Goal: Transaction & Acquisition: Book appointment/travel/reservation

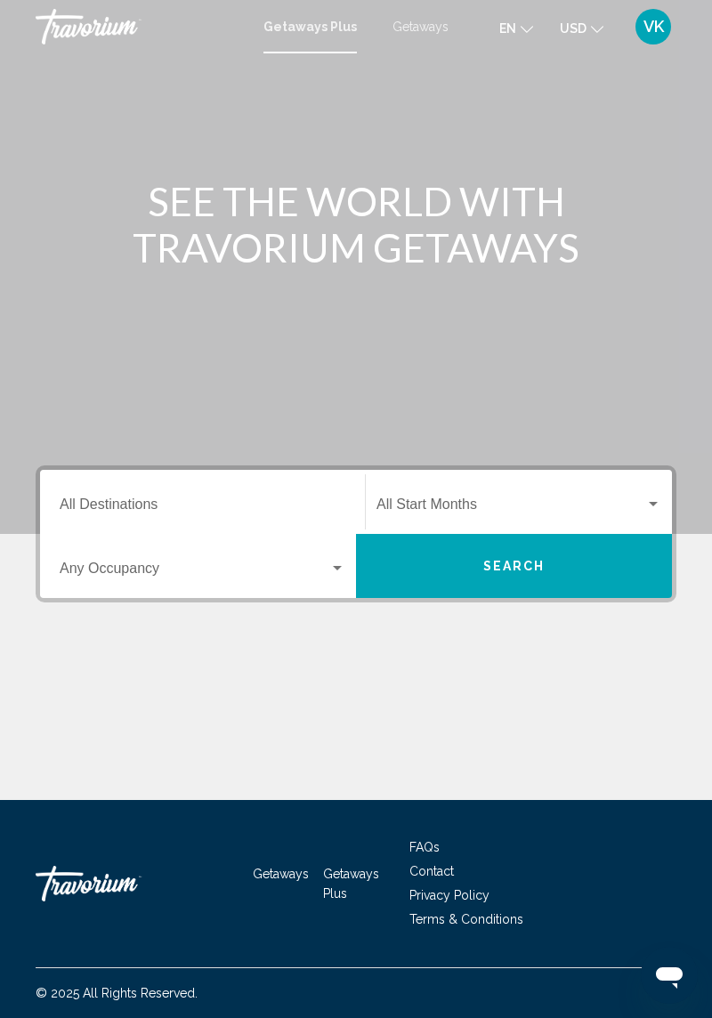
click at [215, 483] on div "Destination All Destinations" at bounding box center [203, 502] width 286 height 56
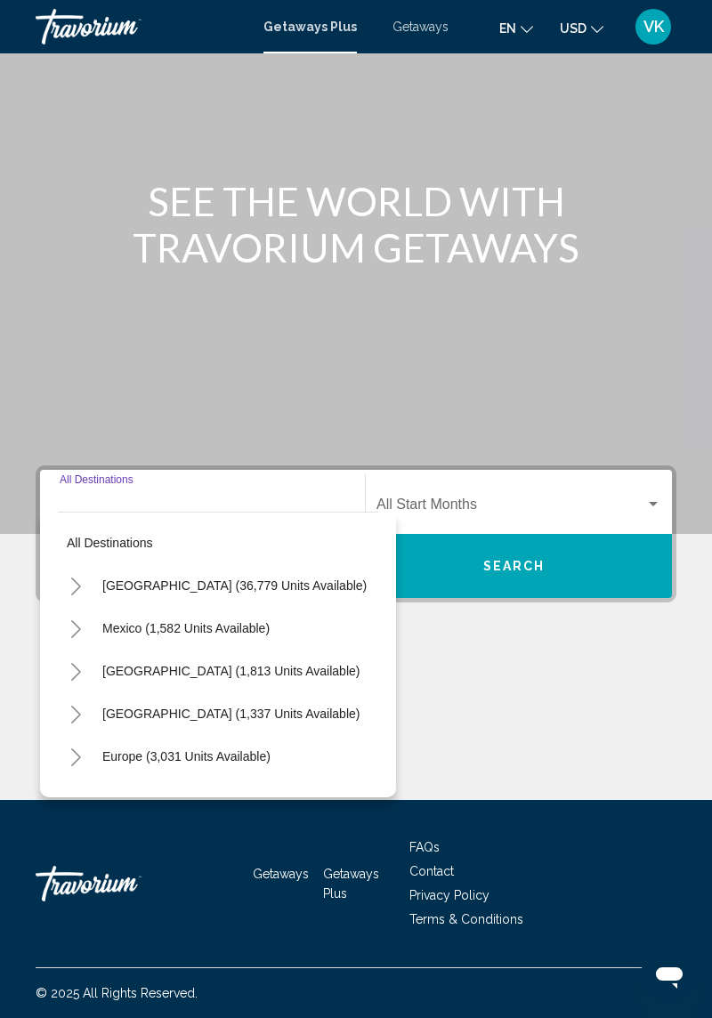
scroll to position [57, 0]
click at [223, 565] on button "United States (36,779 units available)" at bounding box center [234, 585] width 282 height 41
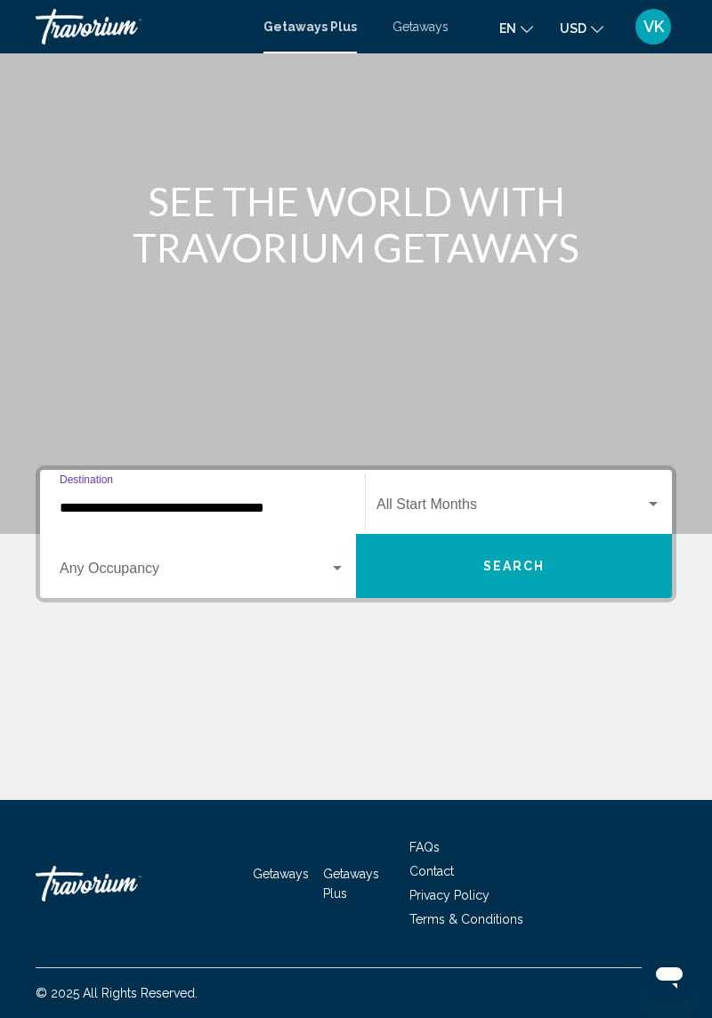
click at [270, 500] on input "**********" at bounding box center [203, 508] width 286 height 16
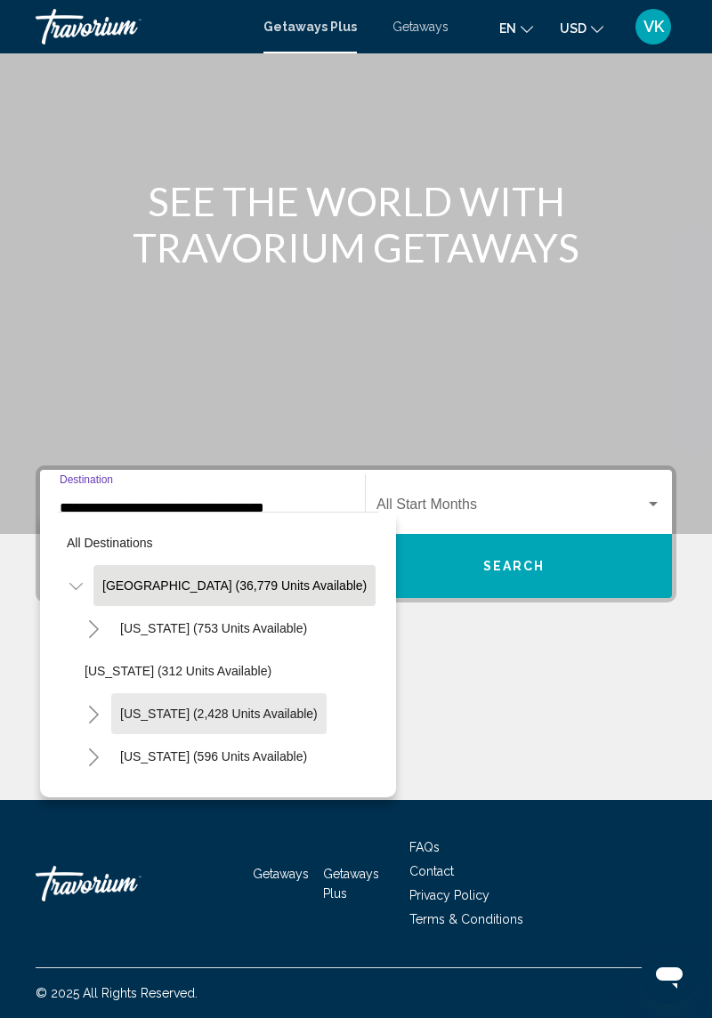
click at [258, 707] on span "California (2,428 units available)" at bounding box center [219, 714] width 198 height 14
type input "**********"
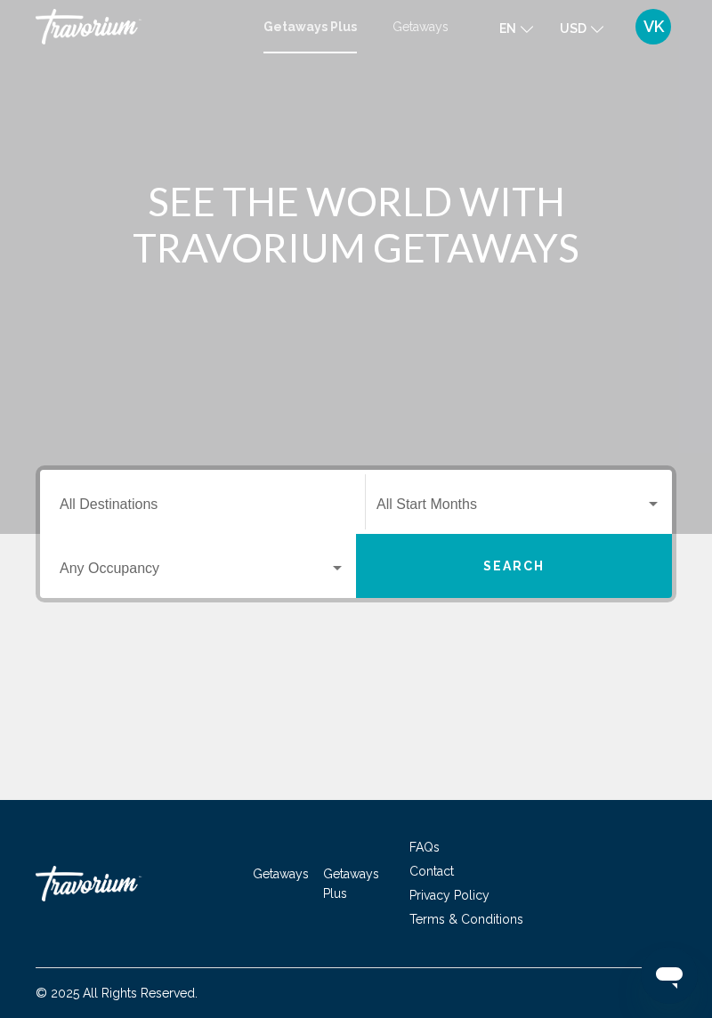
click at [214, 506] on input "Destination All Destinations" at bounding box center [203, 508] width 286 height 16
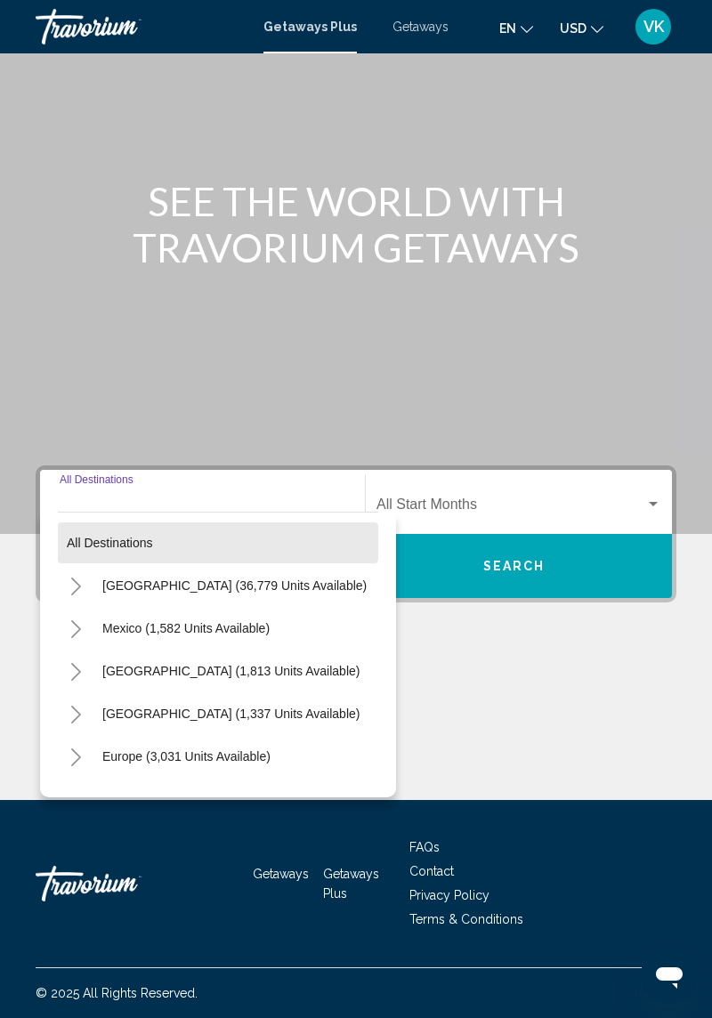
click at [158, 523] on button "All destinations" at bounding box center [218, 543] width 320 height 41
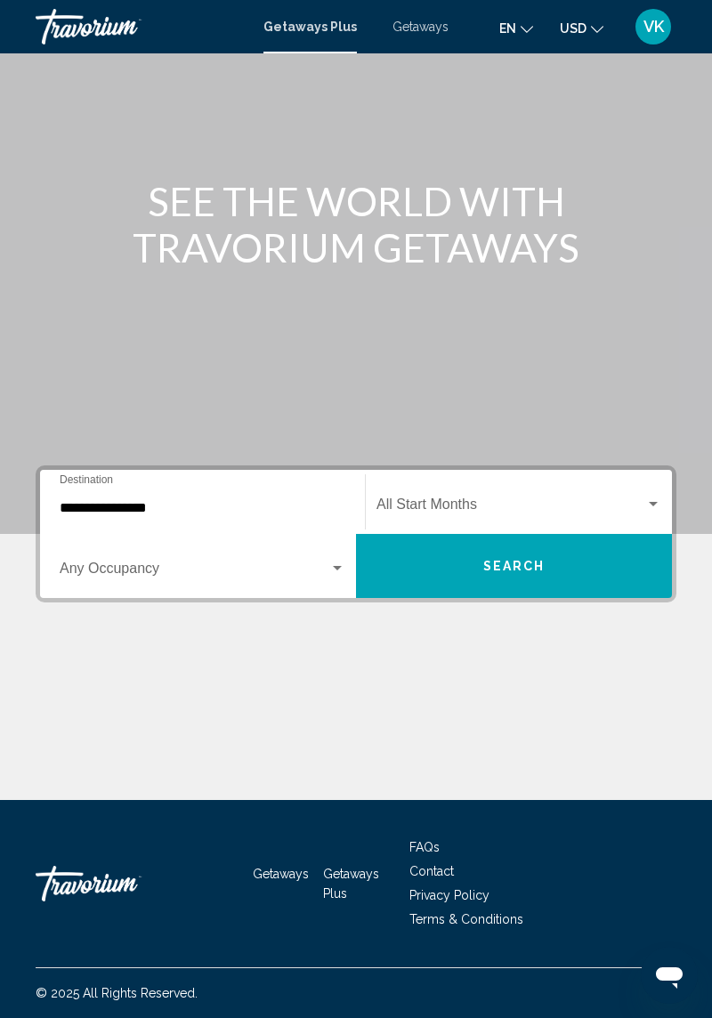
click at [244, 500] on input "**********" at bounding box center [203, 508] width 286 height 16
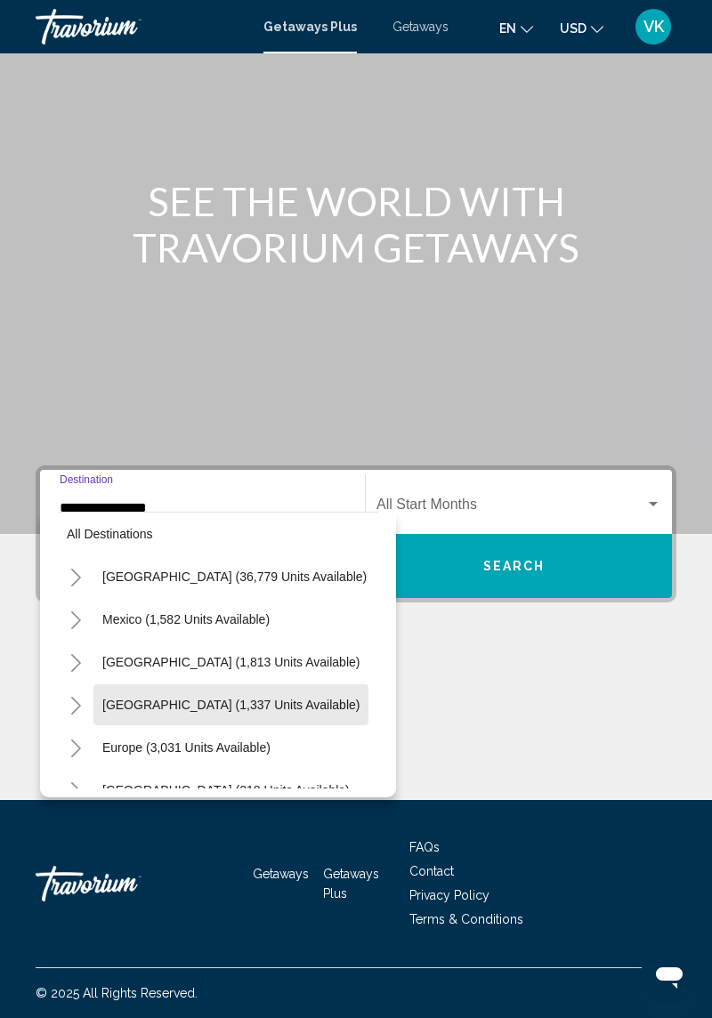
scroll to position [12, 0]
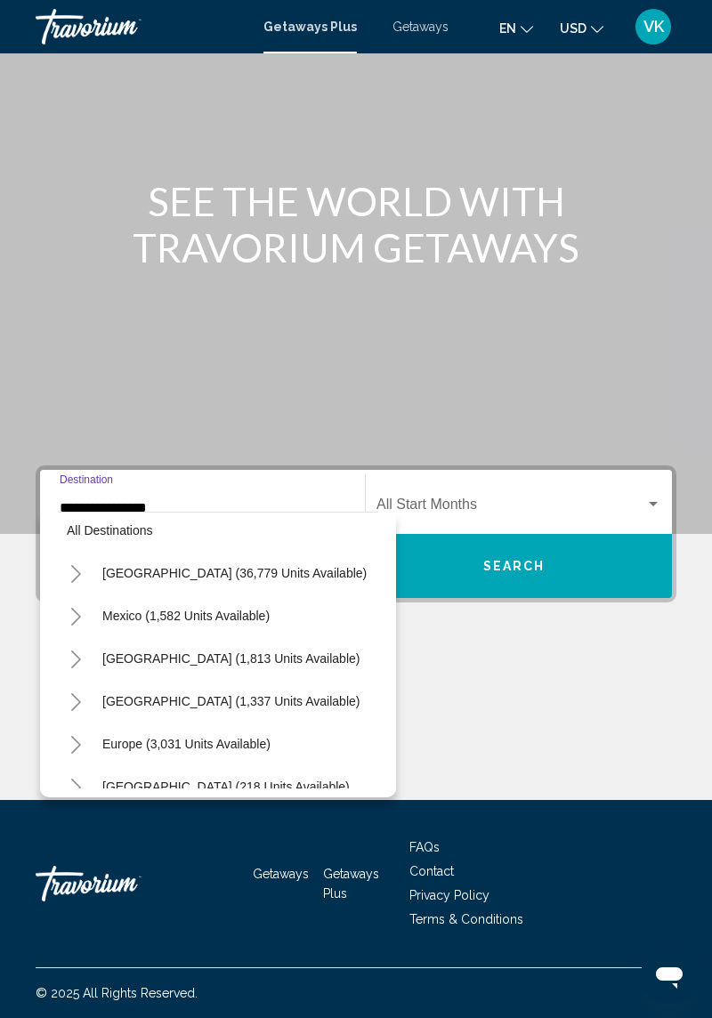
click at [279, 566] on span "United States (36,779 units available)" at bounding box center [234, 573] width 264 height 14
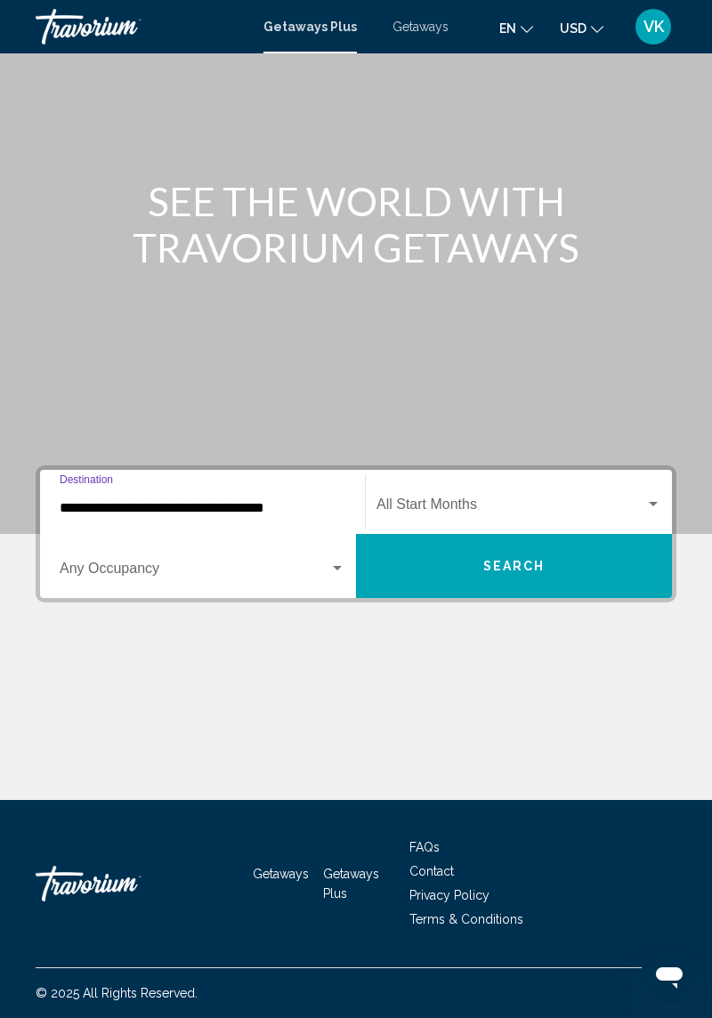
click at [221, 500] on input "**********" at bounding box center [203, 508] width 286 height 16
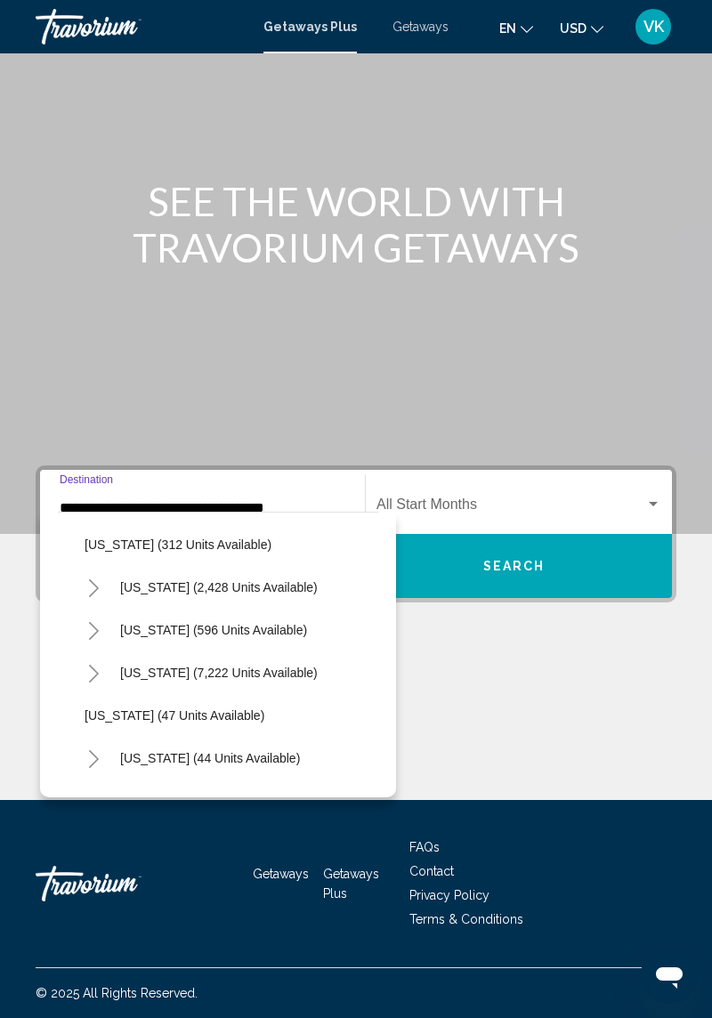
scroll to position [123, 0]
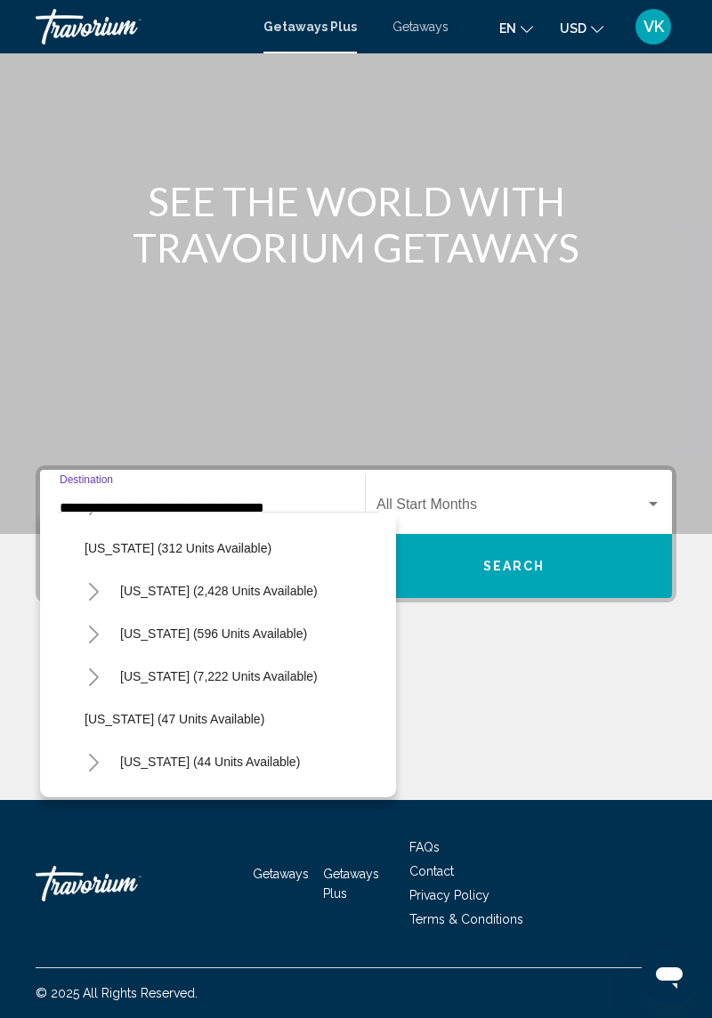
click at [248, 584] on span "California (2,428 units available)" at bounding box center [219, 591] width 198 height 14
type input "**********"
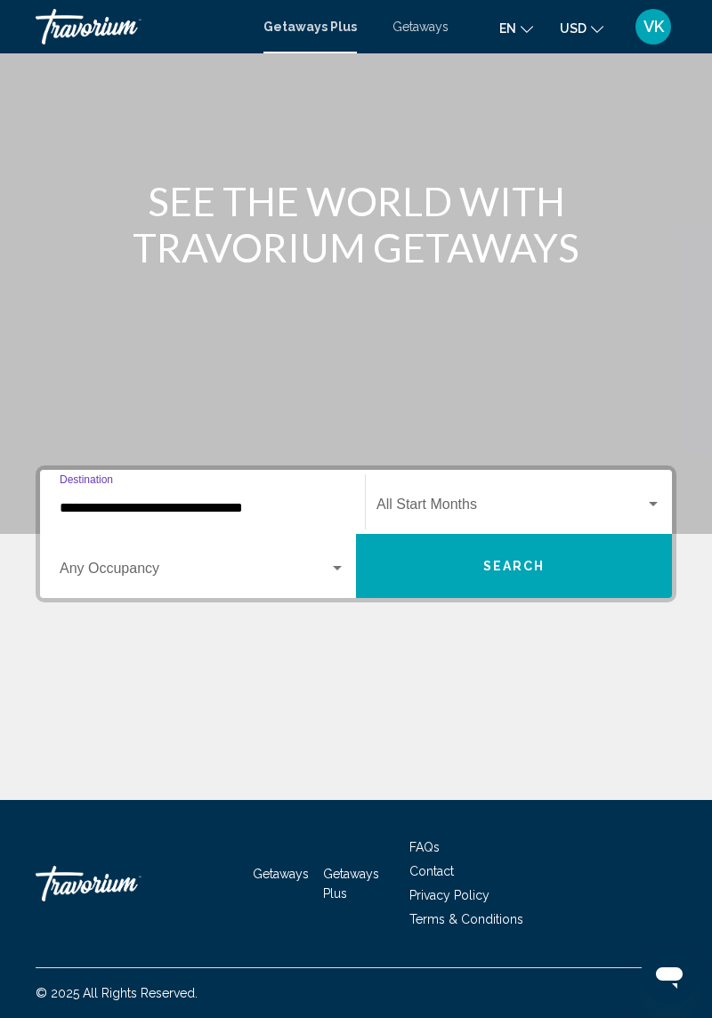
click at [510, 500] on span "Search widget" at bounding box center [511, 508] width 269 height 16
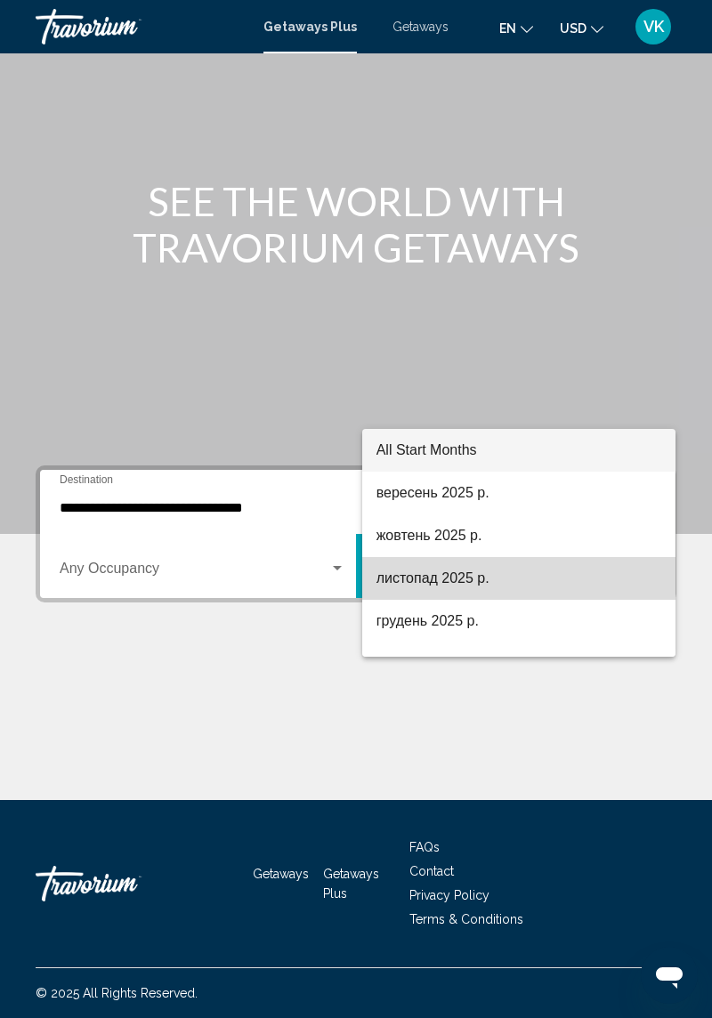
click at [447, 580] on span "листопад 2025 р." at bounding box center [520, 578] width 286 height 43
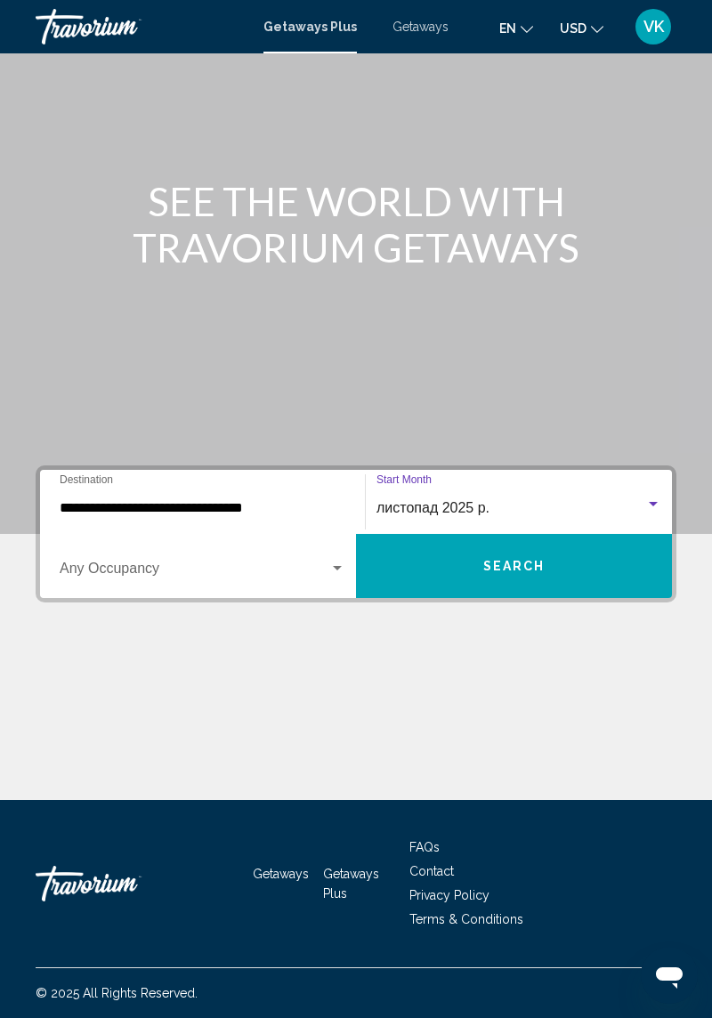
click at [520, 500] on div "листопад 2025 р." at bounding box center [511, 508] width 269 height 16
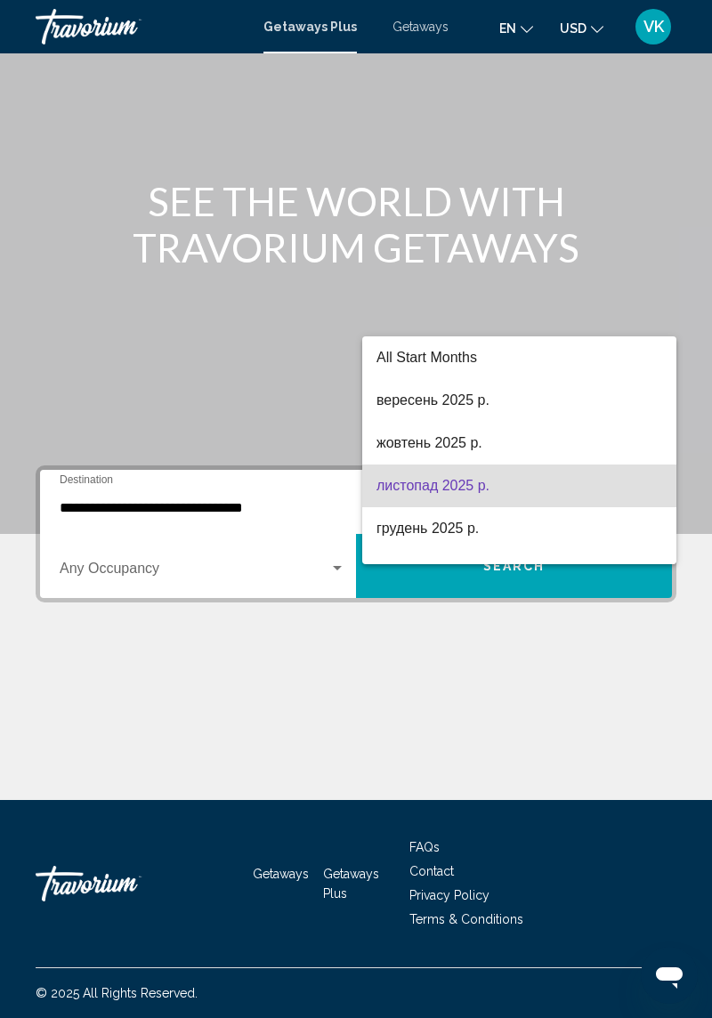
scroll to position [36, 0]
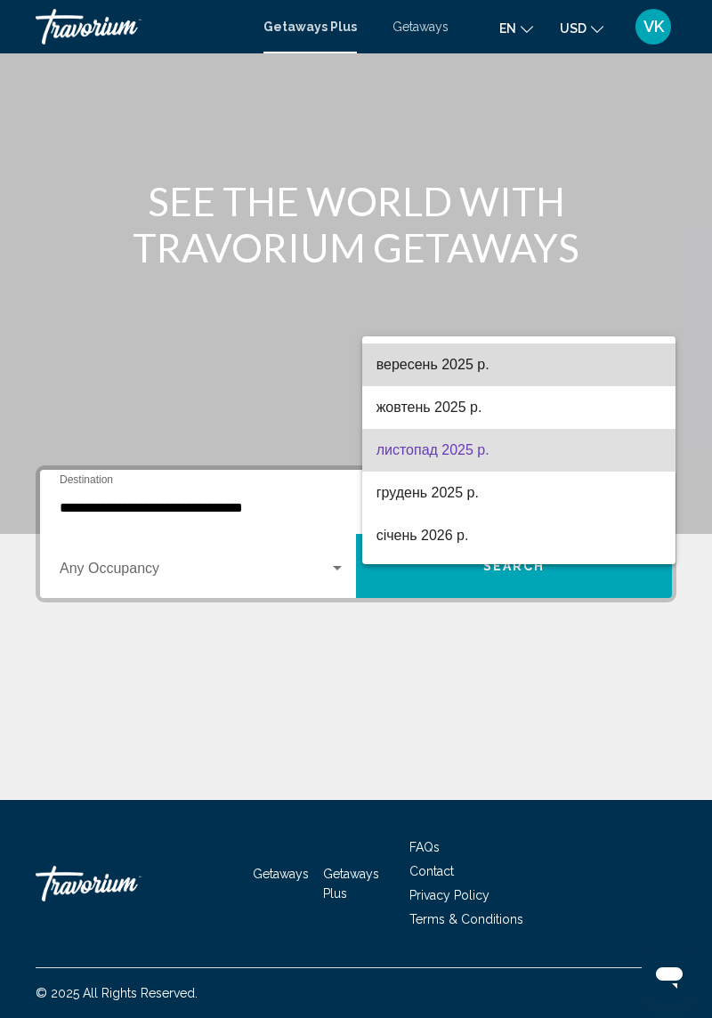
click at [627, 344] on span "вересень 2025 р." at bounding box center [520, 365] width 286 height 43
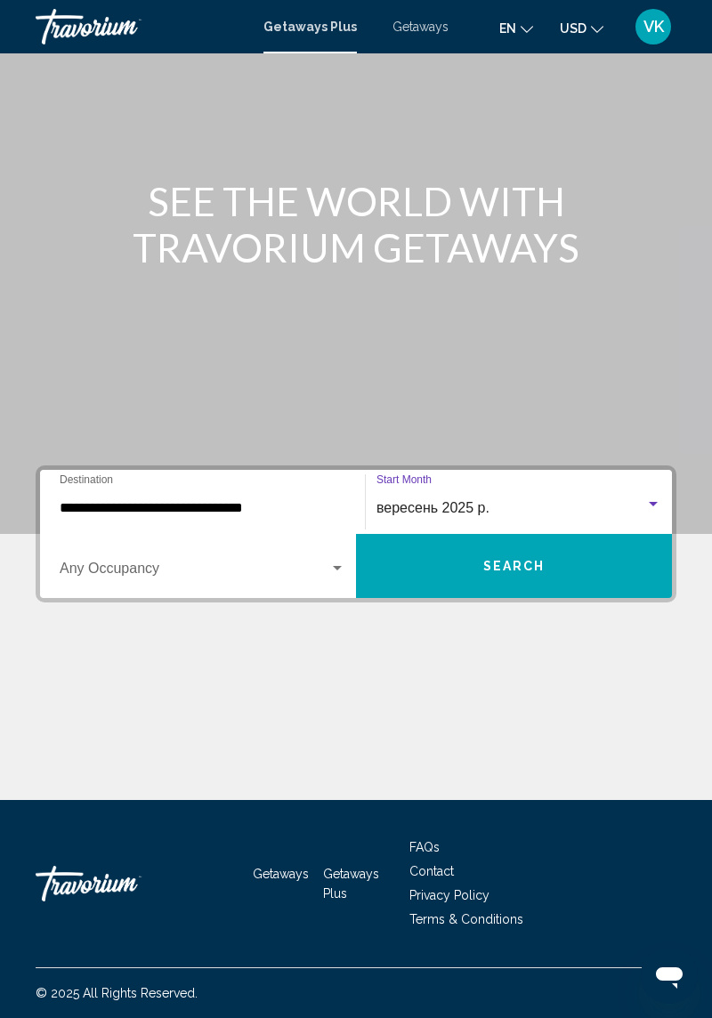
click at [653, 502] on div "Search widget" at bounding box center [653, 504] width 9 height 4
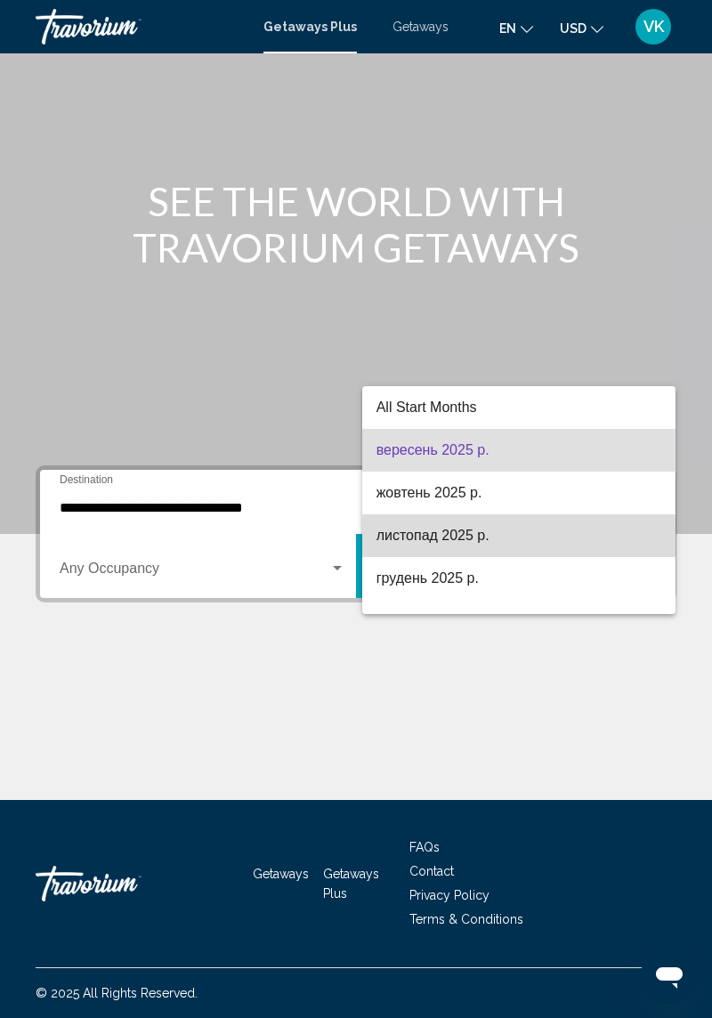
click at [495, 536] on span "листопад 2025 р." at bounding box center [520, 536] width 286 height 43
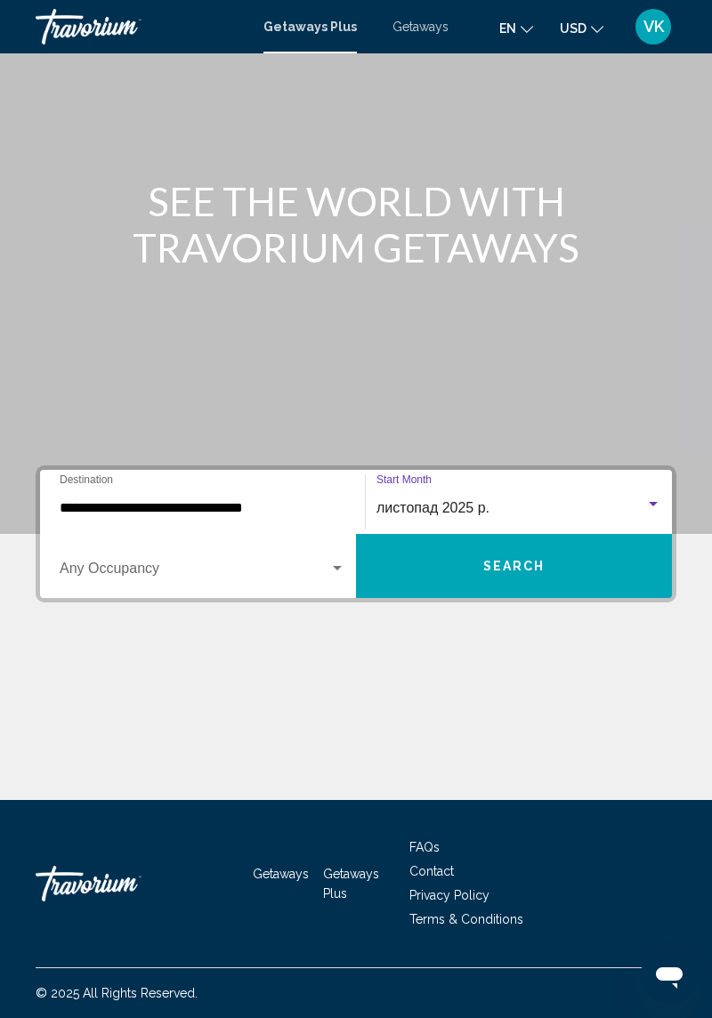
click at [648, 498] on div "Search widget" at bounding box center [653, 505] width 16 height 14
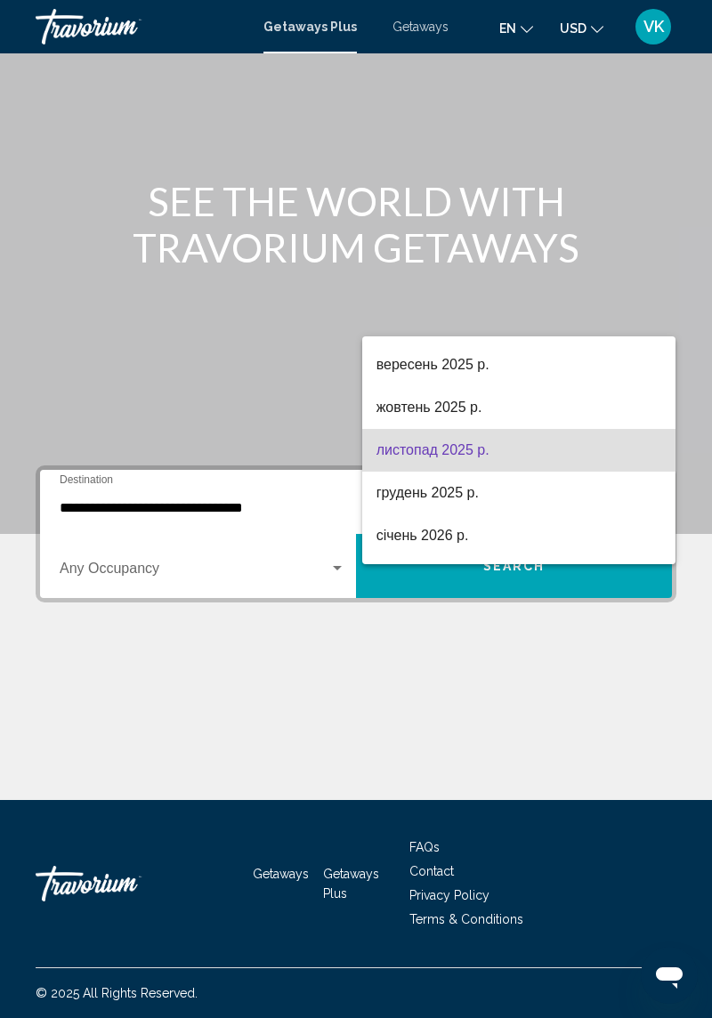
click at [294, 517] on div at bounding box center [356, 509] width 712 height 1018
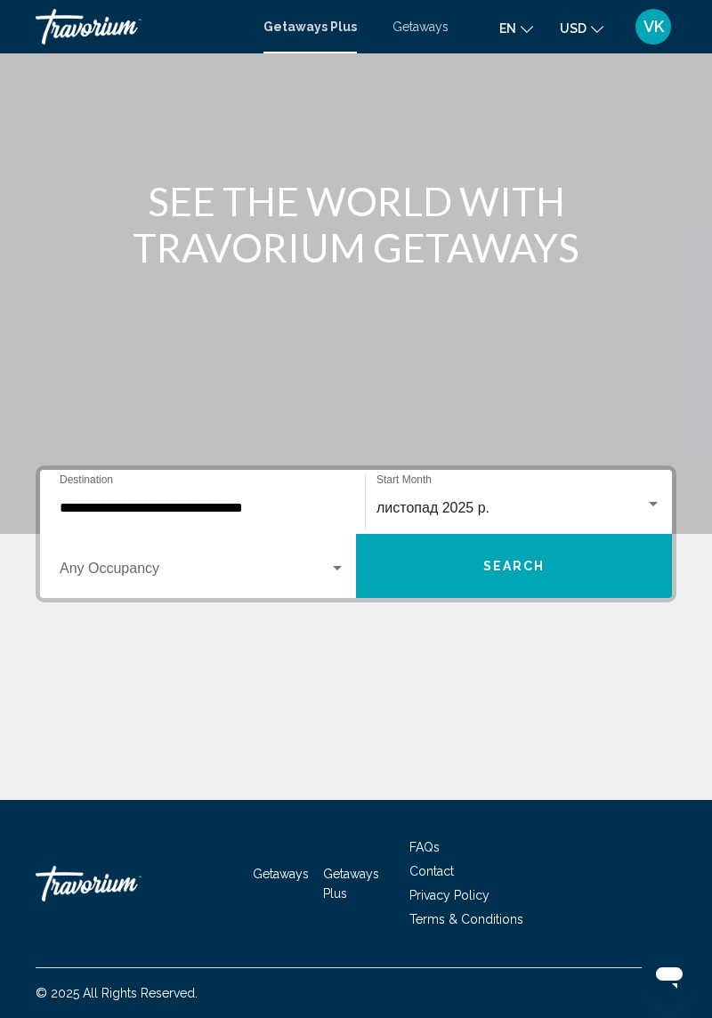
click at [328, 564] on span "Search widget" at bounding box center [195, 572] width 270 height 16
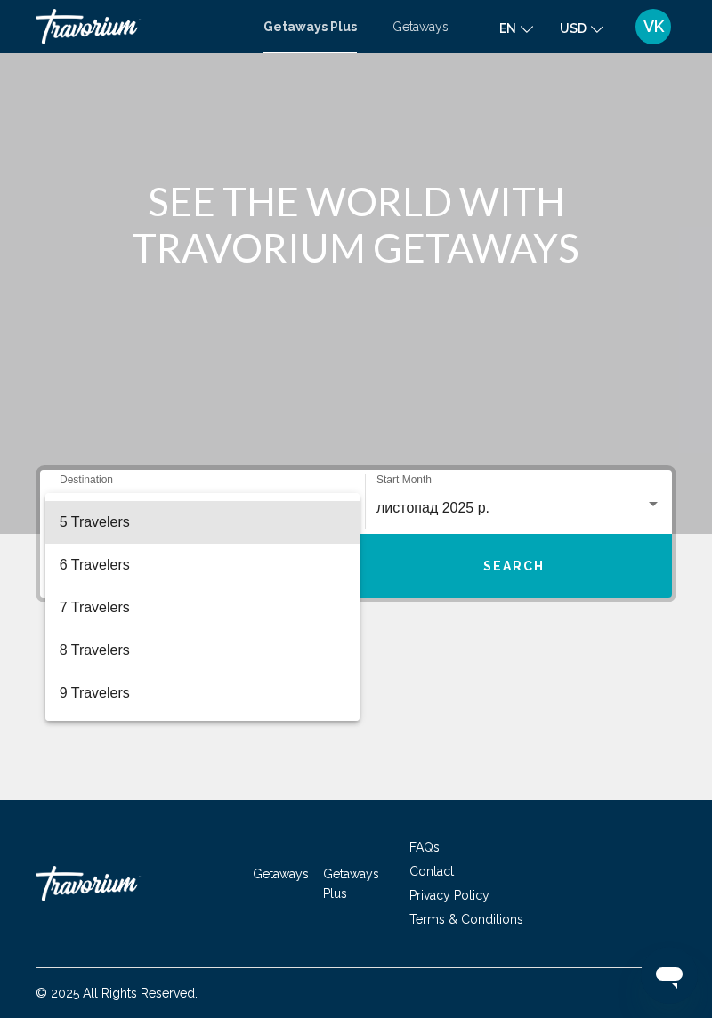
scroll to position [199, 0]
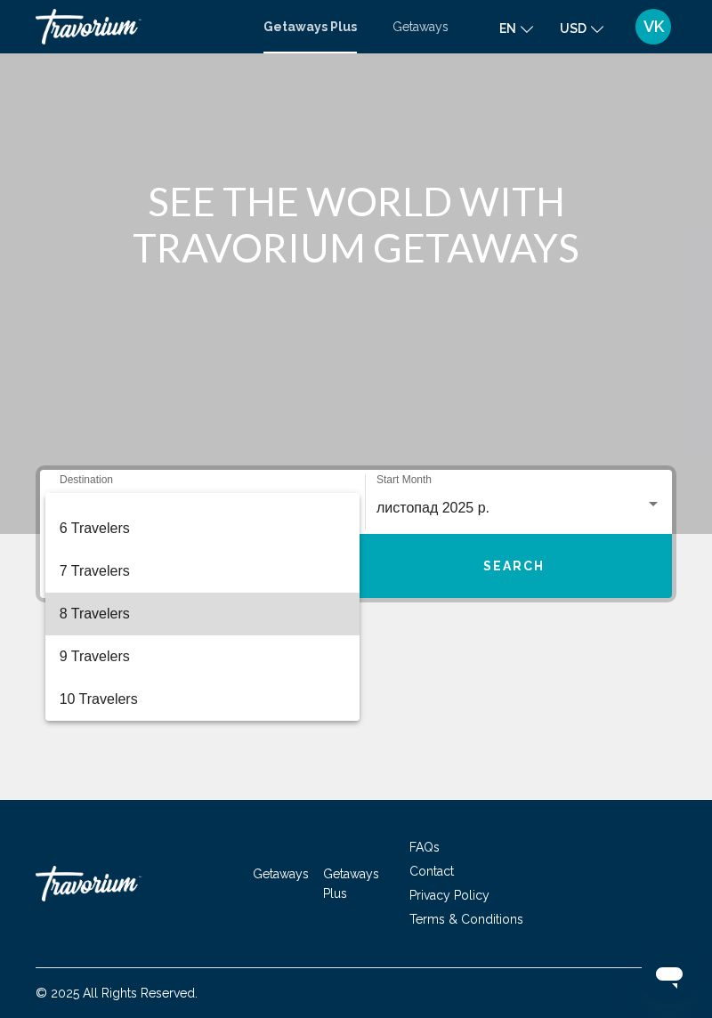
click at [110, 614] on span "8 Travelers" at bounding box center [203, 614] width 286 height 43
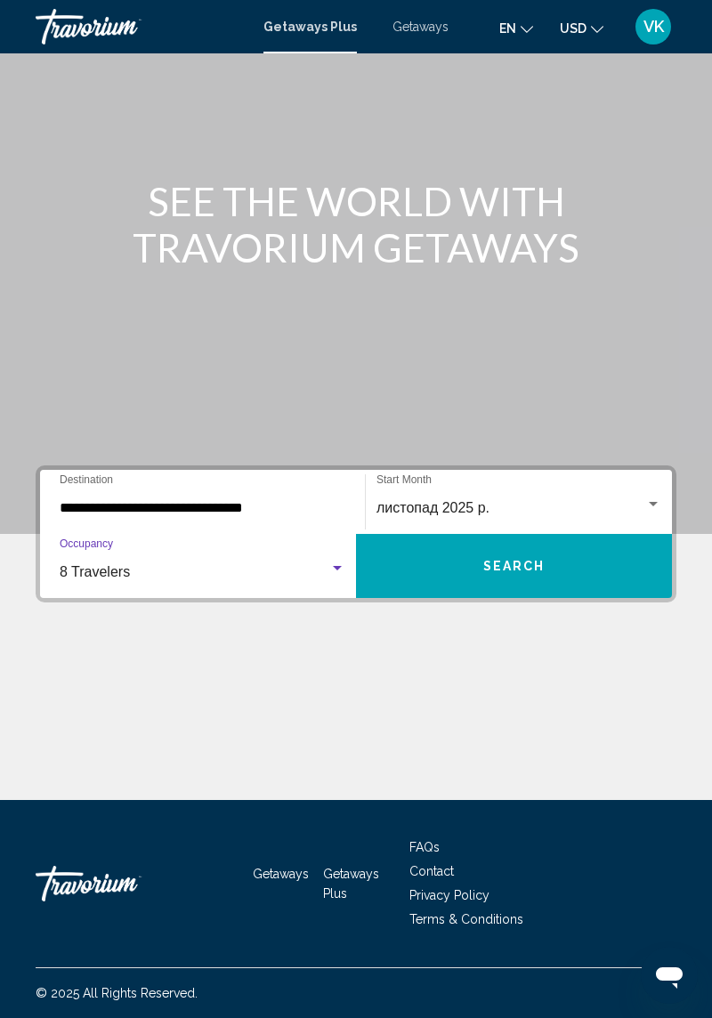
click at [523, 500] on div "листопад 2025 р." at bounding box center [511, 508] width 269 height 16
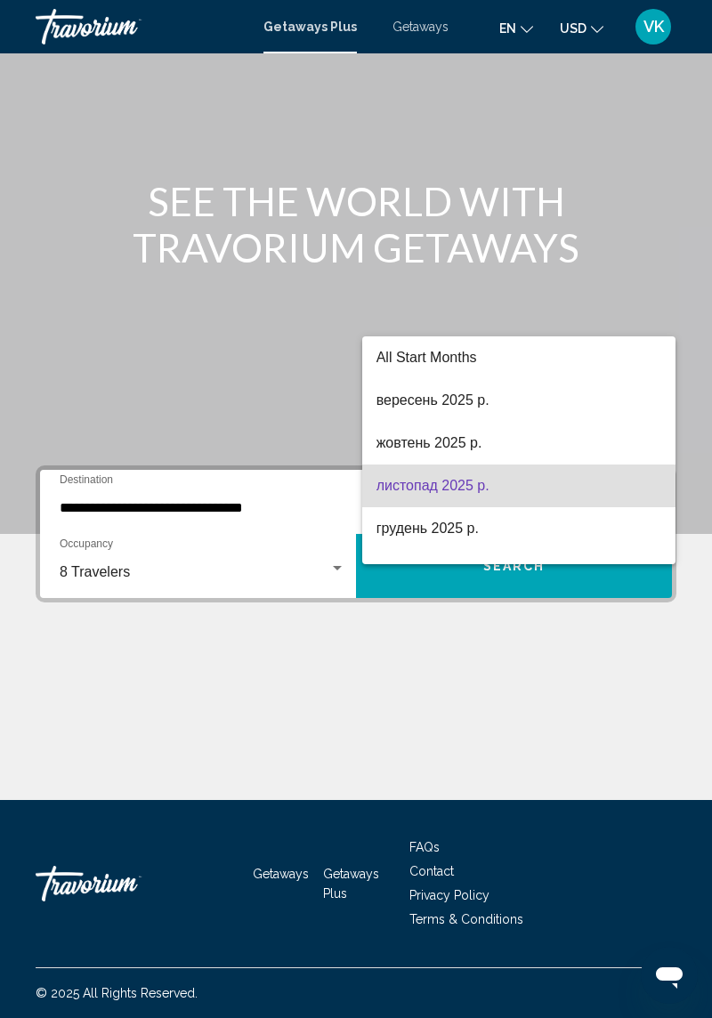
scroll to position [36, 0]
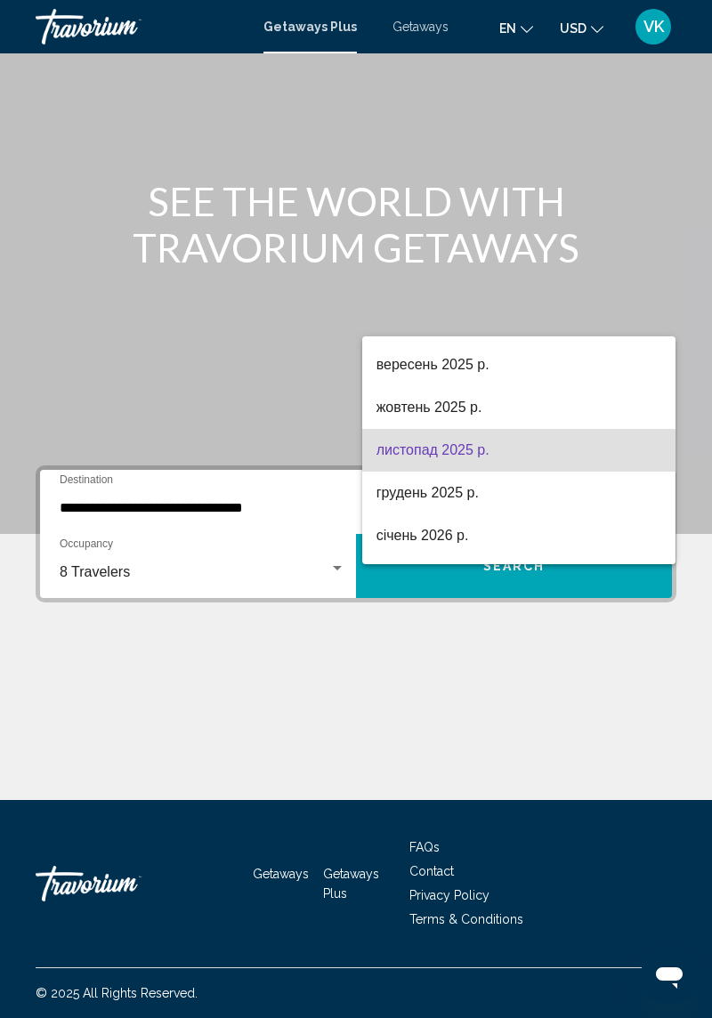
click at [414, 22] on div at bounding box center [356, 509] width 712 height 1018
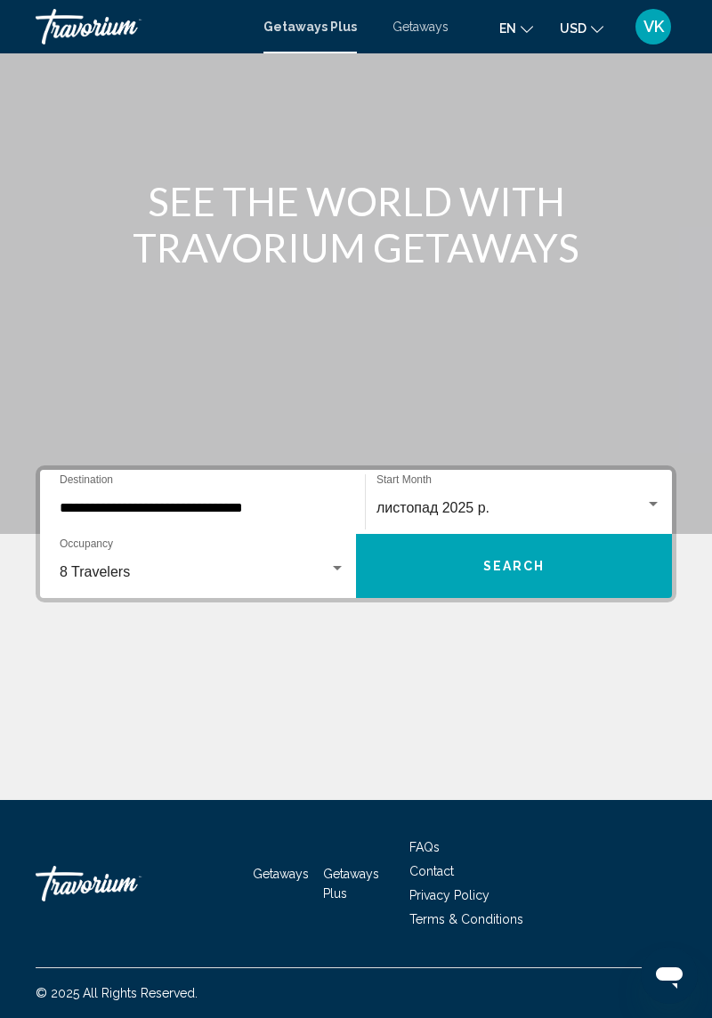
click at [429, 28] on span "Getaways" at bounding box center [421, 27] width 56 height 14
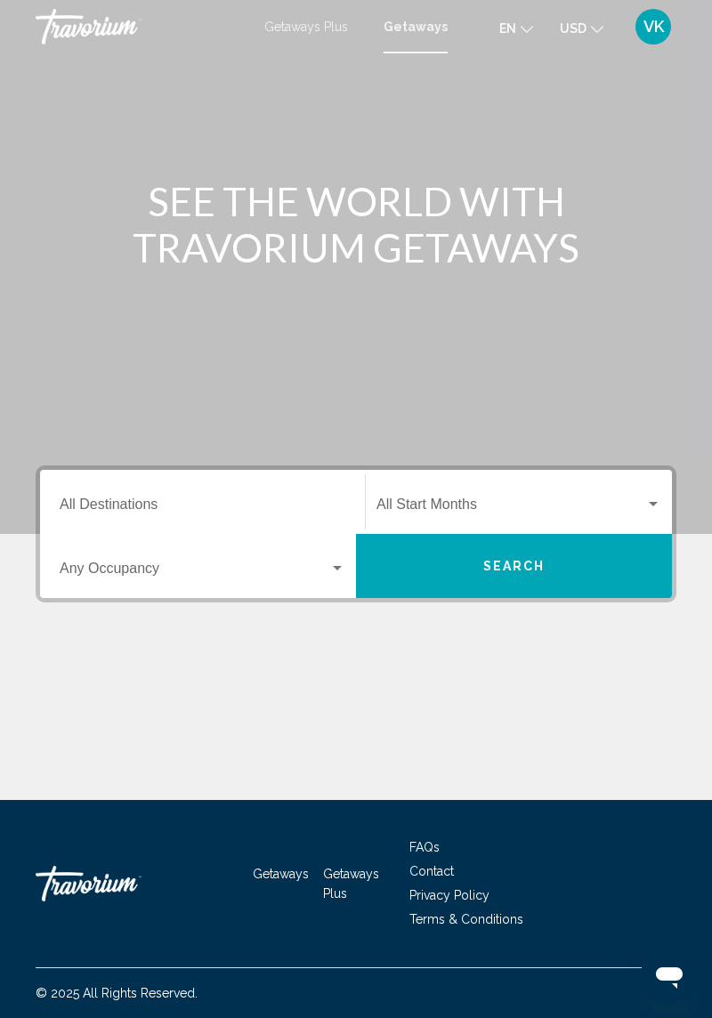
click at [278, 501] on input "Destination All Destinations" at bounding box center [203, 508] width 286 height 16
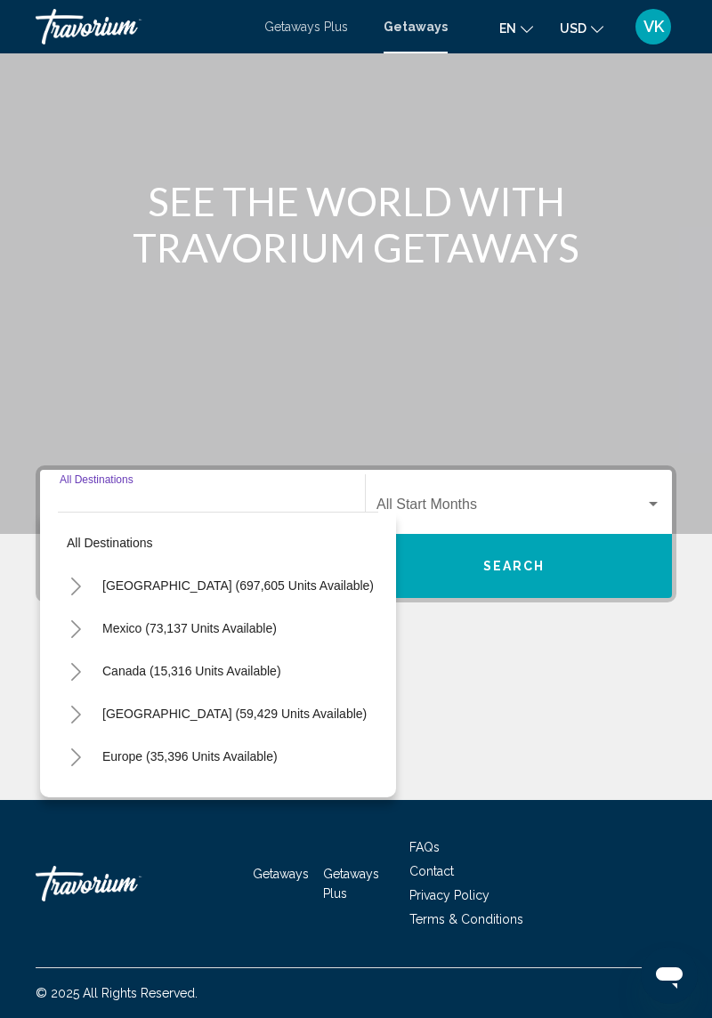
scroll to position [57, 0]
click at [265, 579] on span "[GEOGRAPHIC_DATA] (697,605 units available)" at bounding box center [238, 586] width 272 height 14
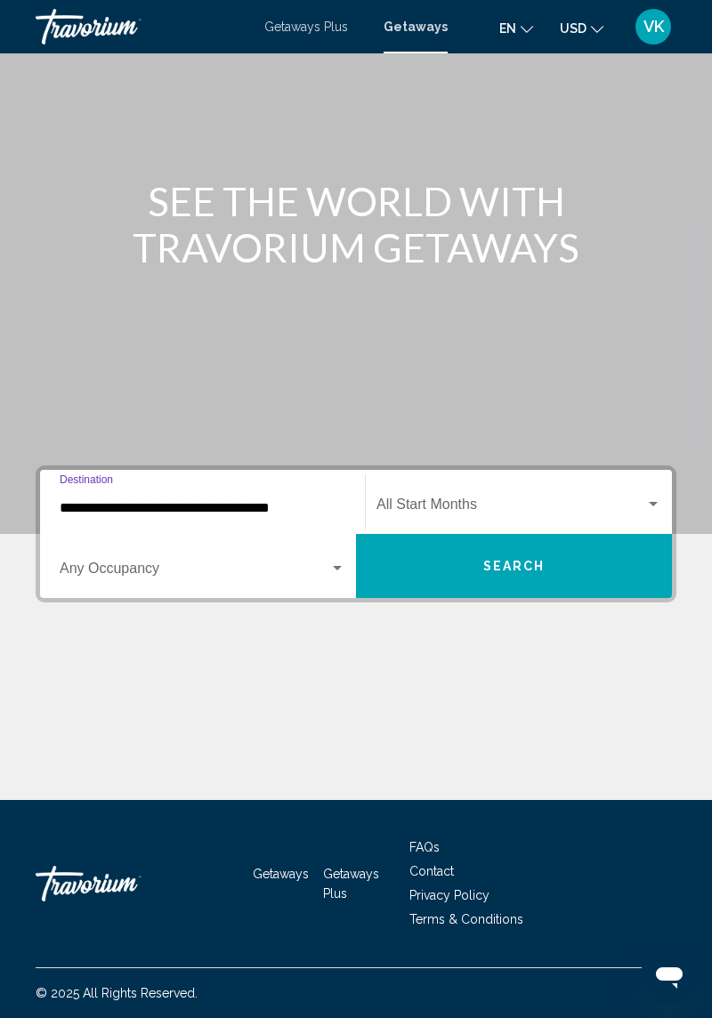
click at [336, 500] on input "**********" at bounding box center [203, 508] width 286 height 16
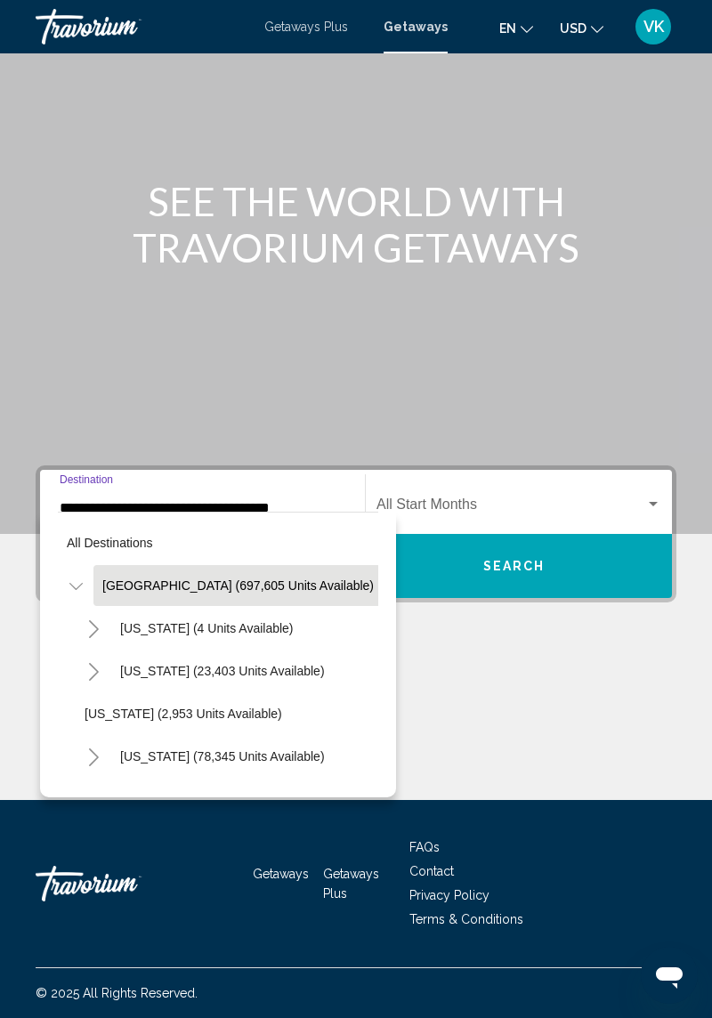
click at [254, 736] on button "[US_STATE] (78,345 units available)" at bounding box center [222, 756] width 223 height 41
type input "**********"
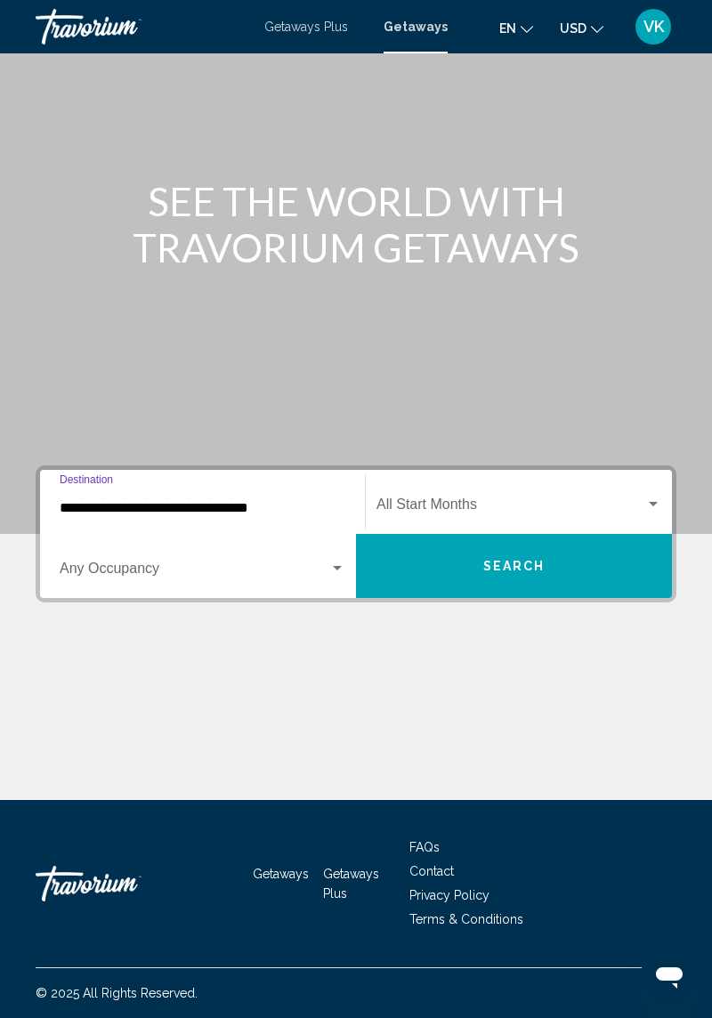
click at [252, 564] on span "Search widget" at bounding box center [195, 572] width 270 height 16
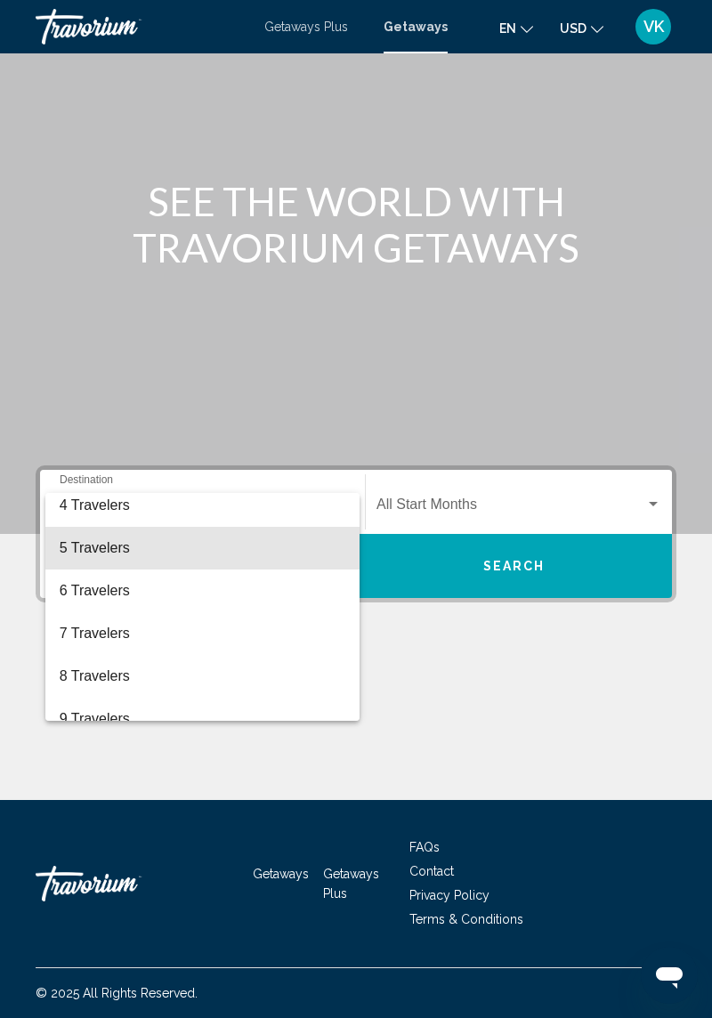
scroll to position [140, 0]
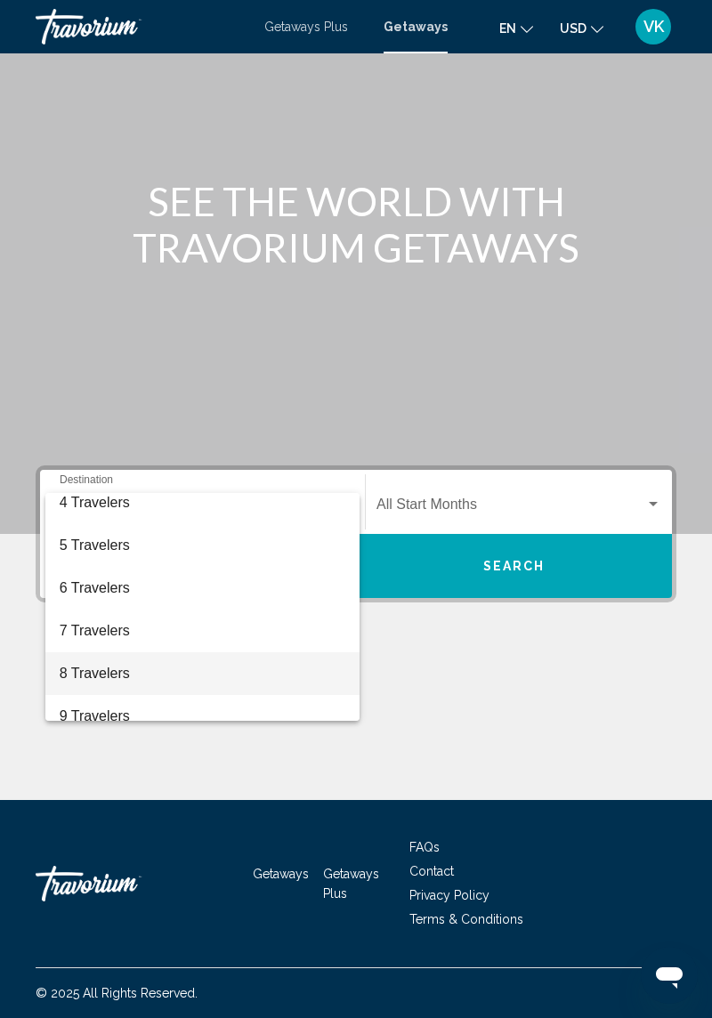
click at [132, 670] on span "8 Travelers" at bounding box center [203, 674] width 286 height 43
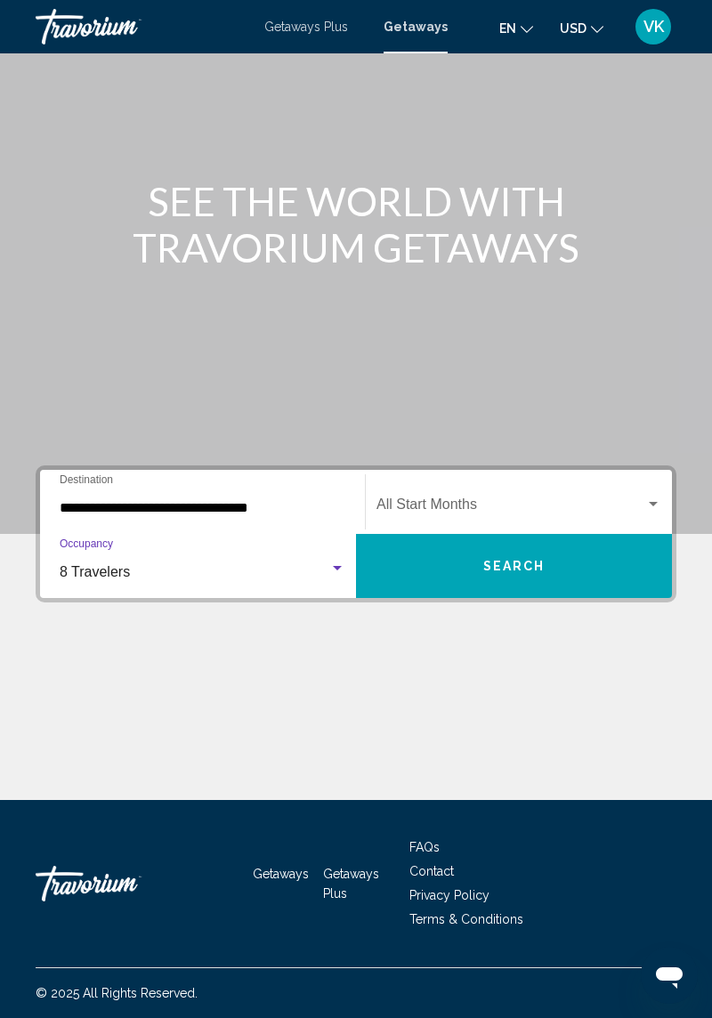
click at [612, 500] on span "Search widget" at bounding box center [511, 508] width 269 height 16
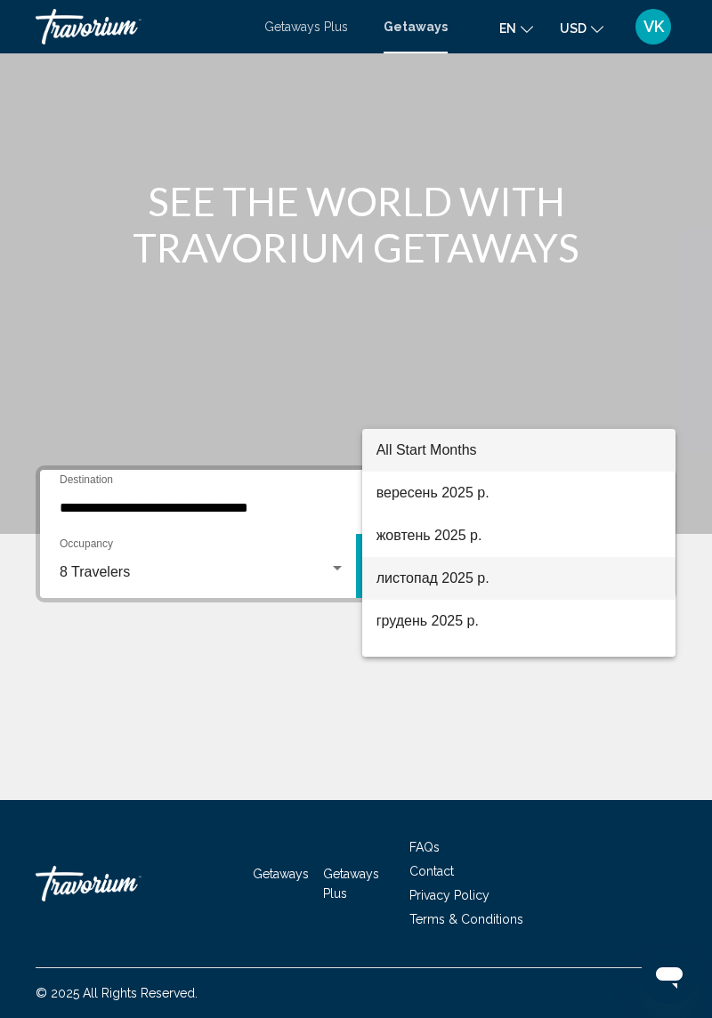
click at [468, 589] on span "листопад 2025 р." at bounding box center [520, 578] width 286 height 43
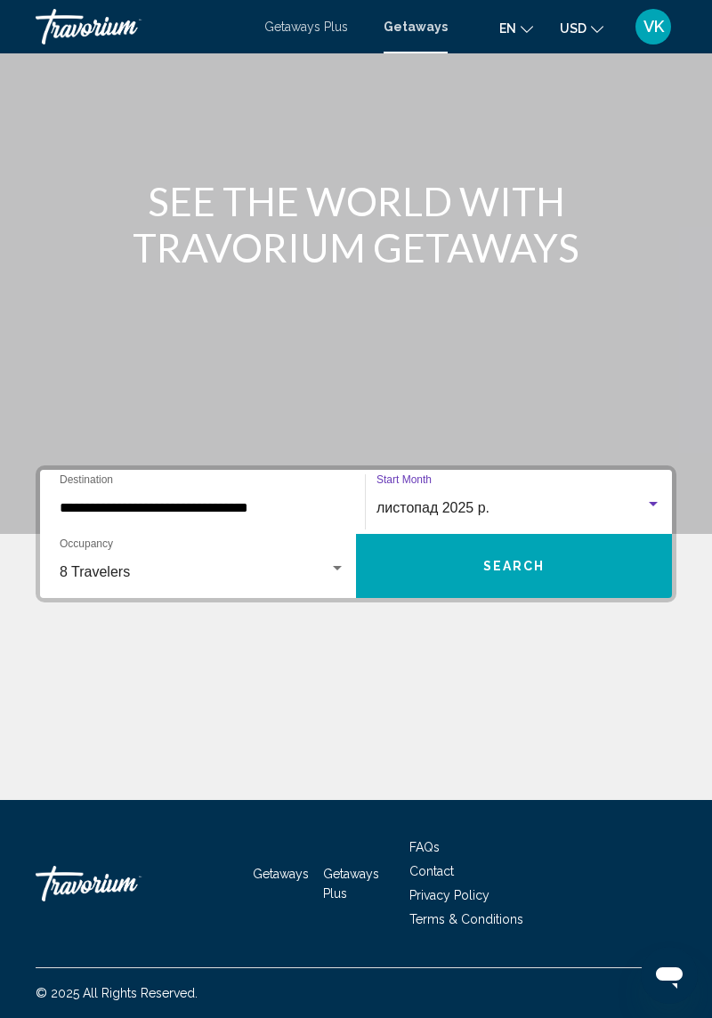
click at [569, 534] on button "Search" at bounding box center [514, 566] width 316 height 64
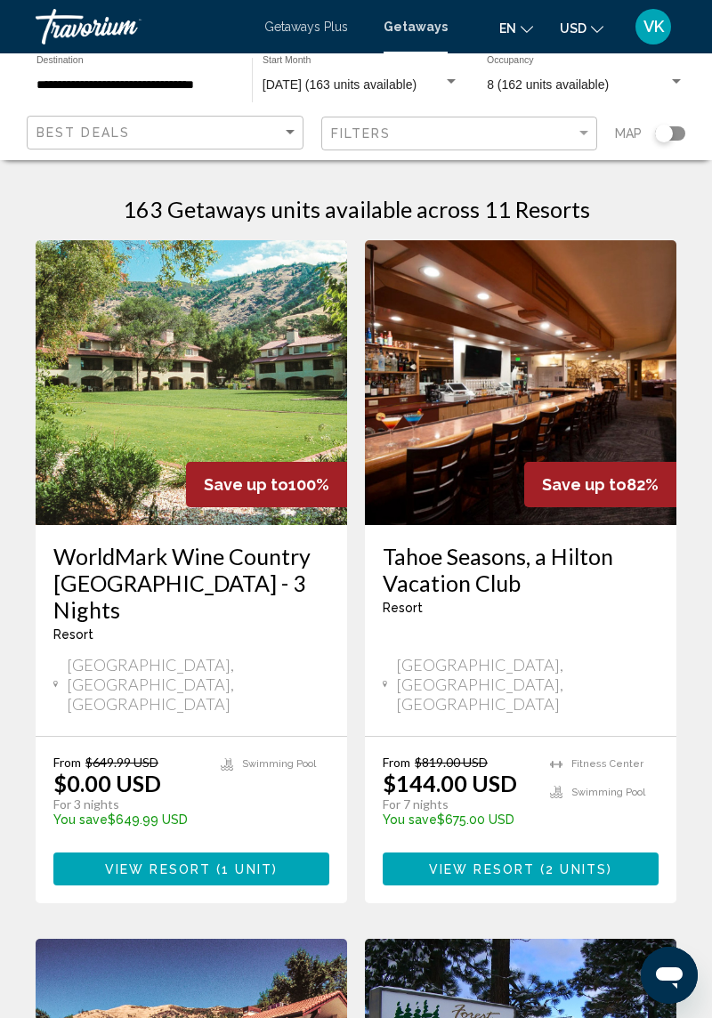
click at [388, 84] on span "November 2025 (163 units available)" at bounding box center [340, 84] width 154 height 14
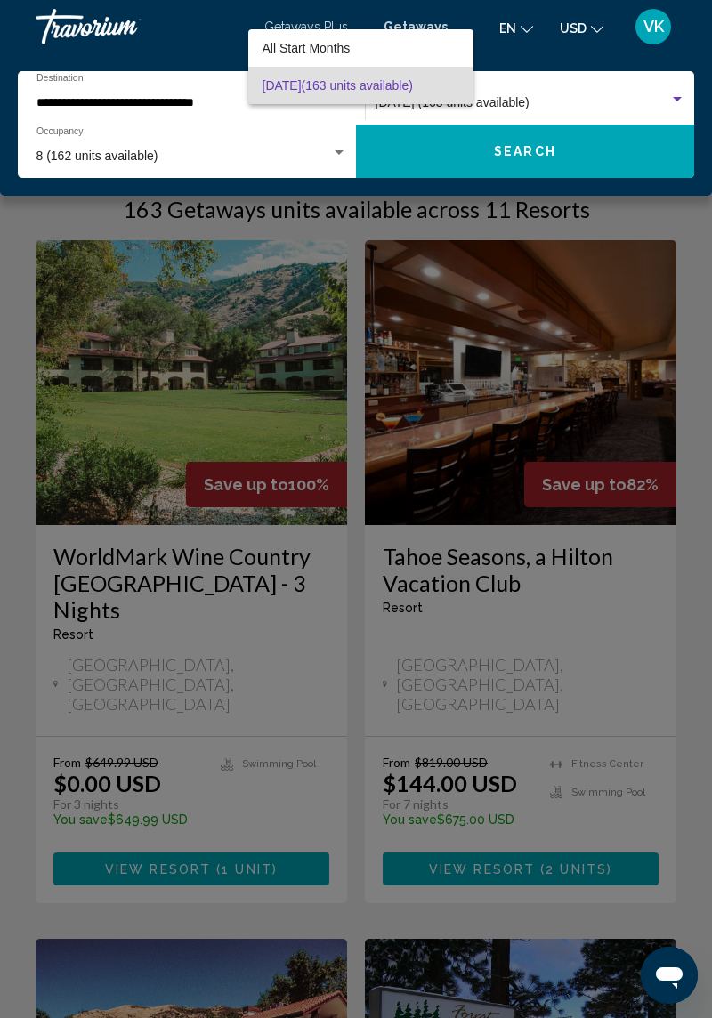
click at [440, 78] on span "November 2025 (163 units available)" at bounding box center [362, 85] width 198 height 37
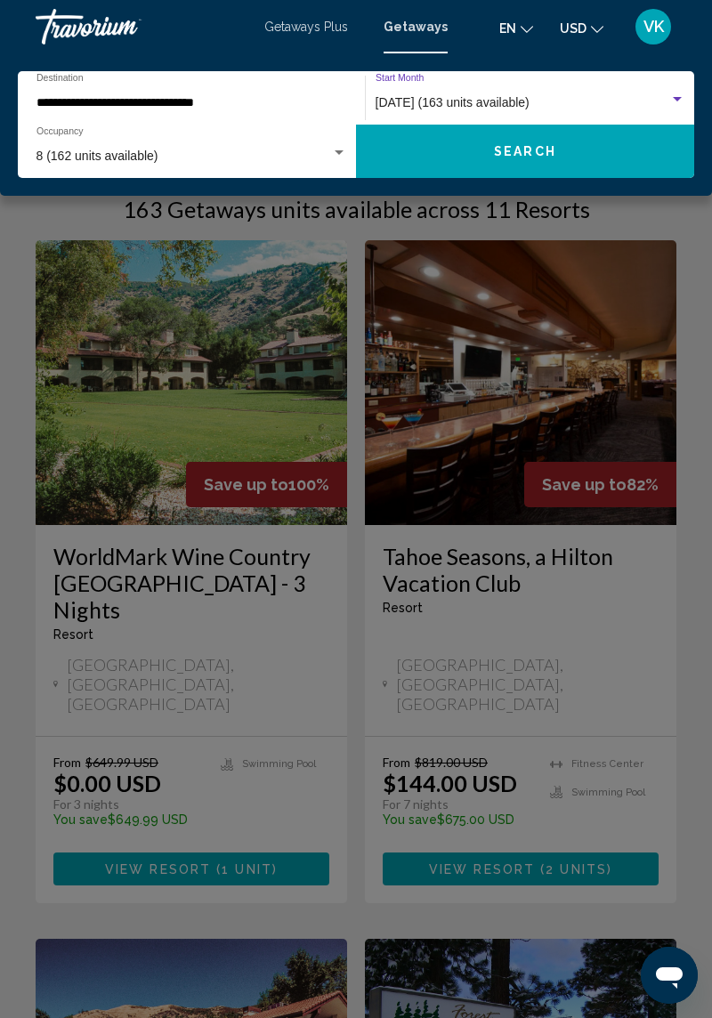
click at [513, 98] on span "November 2025 (163 units available)" at bounding box center [453, 102] width 154 height 14
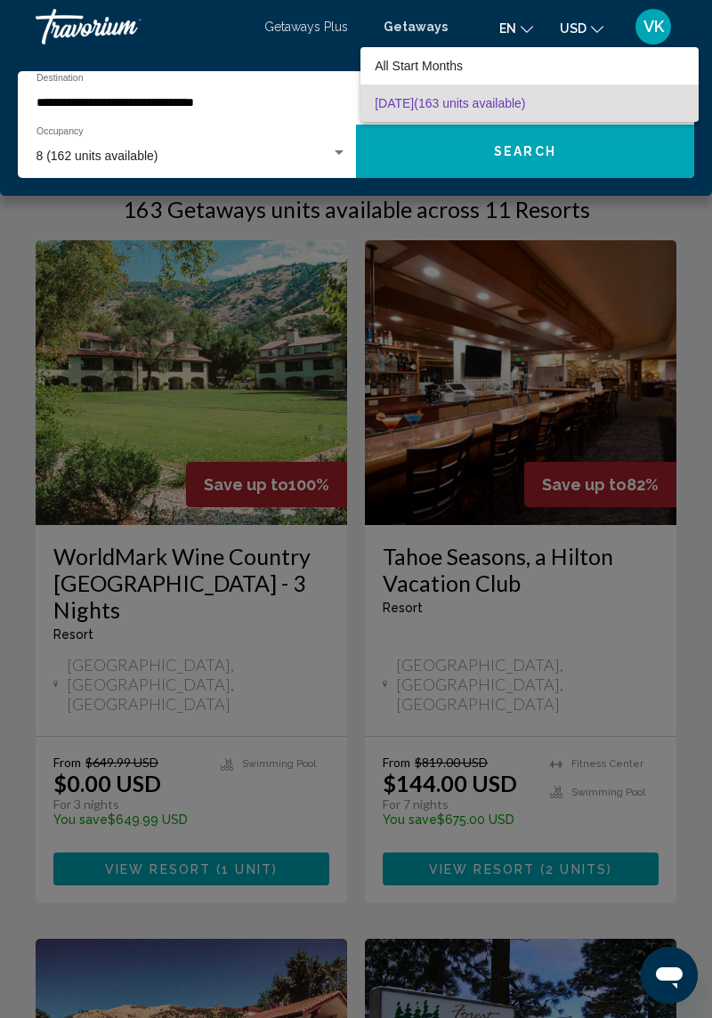
click at [518, 259] on div at bounding box center [356, 509] width 712 height 1018
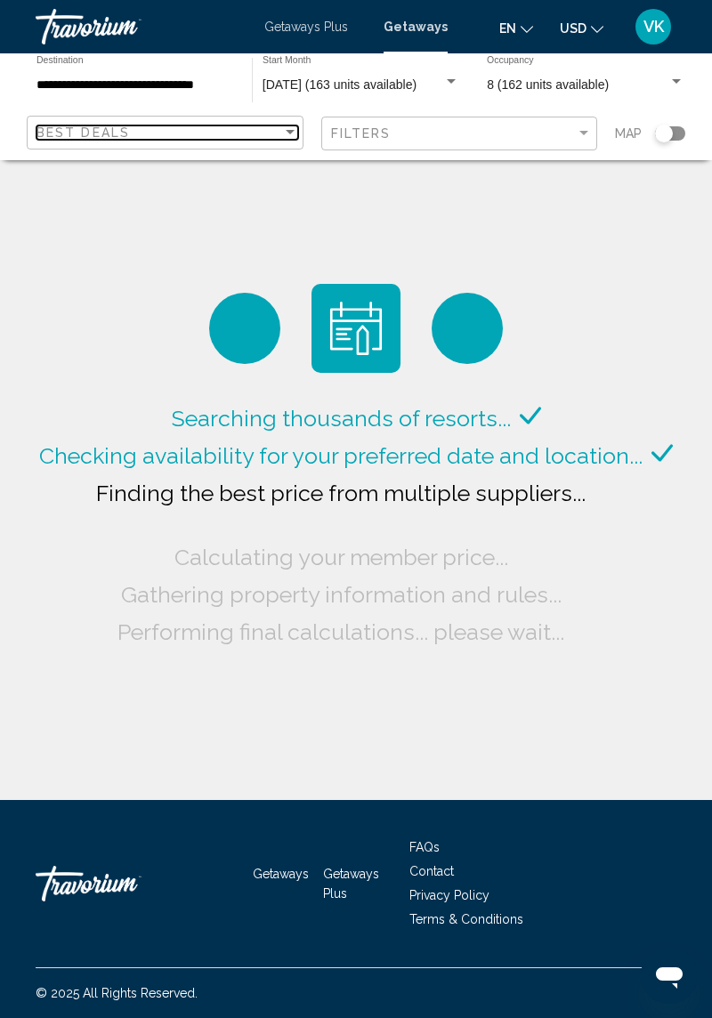
click at [268, 136] on div "Best Deals" at bounding box center [159, 133] width 246 height 14
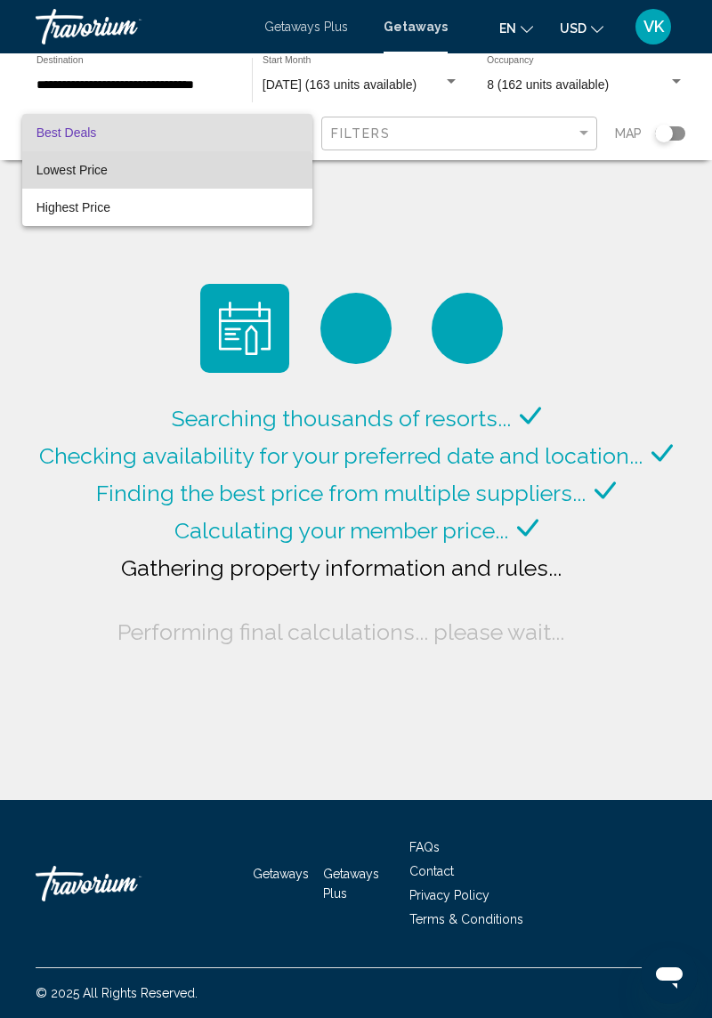
click at [161, 176] on span "Lowest Price" at bounding box center [167, 169] width 262 height 37
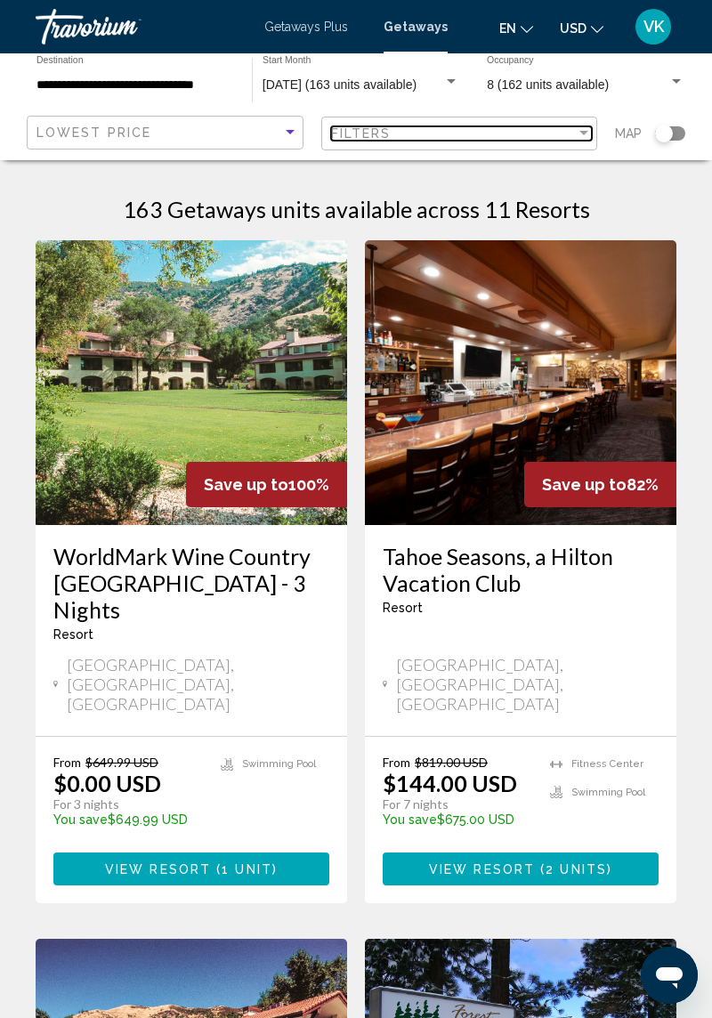
click at [529, 140] on div "Filters" at bounding box center [454, 133] width 246 height 14
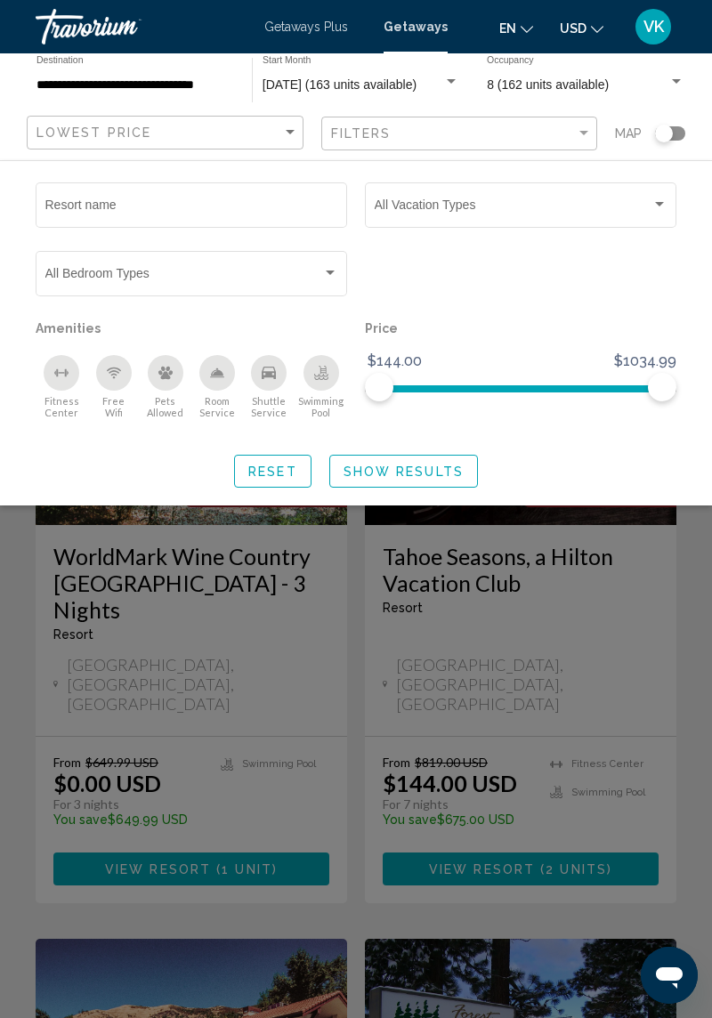
click at [573, 550] on div "Search widget" at bounding box center [356, 642] width 712 height 751
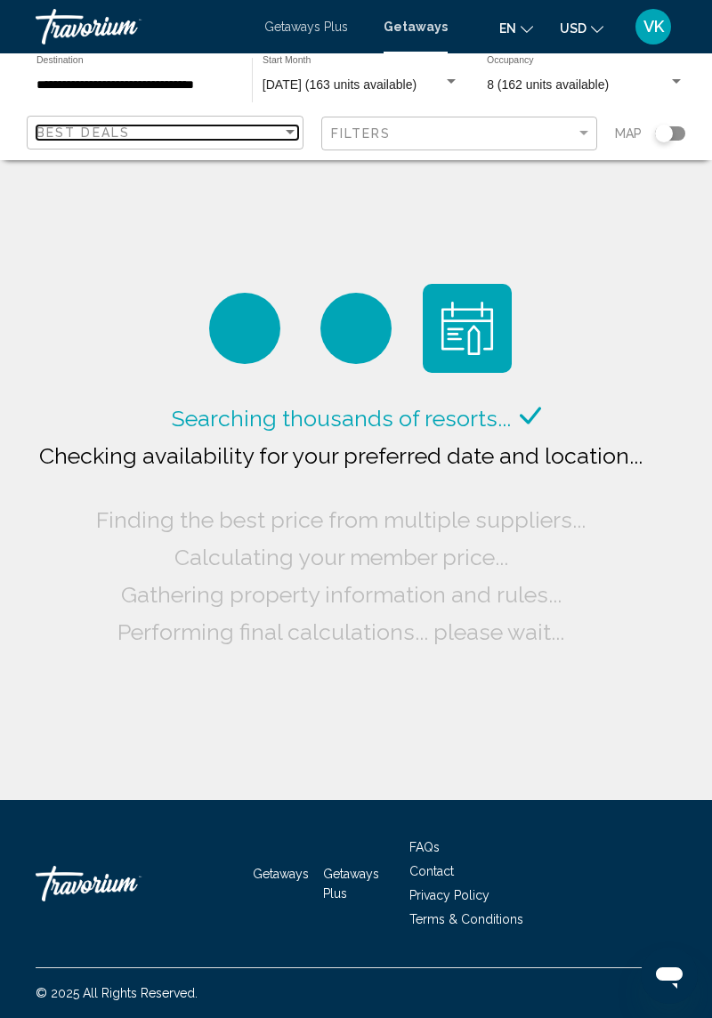
click at [243, 136] on div "Best Deals" at bounding box center [159, 133] width 246 height 14
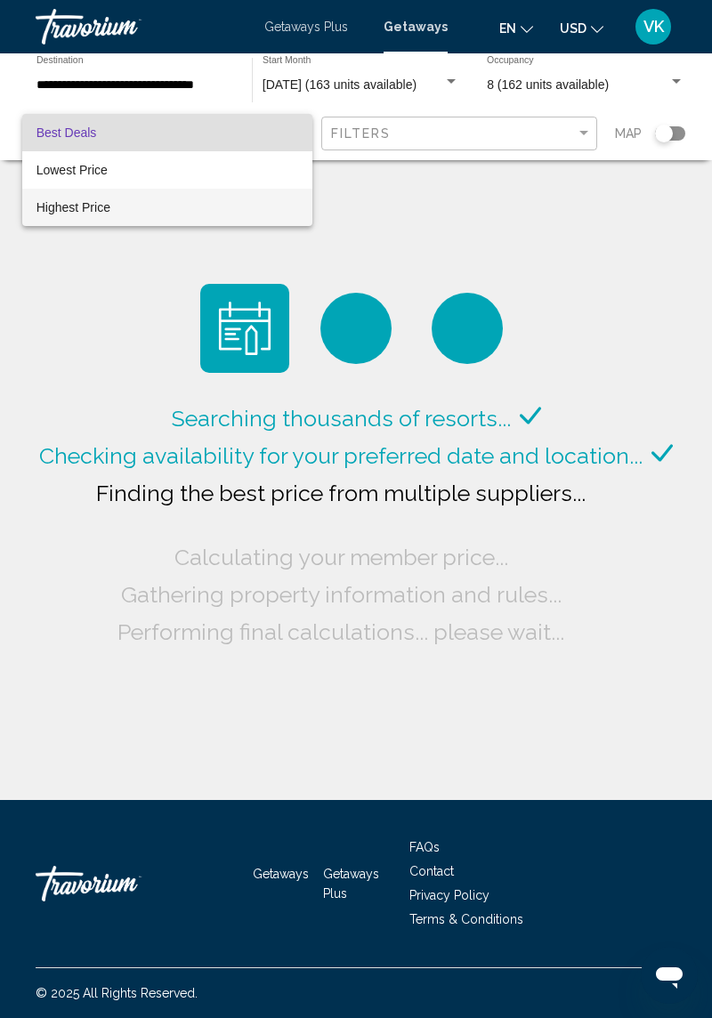
click at [186, 212] on span "Highest Price" at bounding box center [167, 207] width 262 height 37
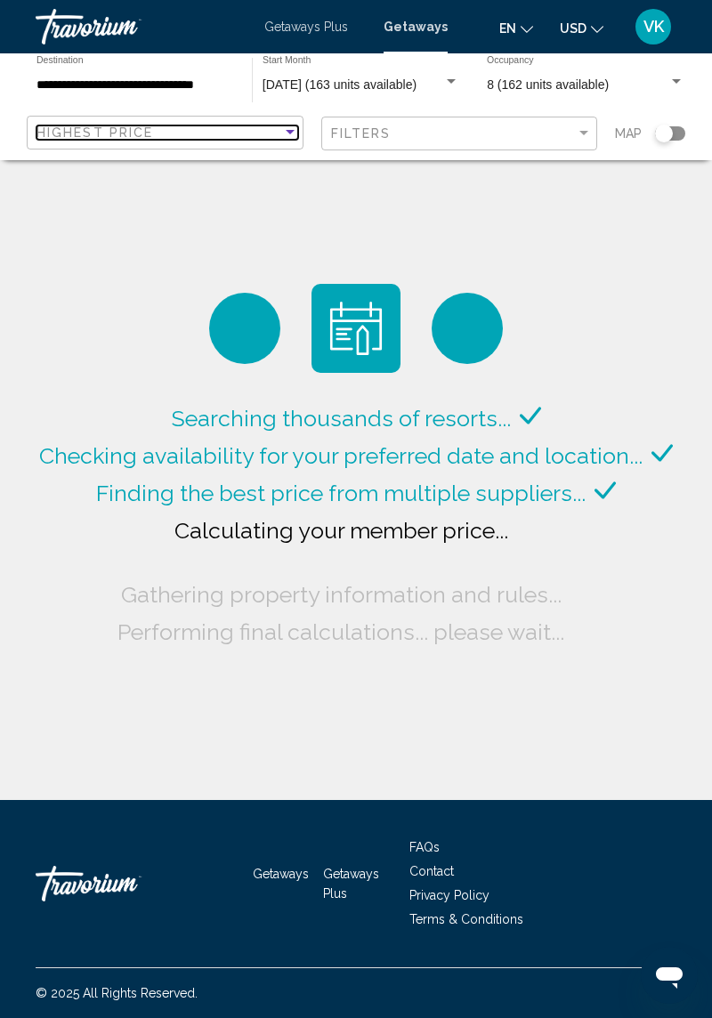
click at [229, 135] on div "Highest Price" at bounding box center [159, 133] width 246 height 14
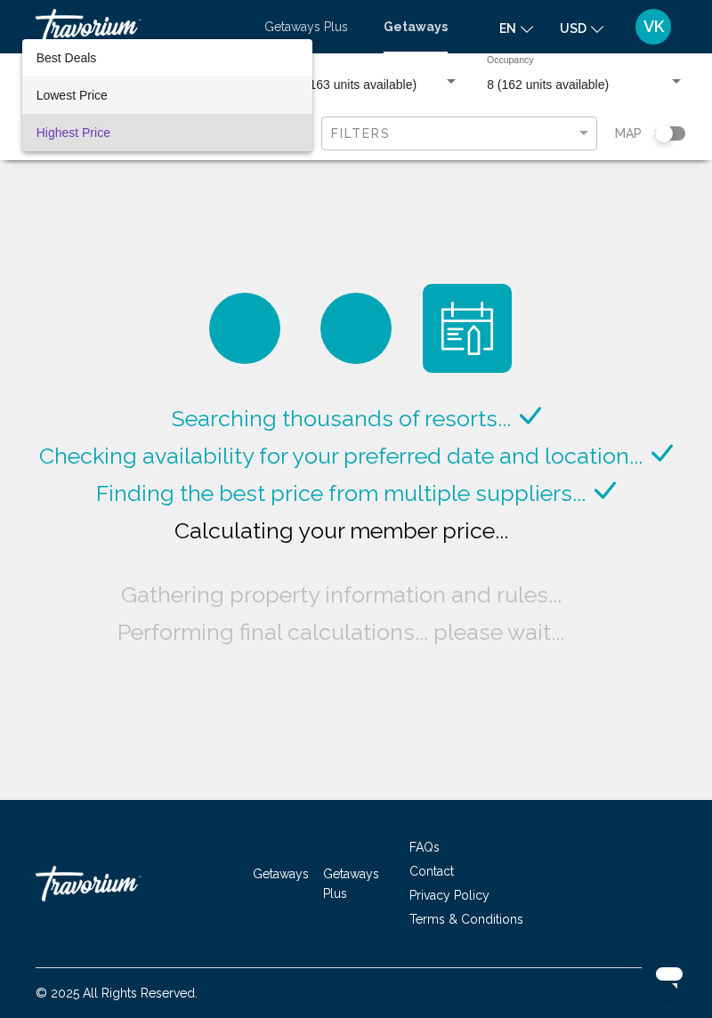
click at [185, 95] on span "Lowest Price" at bounding box center [167, 95] width 262 height 37
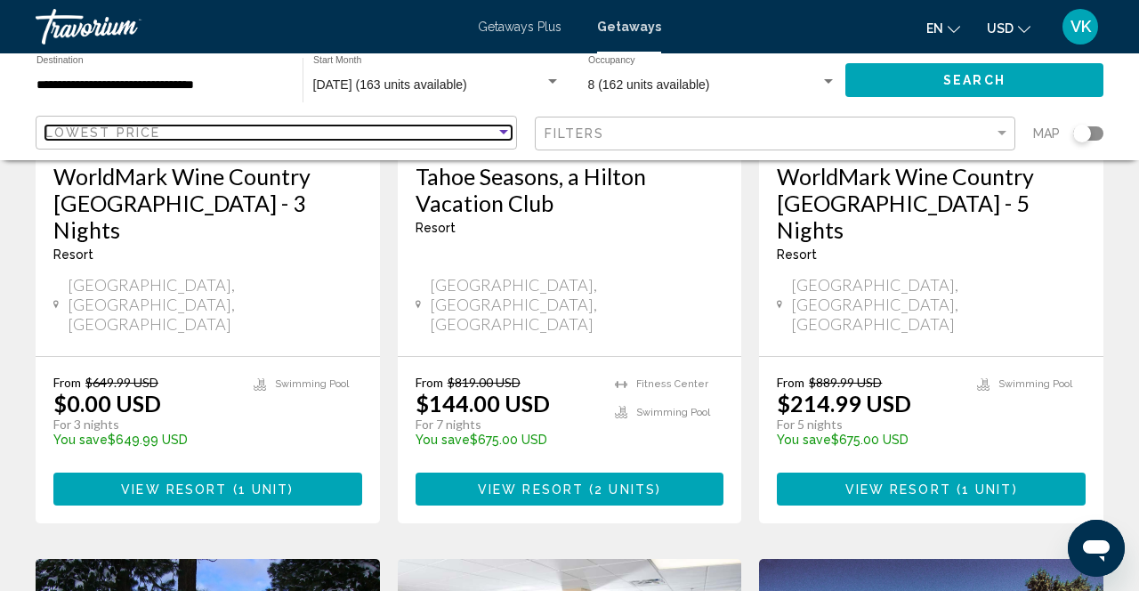
scroll to position [383, 0]
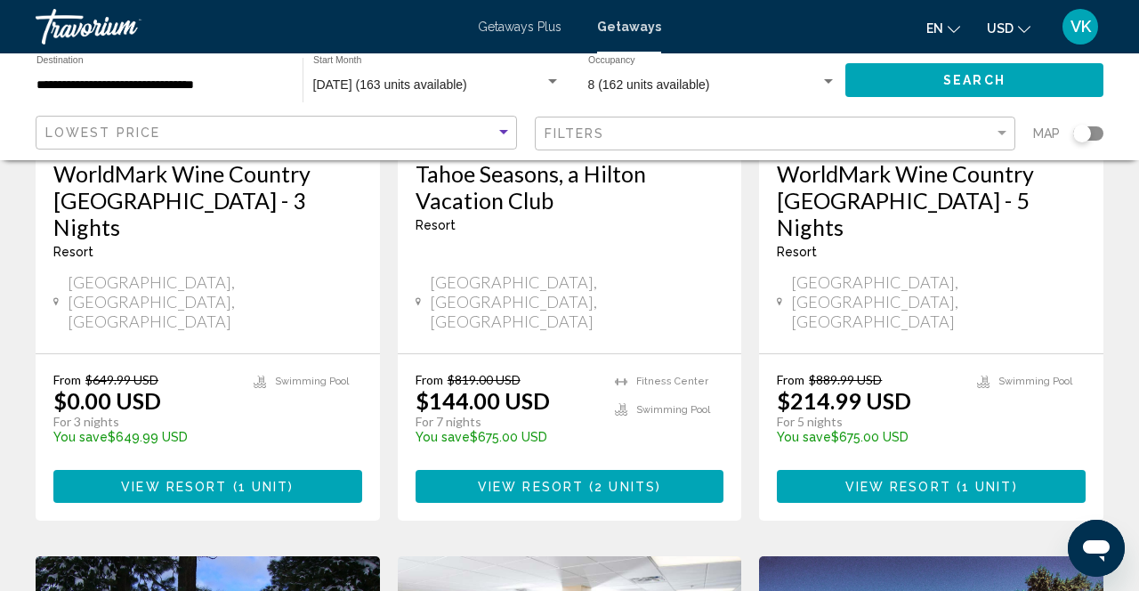
click at [711, 151] on div "Map" at bounding box center [1069, 134] width 70 height 36
click at [711, 135] on div "Search widget" at bounding box center [1083, 134] width 18 height 18
click at [711, 140] on div "Search widget" at bounding box center [1089, 133] width 30 height 14
click at [711, 137] on div "Search widget" at bounding box center [1083, 134] width 18 height 18
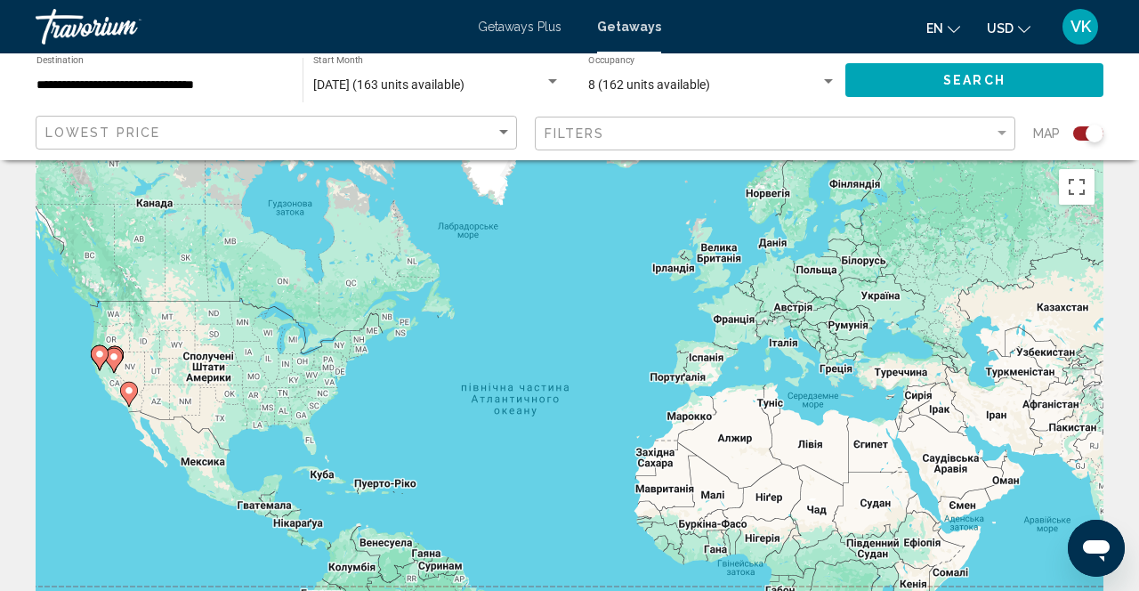
scroll to position [0, 0]
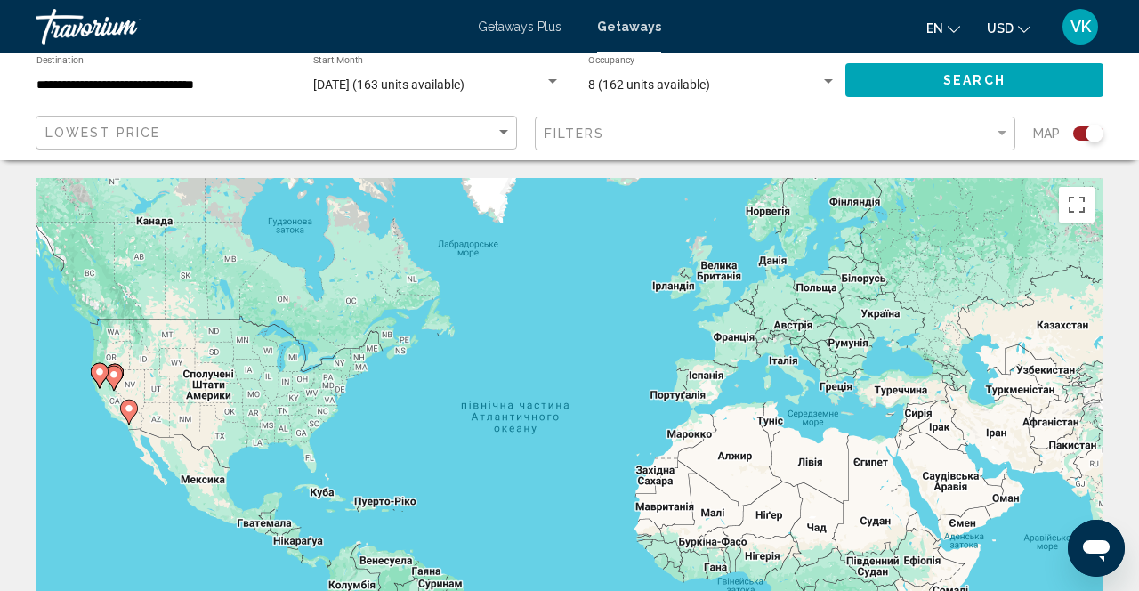
click at [120, 405] on gmp-advanced-marker "Main content" at bounding box center [129, 412] width 18 height 27
type input "**********"
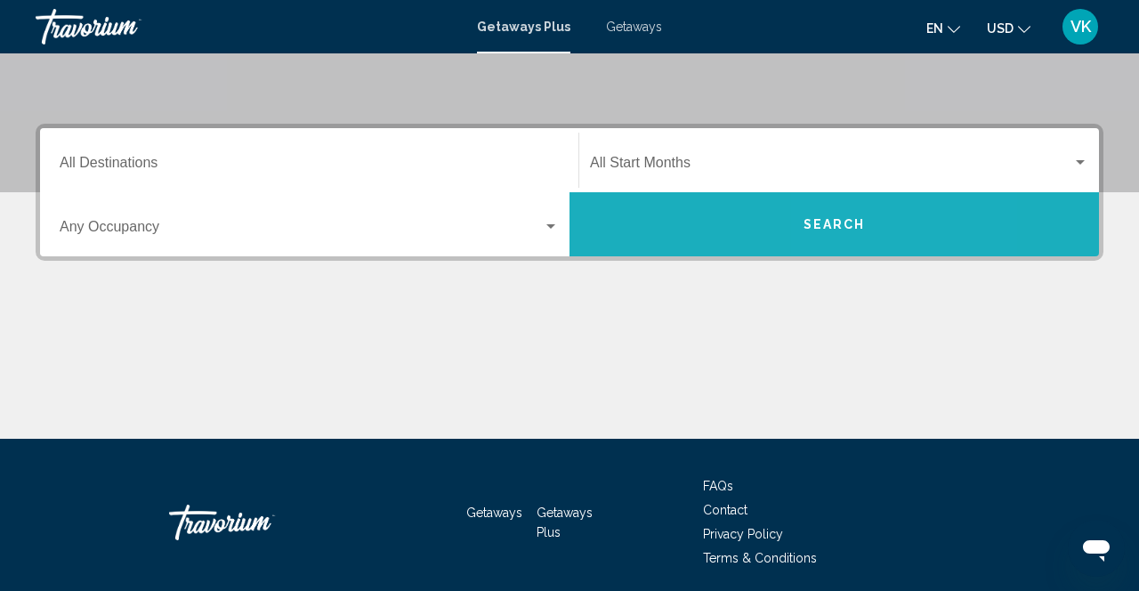
scroll to position [407, 0]
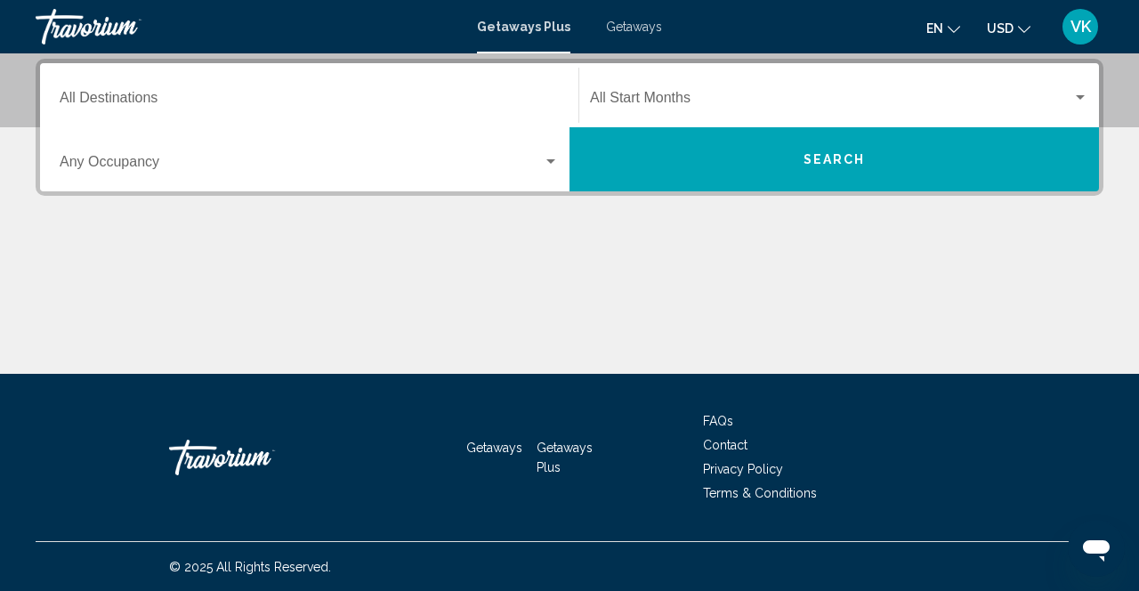
click at [711, 280] on div "Main content" at bounding box center [570, 307] width 1068 height 134
click at [491, 446] on span "Getaways" at bounding box center [494, 448] width 56 height 14
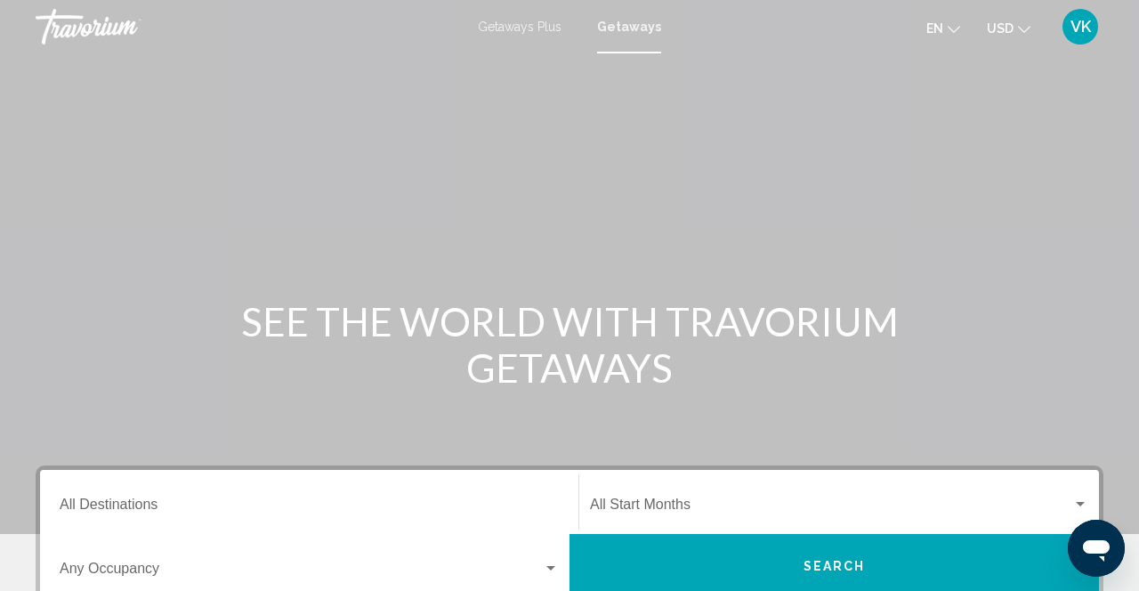
click at [711, 28] on icon "Change language" at bounding box center [954, 29] width 12 height 12
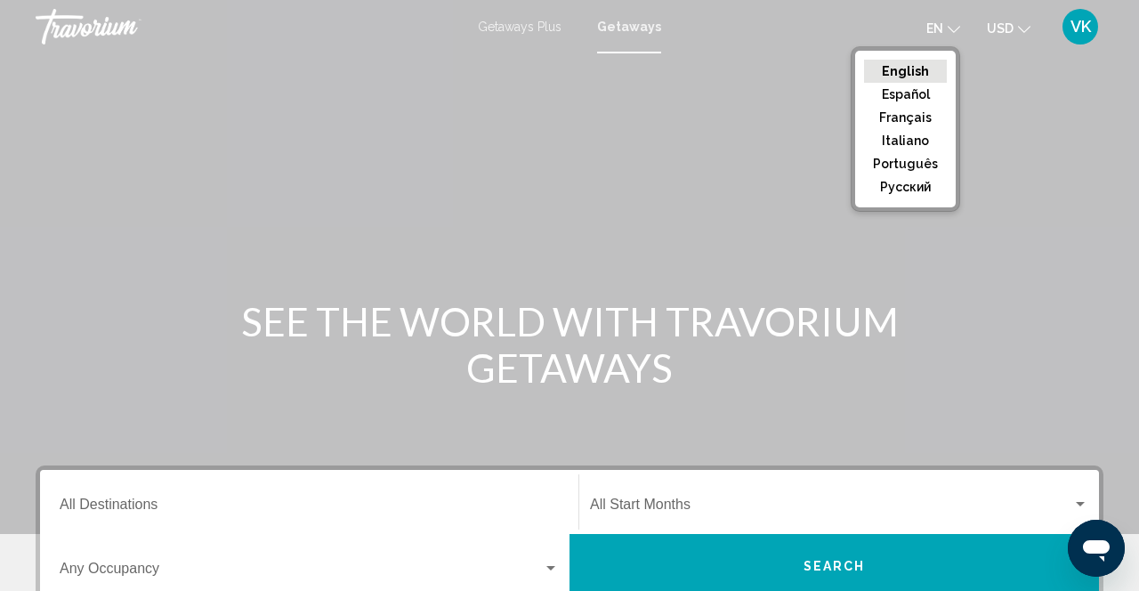
click at [711, 129] on div "Main content" at bounding box center [569, 267] width 1139 height 534
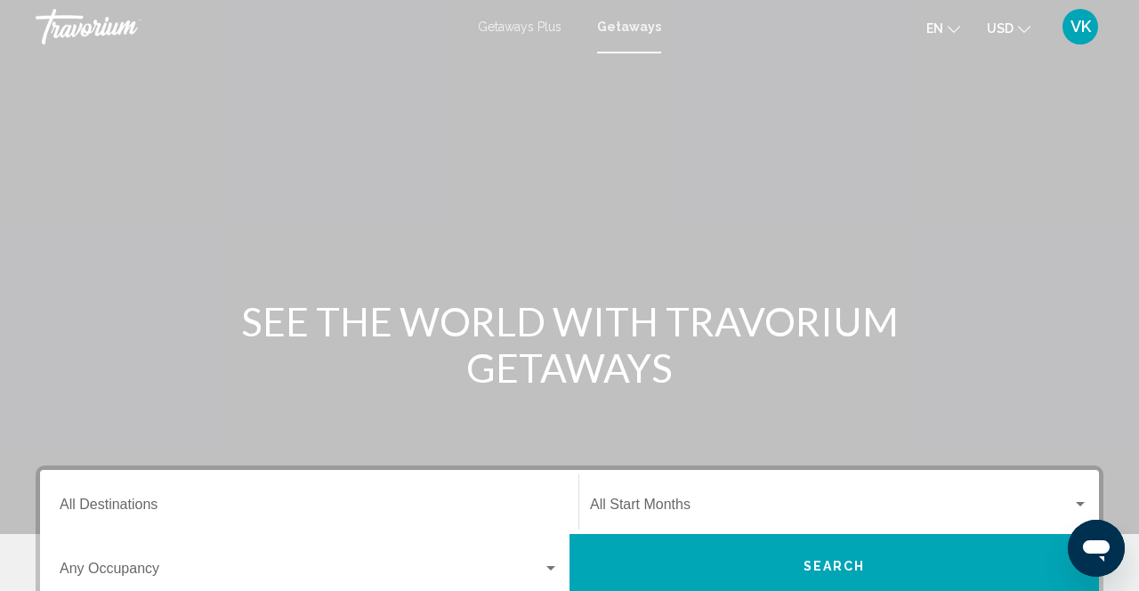
click at [711, 30] on span "USD" at bounding box center [1000, 28] width 27 height 14
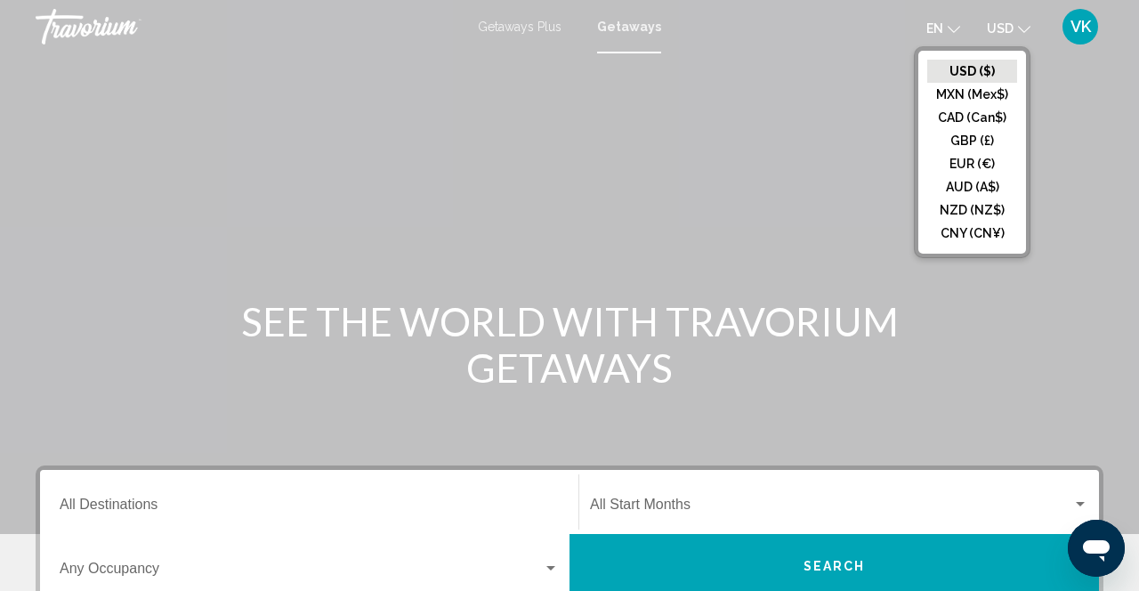
click at [711, 144] on div "Main content" at bounding box center [569, 267] width 1139 height 534
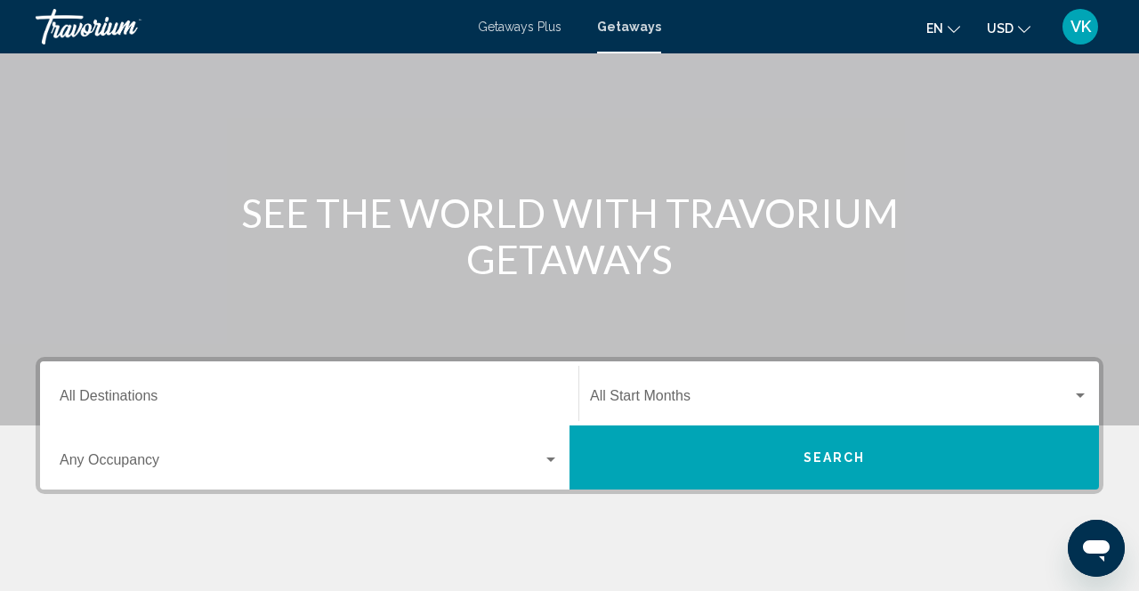
click at [711, 402] on span "Search widget" at bounding box center [831, 400] width 482 height 16
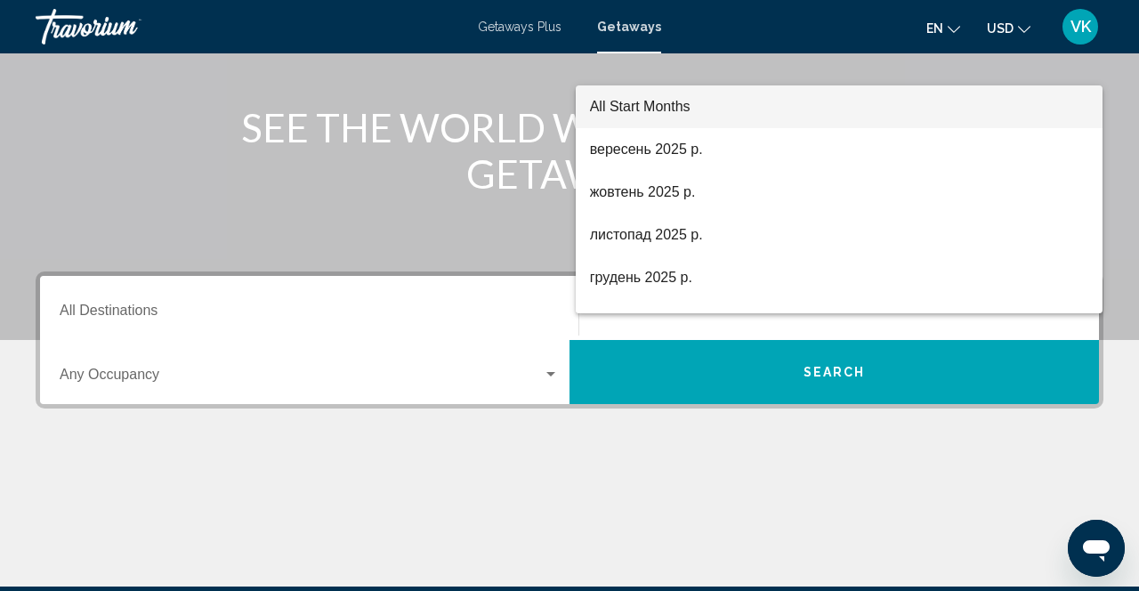
scroll to position [185, 0]
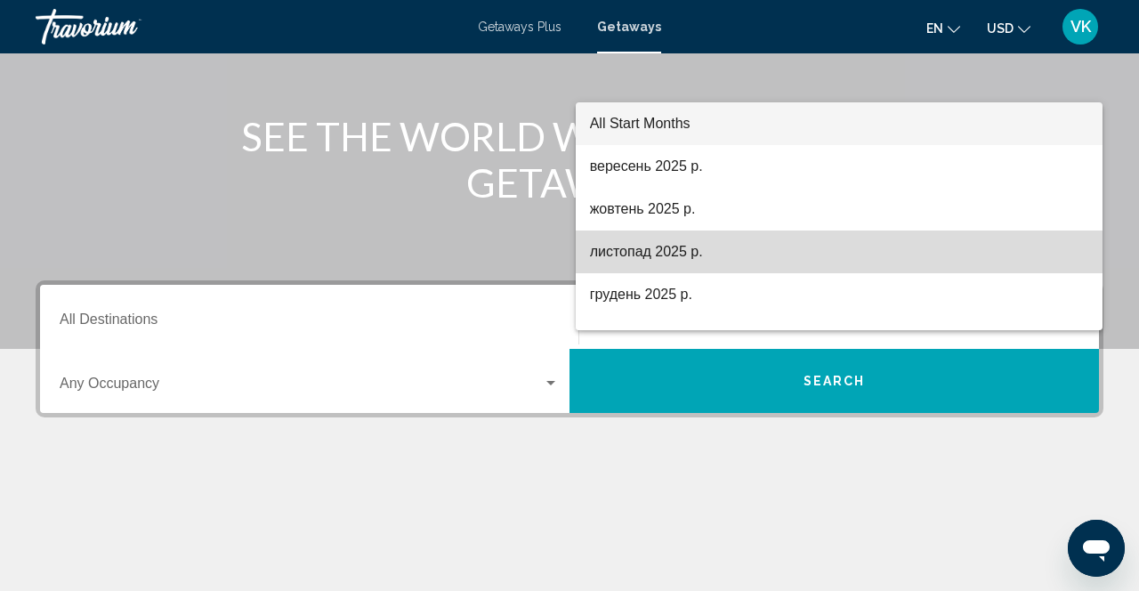
click at [623, 256] on span "листопад 2025 р." at bounding box center [839, 252] width 499 height 43
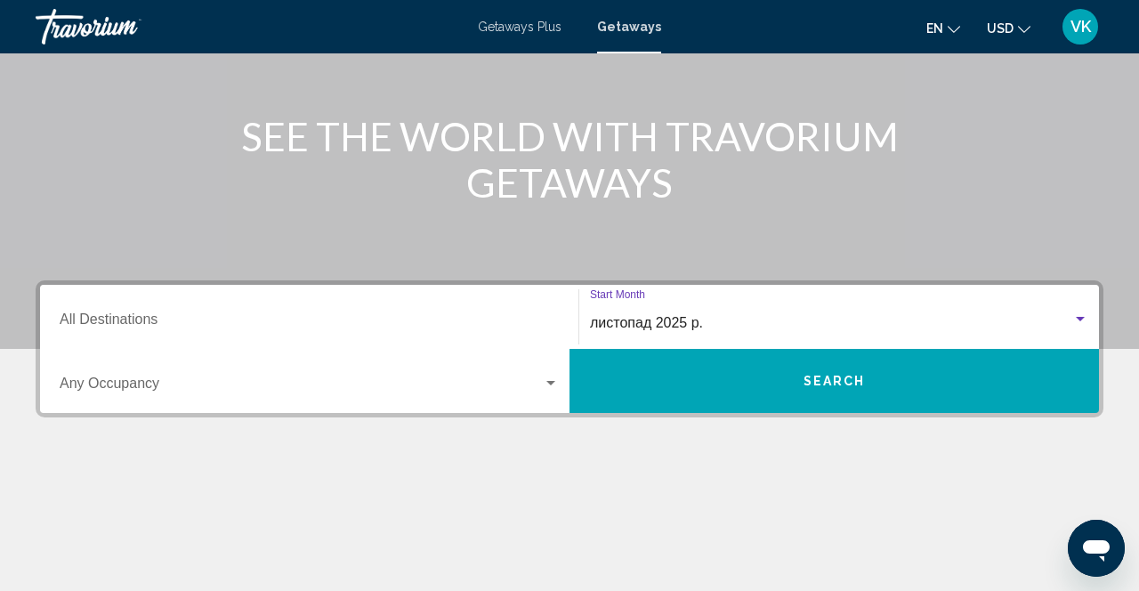
click at [711, 323] on div "Search widget" at bounding box center [1081, 319] width 16 height 14
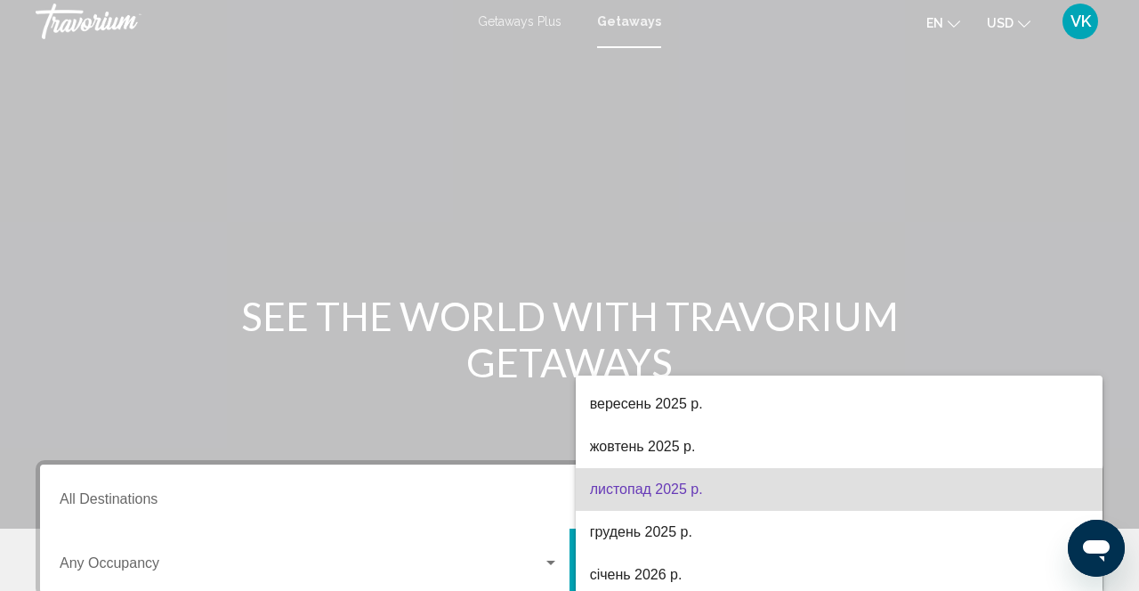
scroll to position [0, 0]
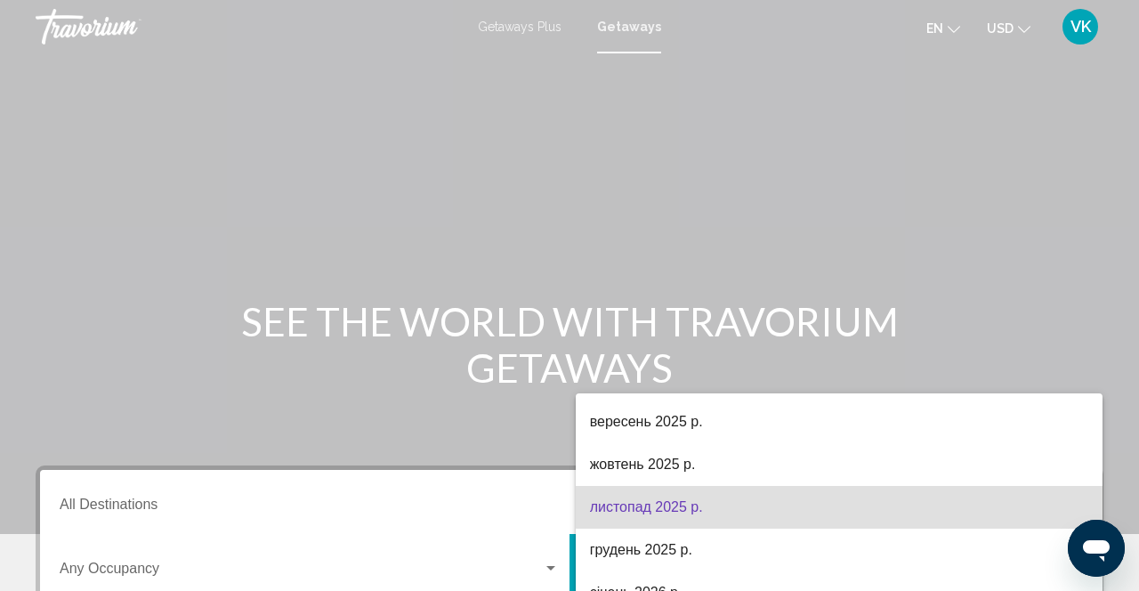
click at [711, 557] on icon "Відкрити вікно повідомлень" at bounding box center [1097, 548] width 32 height 32
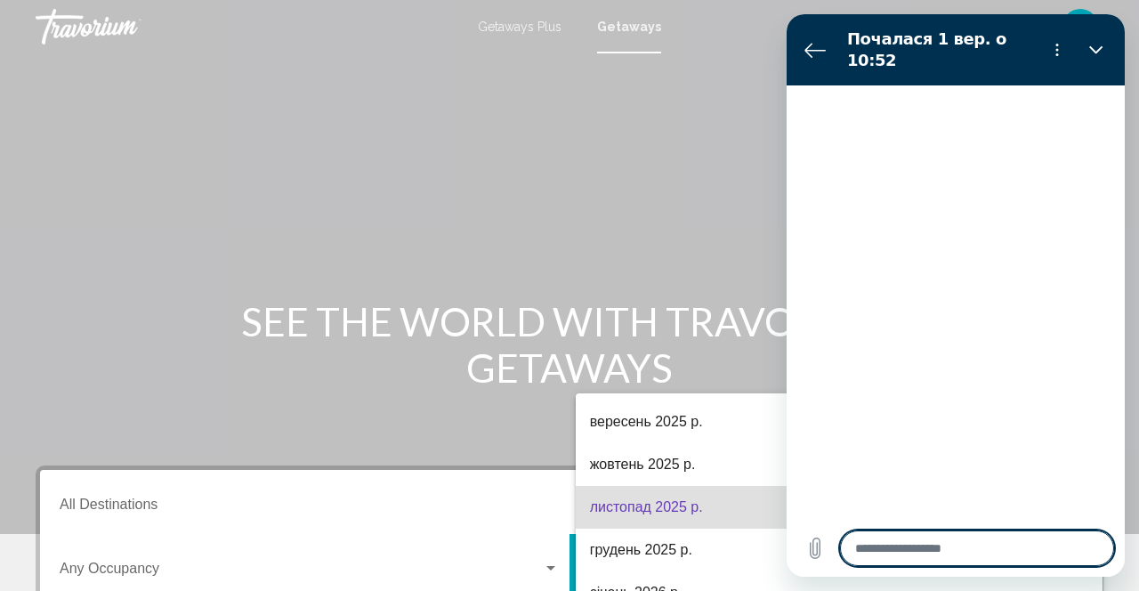
type textarea "*"
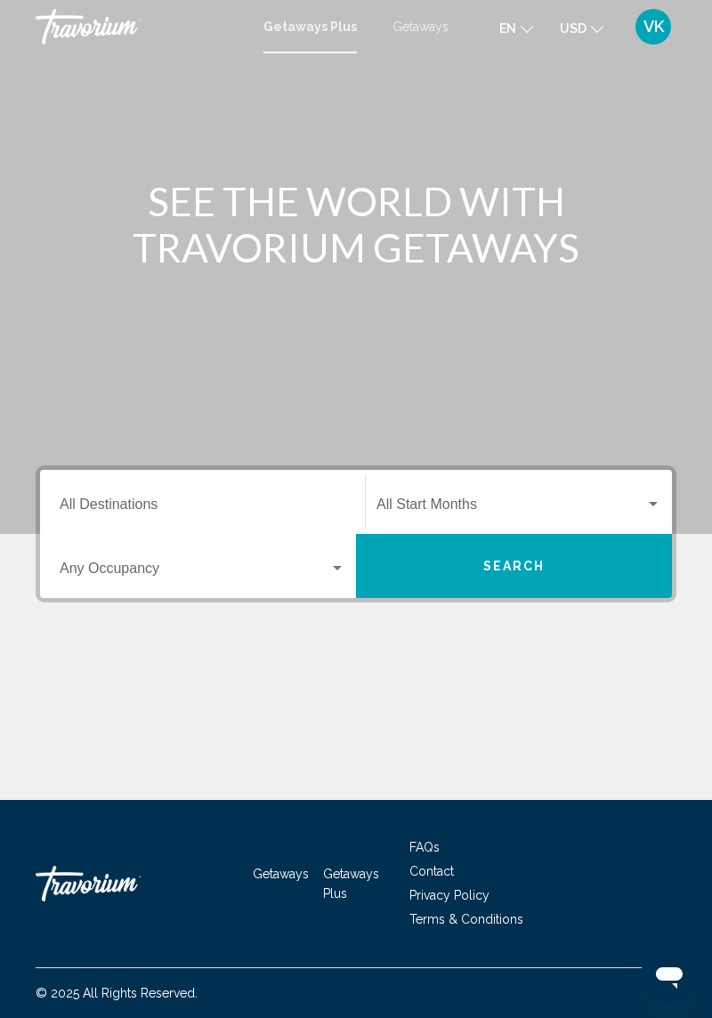
click at [435, 21] on span "Getaways" at bounding box center [421, 27] width 56 height 14
click at [262, 502] on input "Destination All Destinations" at bounding box center [203, 508] width 286 height 16
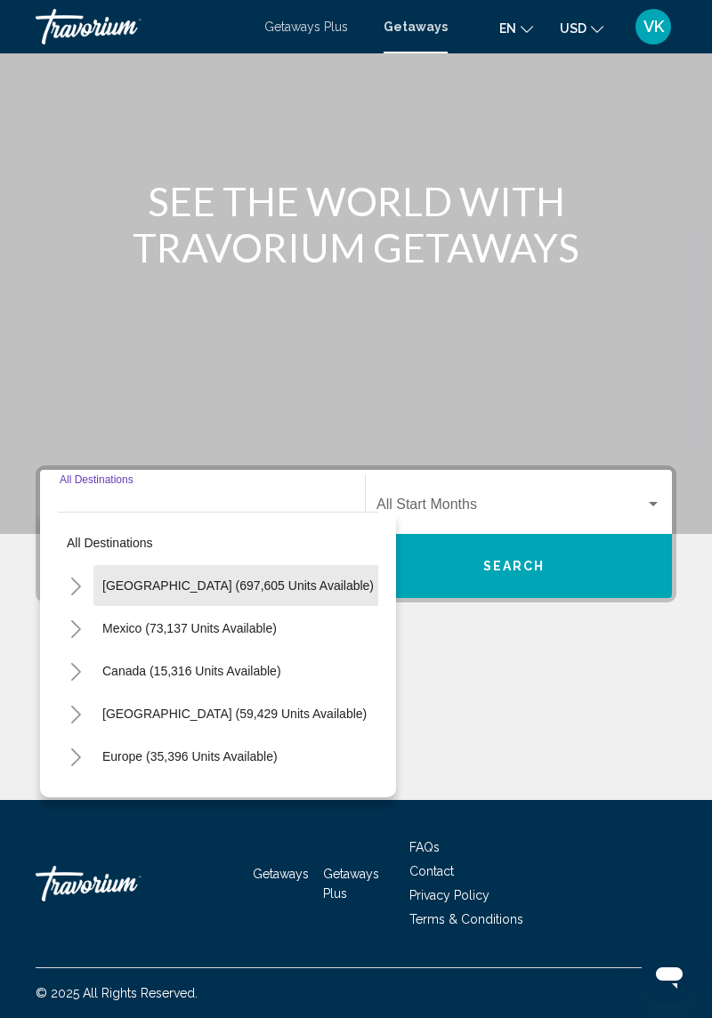
click at [287, 579] on span "[GEOGRAPHIC_DATA] (697,605 units available)" at bounding box center [238, 586] width 272 height 14
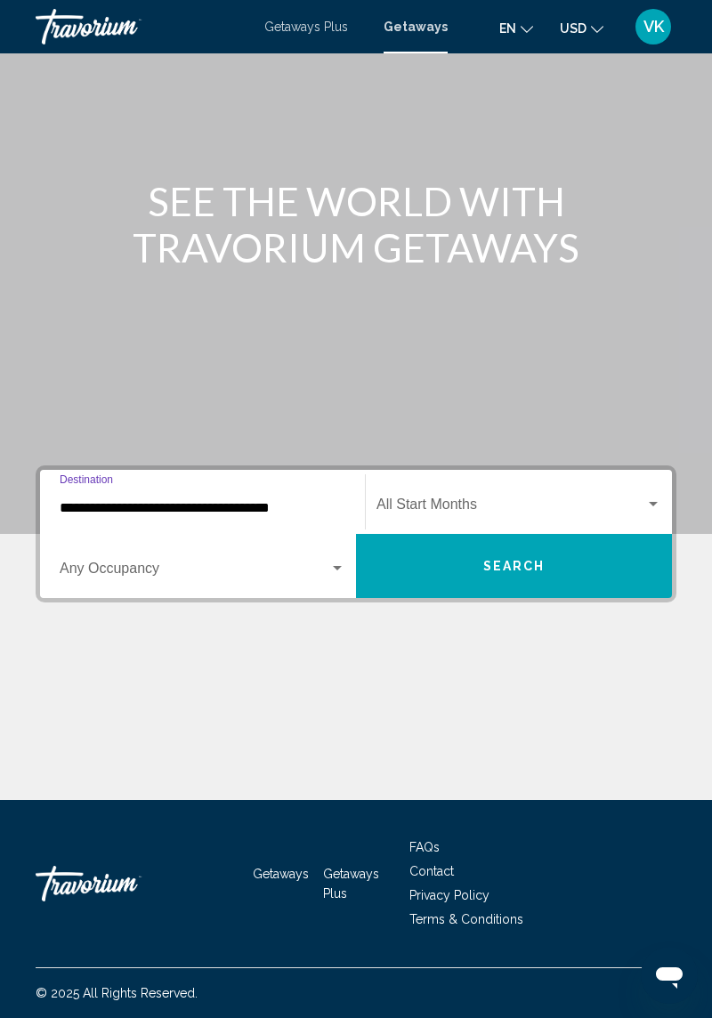
click at [311, 500] on input "**********" at bounding box center [203, 508] width 286 height 16
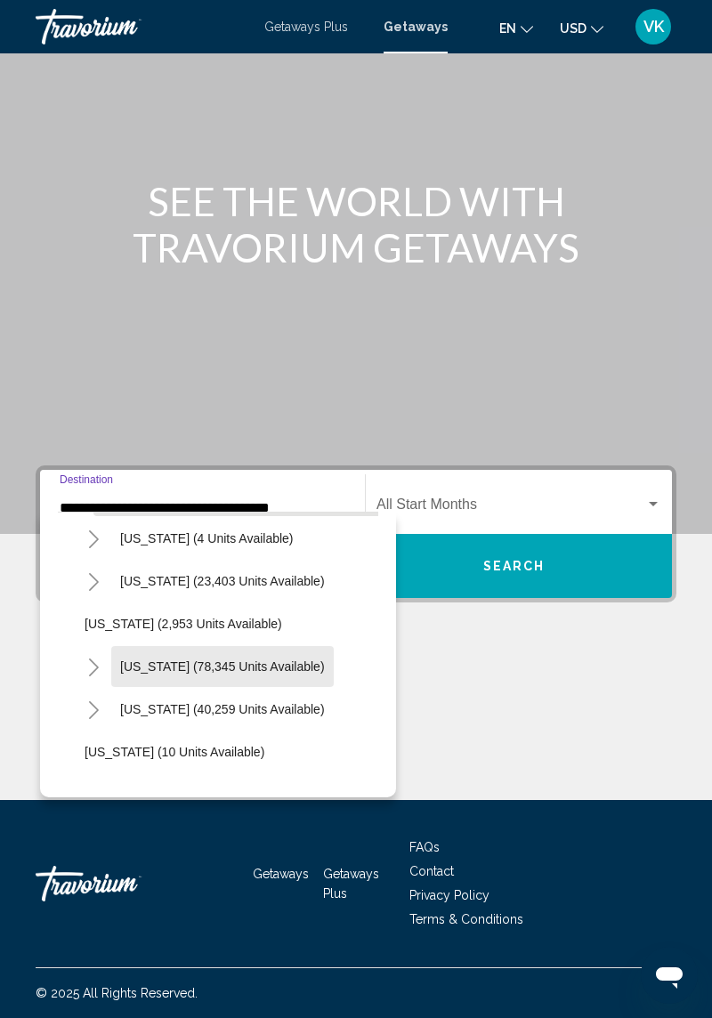
scroll to position [96, 0]
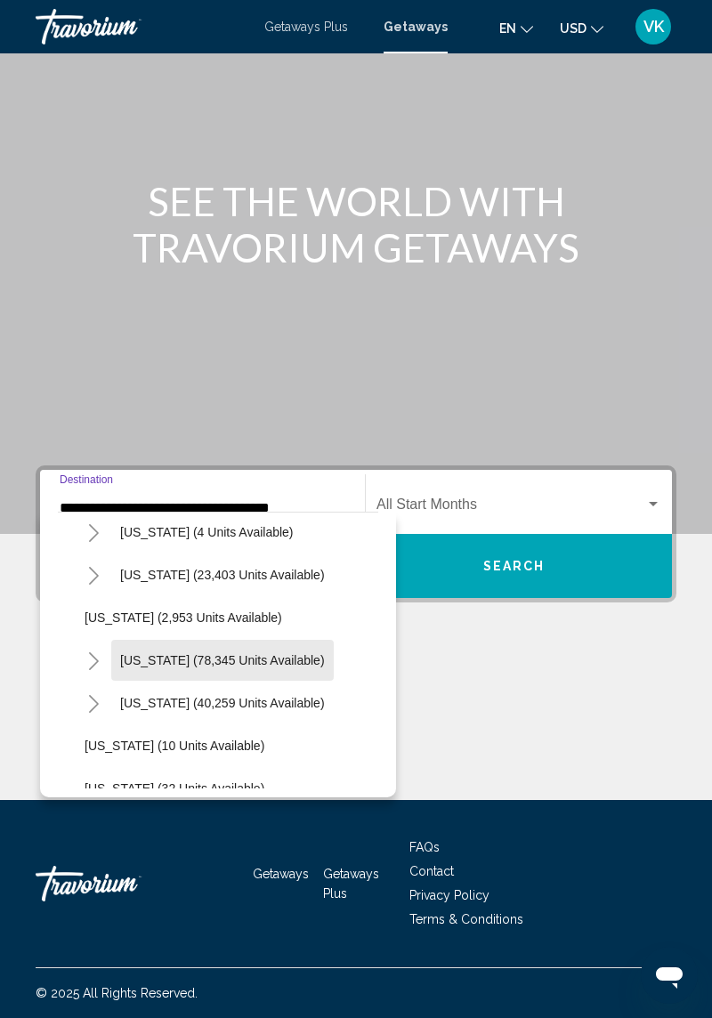
click at [288, 590] on span "[US_STATE] (78,345 units available)" at bounding box center [222, 660] width 205 height 14
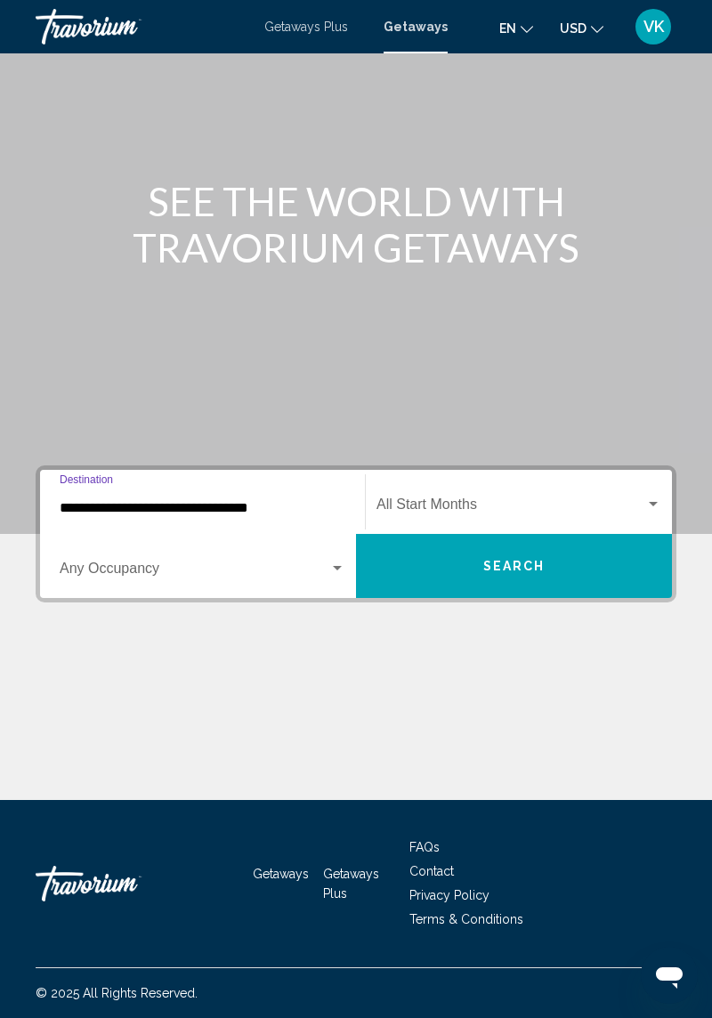
click at [301, 500] on input "**********" at bounding box center [203, 508] width 286 height 16
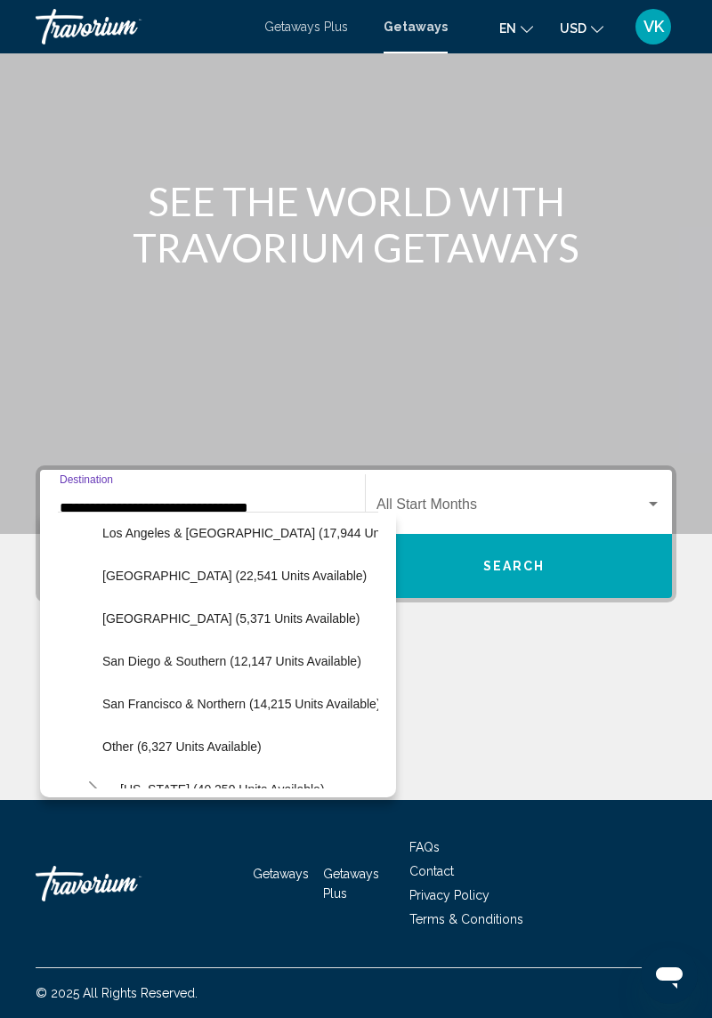
scroll to position [272, 0]
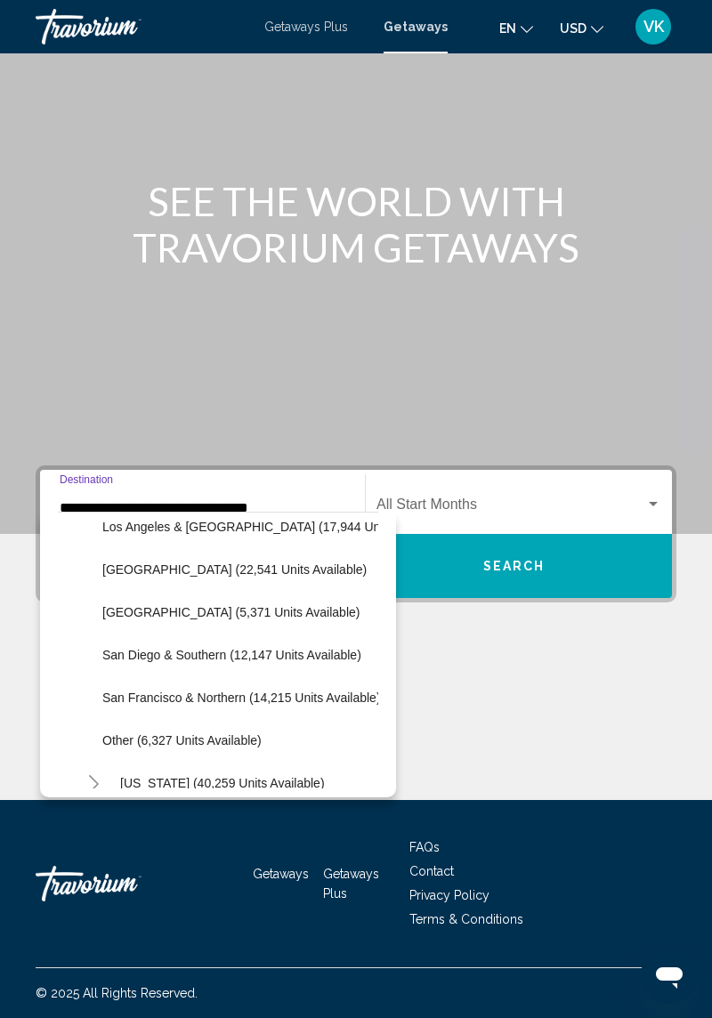
click at [270, 590] on button "San Francisco & Northern (14,215 units available)" at bounding box center [241, 697] width 296 height 41
type input "**********"
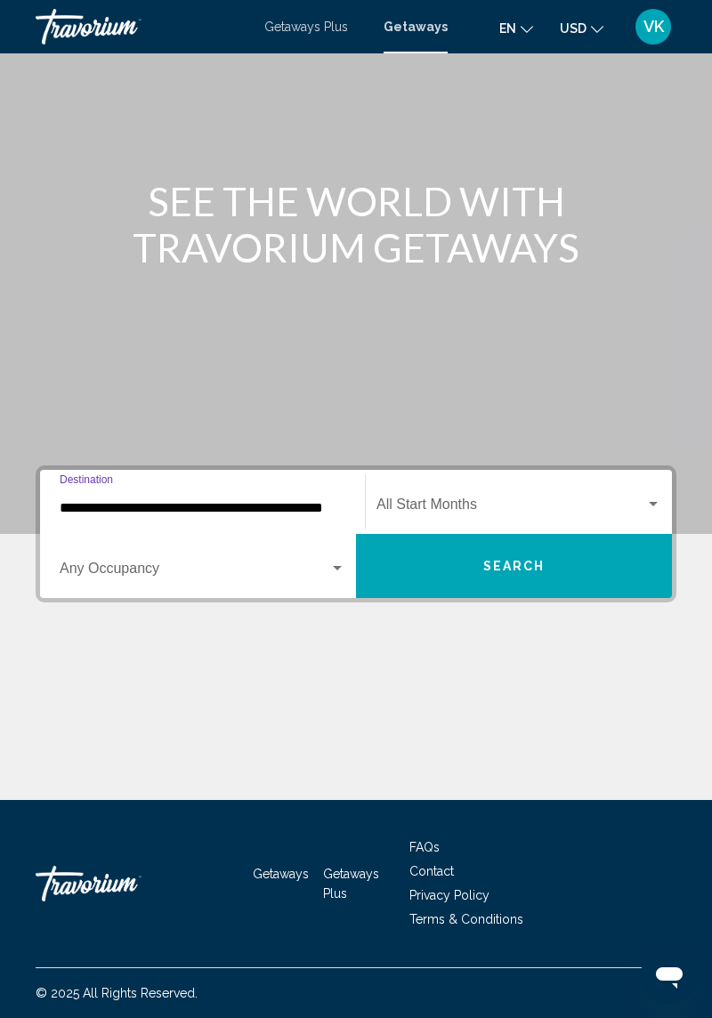
click at [539, 500] on span "Search widget" at bounding box center [511, 508] width 269 height 16
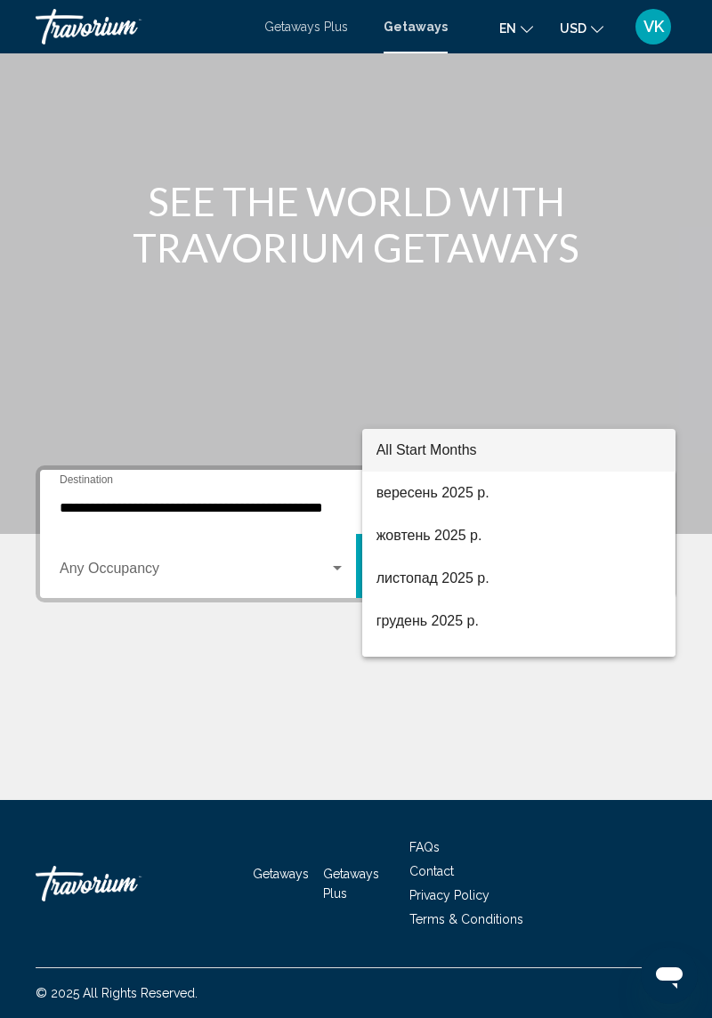
click at [417, 426] on div at bounding box center [356, 509] width 712 height 1018
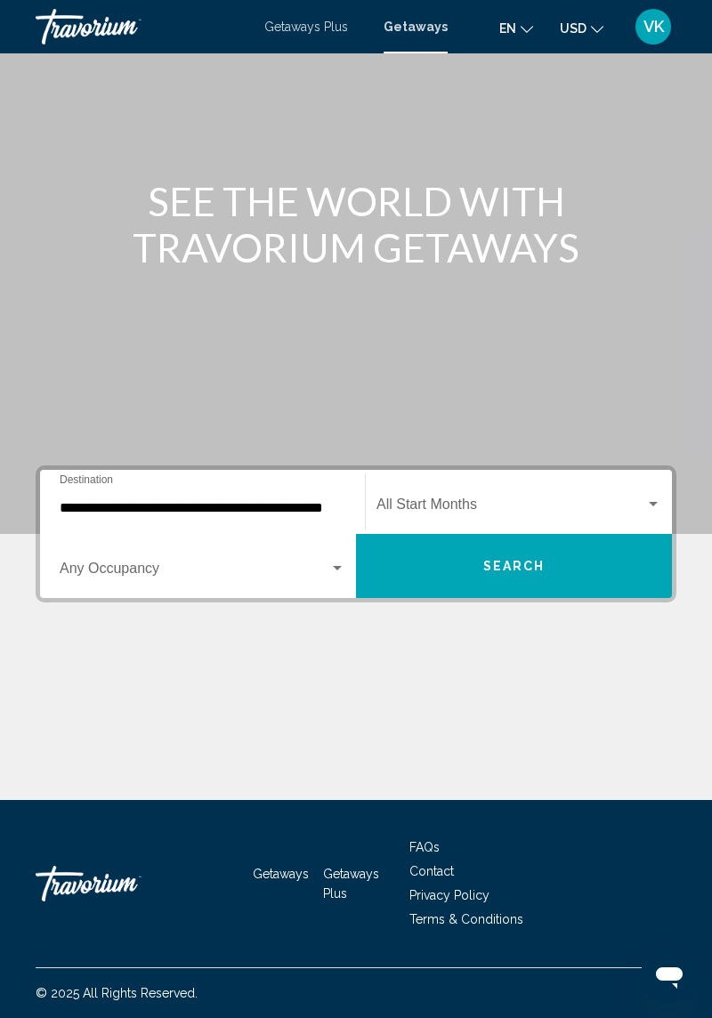
click at [426, 500] on span "Search widget" at bounding box center [511, 508] width 269 height 16
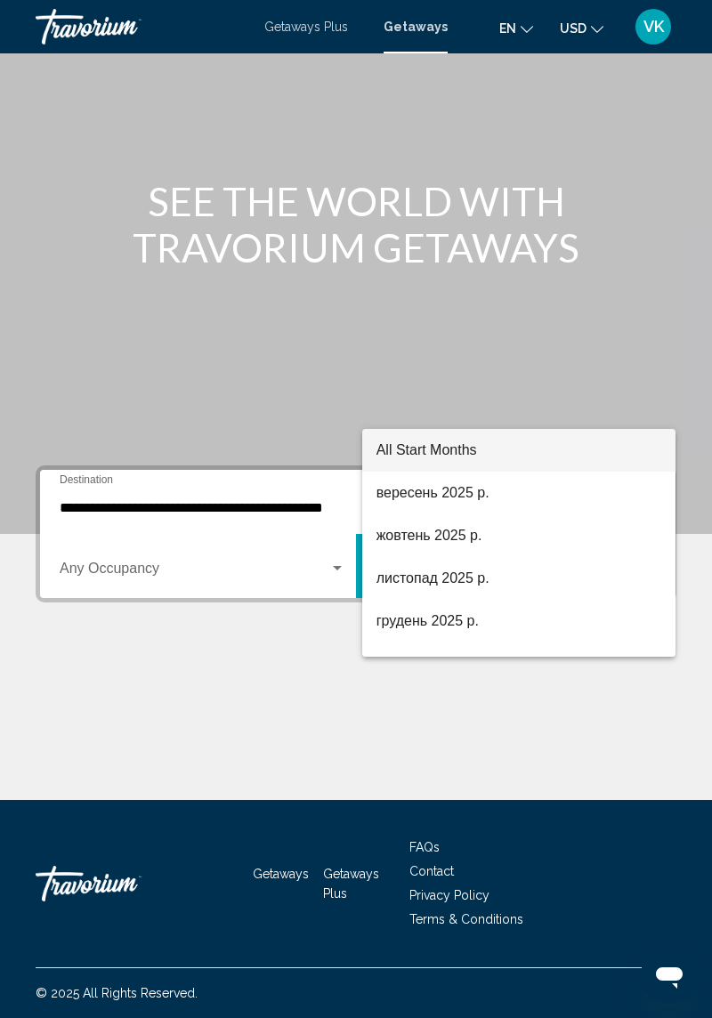
click at [602, 393] on div at bounding box center [356, 509] width 712 height 1018
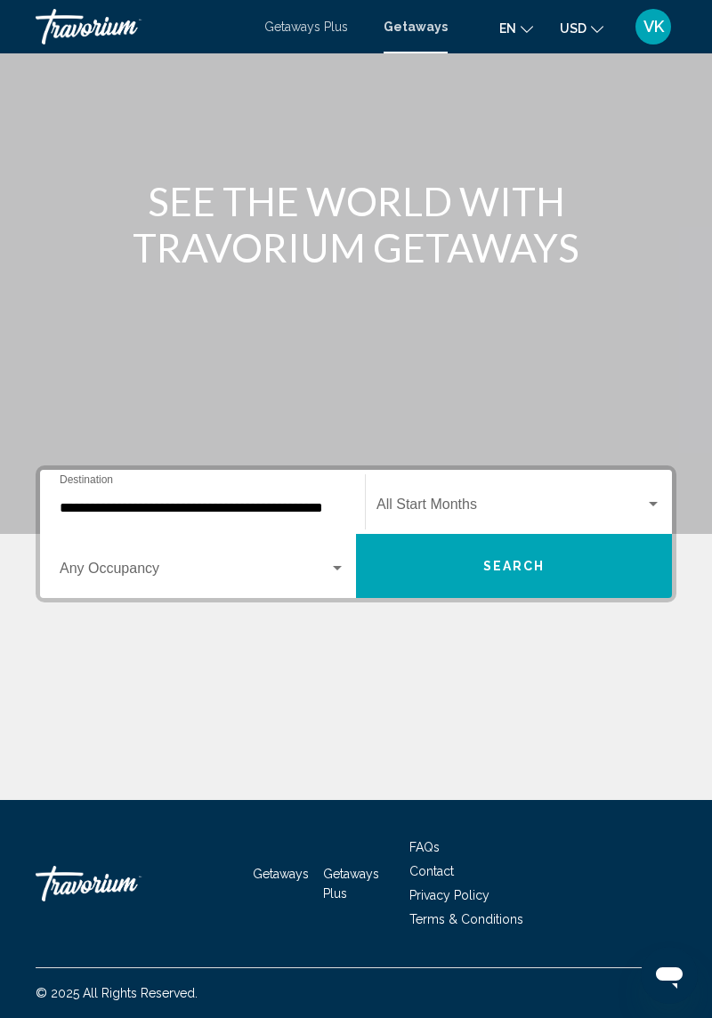
click at [653, 502] on div "Search widget" at bounding box center [653, 504] width 9 height 4
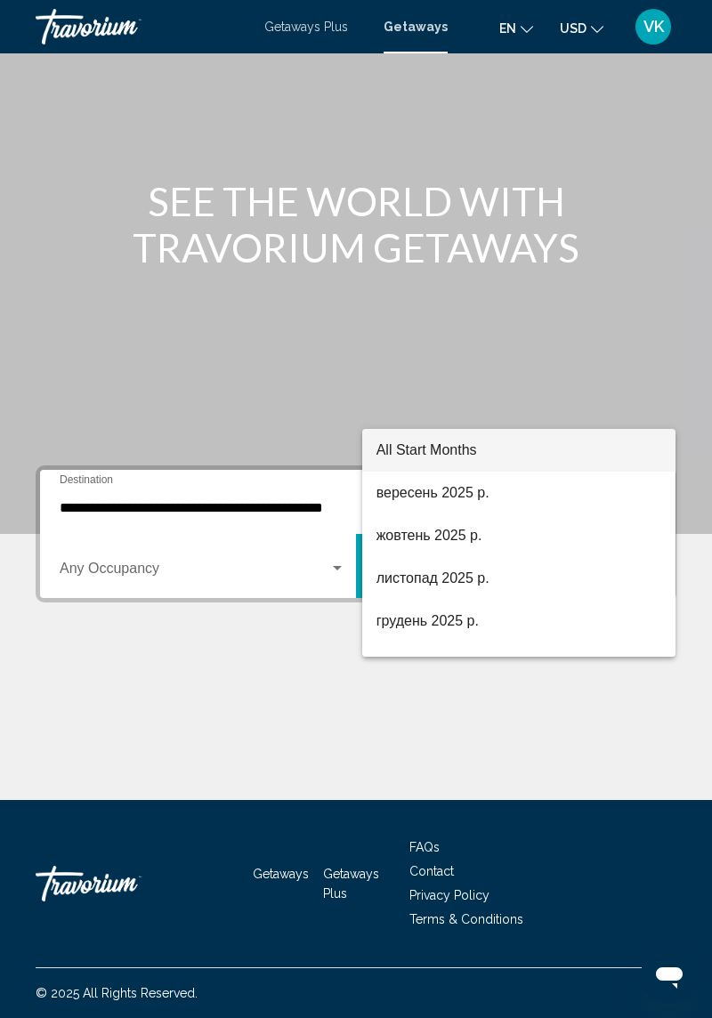
click at [456, 462] on span "All Start Months" at bounding box center [520, 450] width 286 height 43
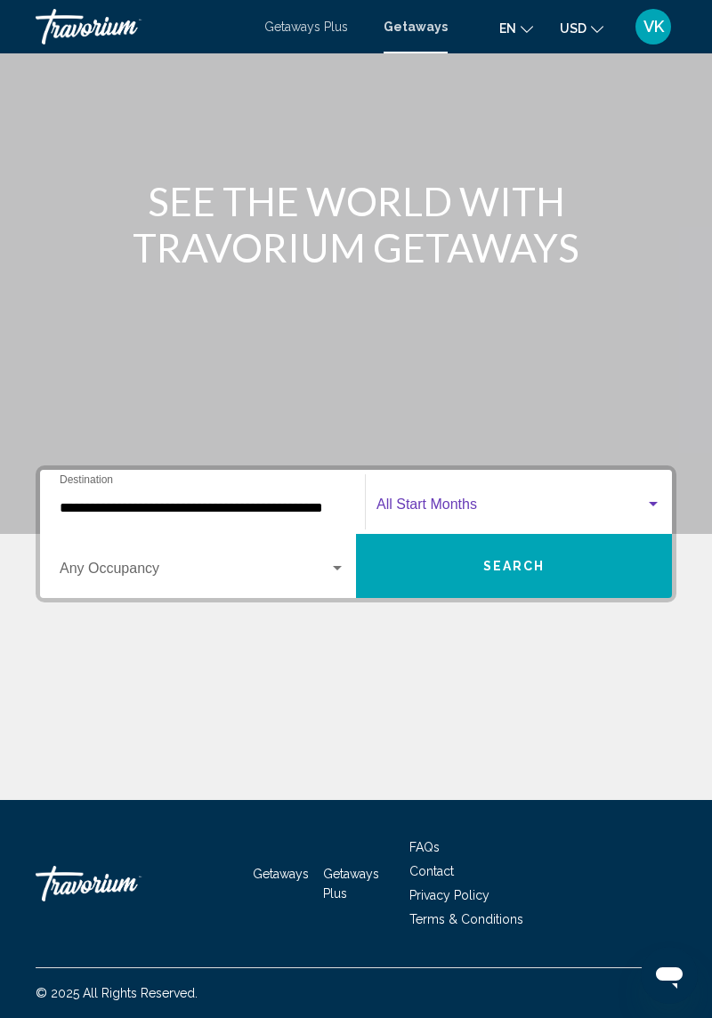
click at [661, 498] on div "Search widget" at bounding box center [653, 505] width 16 height 14
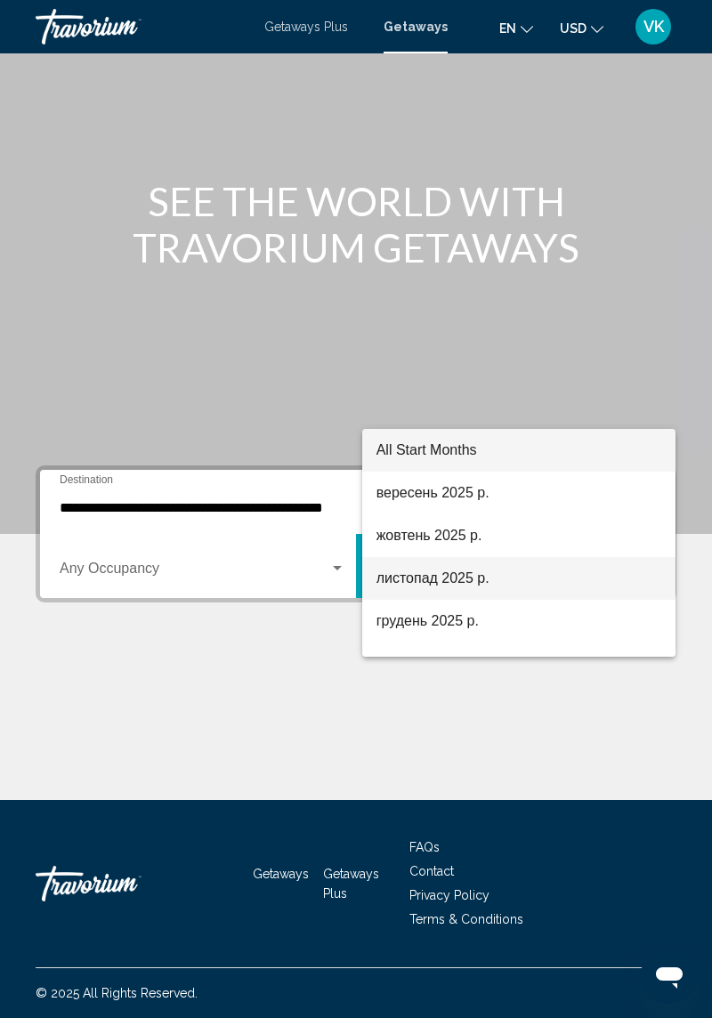
click at [458, 582] on span "листопад 2025 р." at bounding box center [520, 578] width 286 height 43
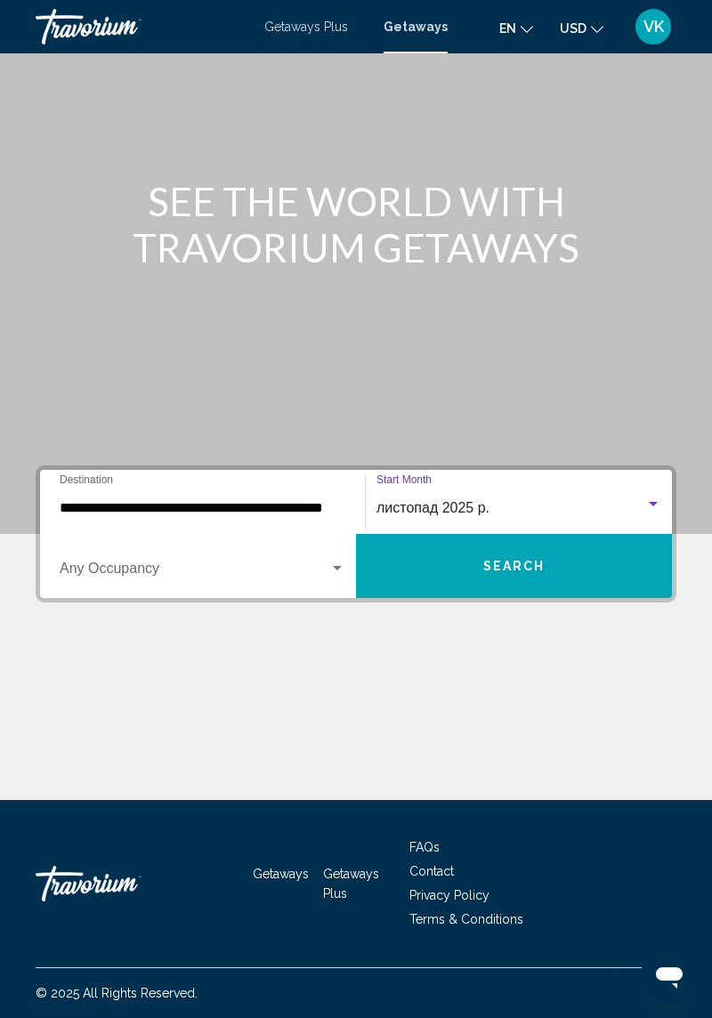
click at [276, 564] on span "Search widget" at bounding box center [195, 572] width 270 height 16
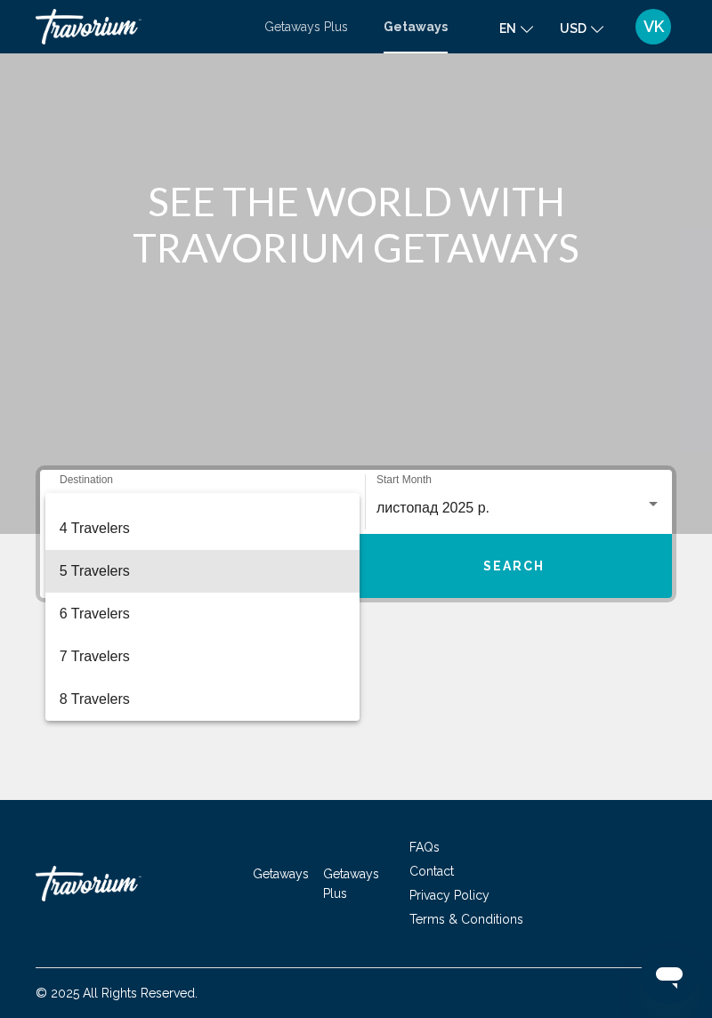
scroll to position [126, 0]
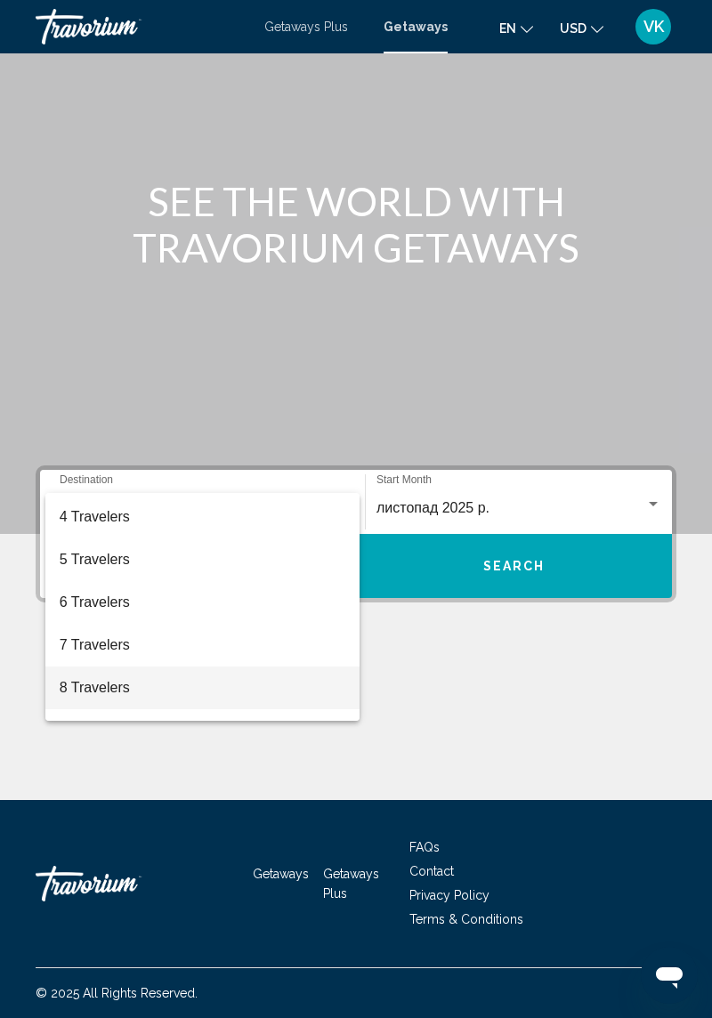
click at [112, 590] on span "8 Travelers" at bounding box center [203, 688] width 286 height 43
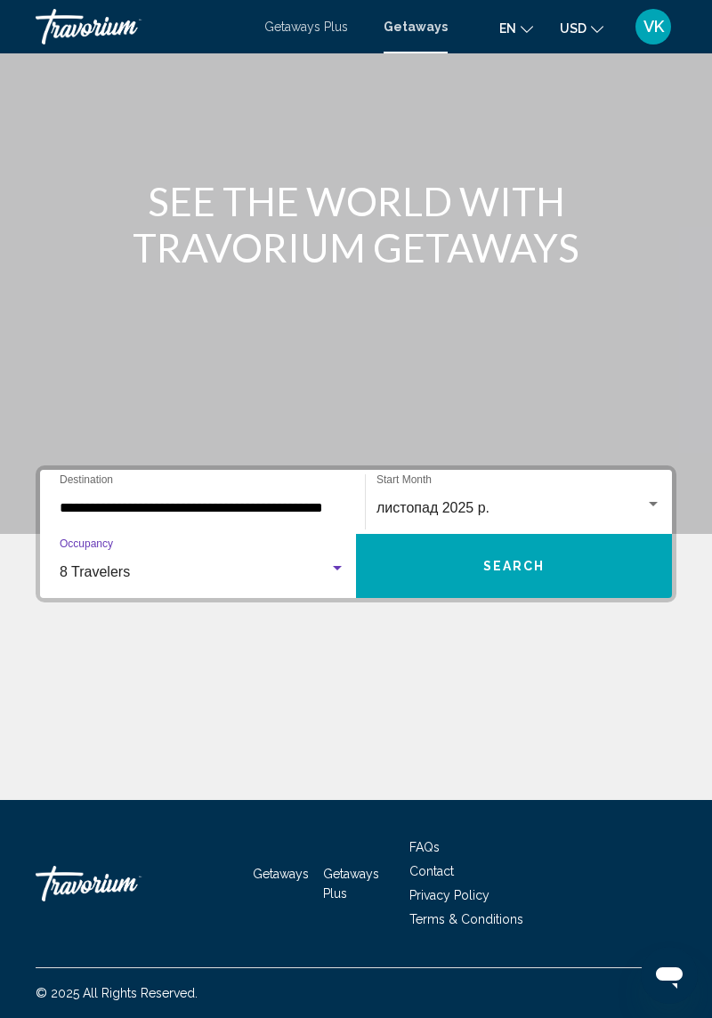
click at [579, 534] on button "Search" at bounding box center [514, 566] width 316 height 64
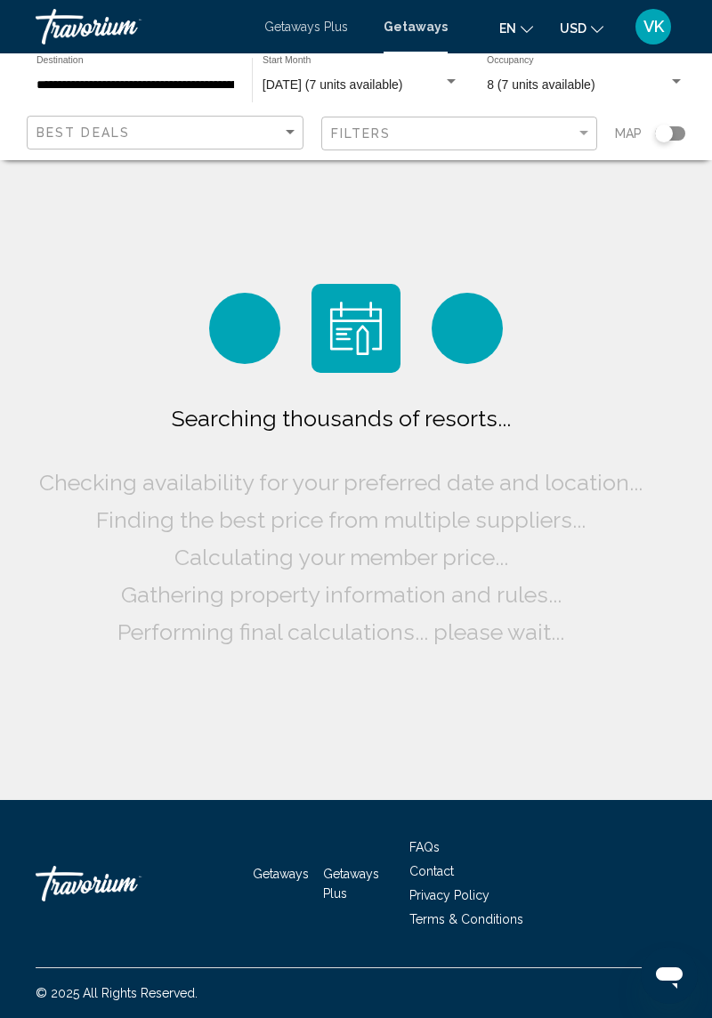
click at [238, 119] on div "Best Deals" at bounding box center [167, 133] width 262 height 33
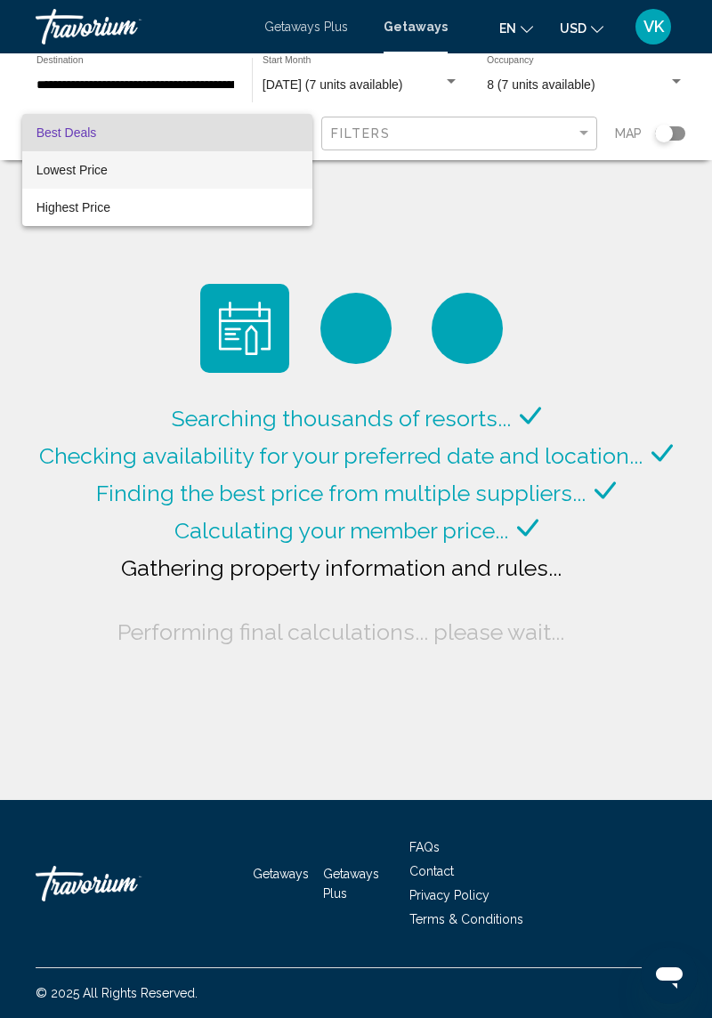
click at [147, 174] on span "Lowest Price" at bounding box center [167, 169] width 262 height 37
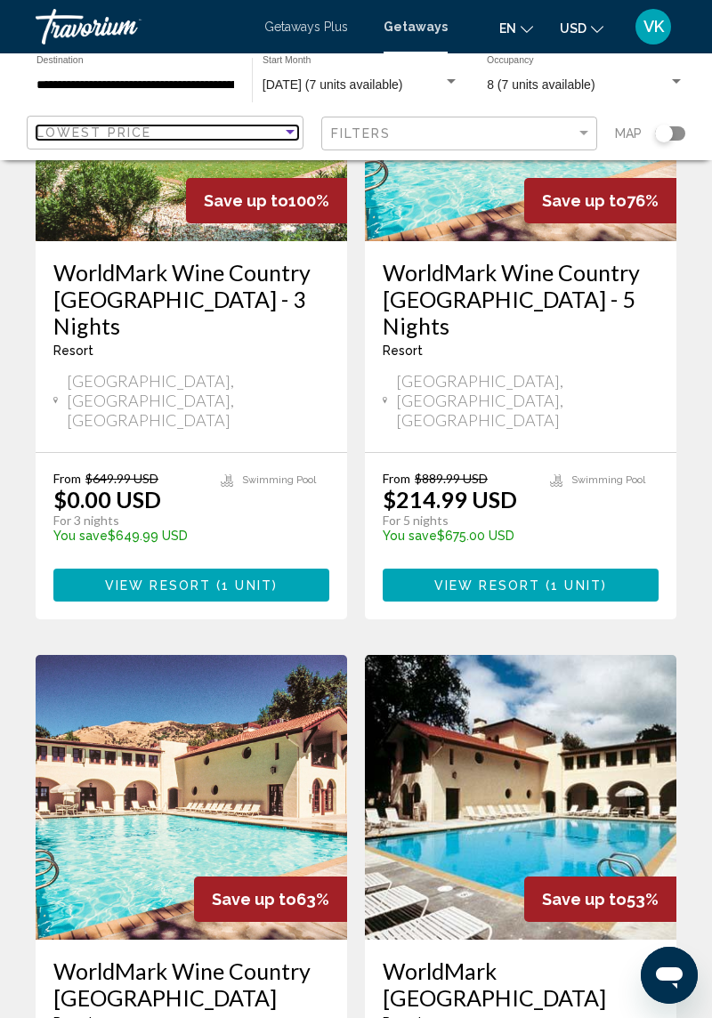
scroll to position [272, 0]
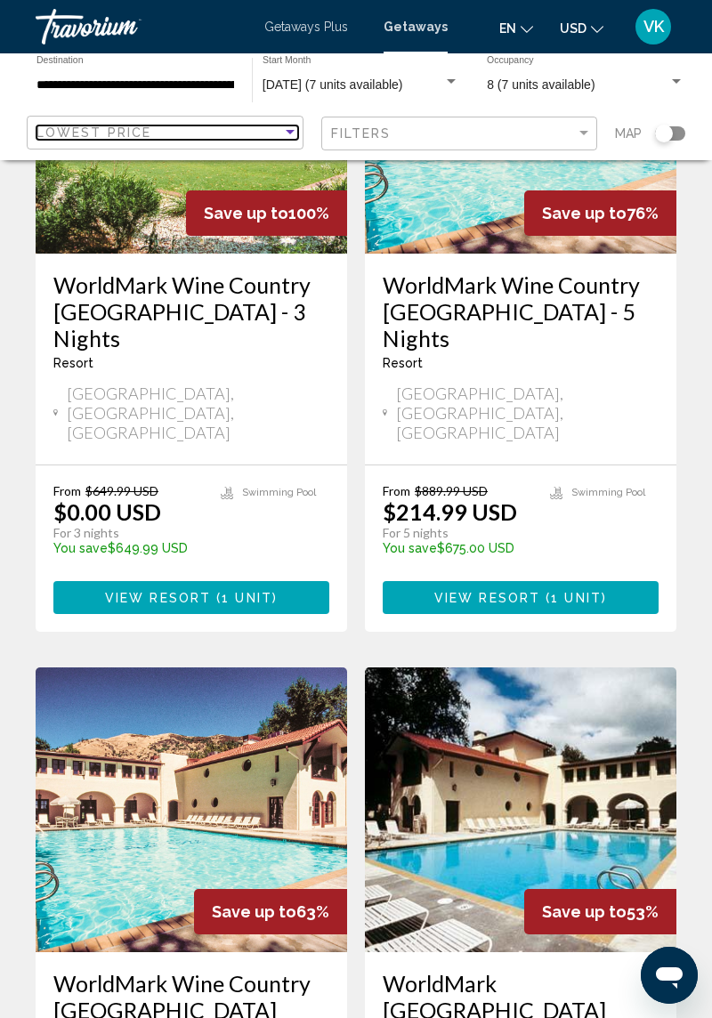
click at [293, 132] on div "Sort by" at bounding box center [290, 132] width 9 height 4
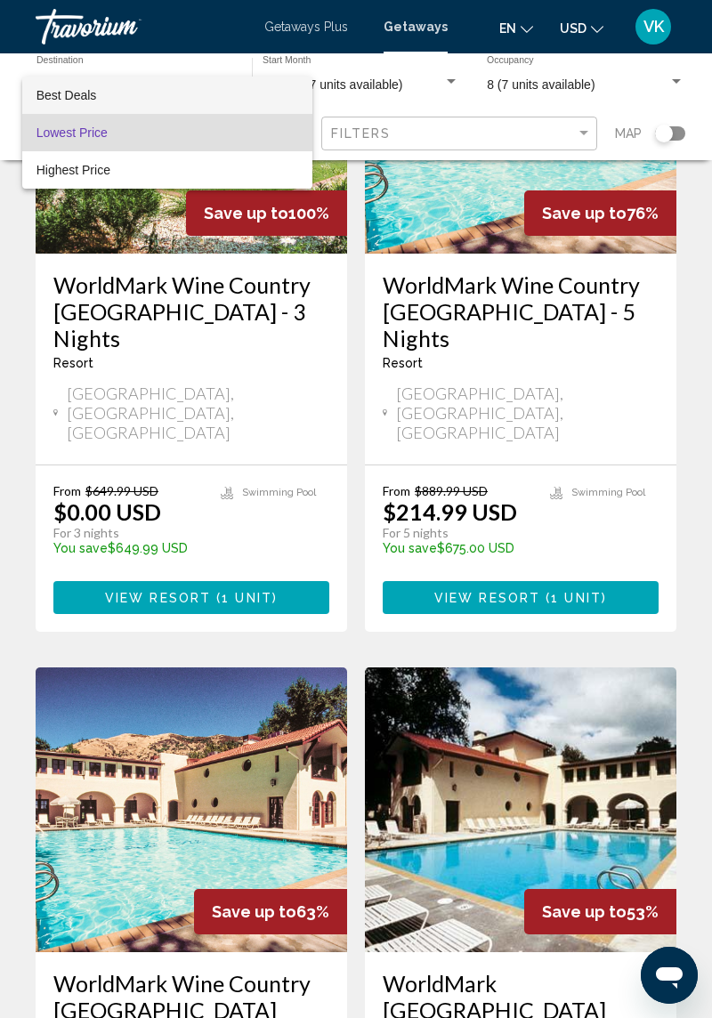
click at [176, 92] on span "Best Deals" at bounding box center [167, 95] width 262 height 37
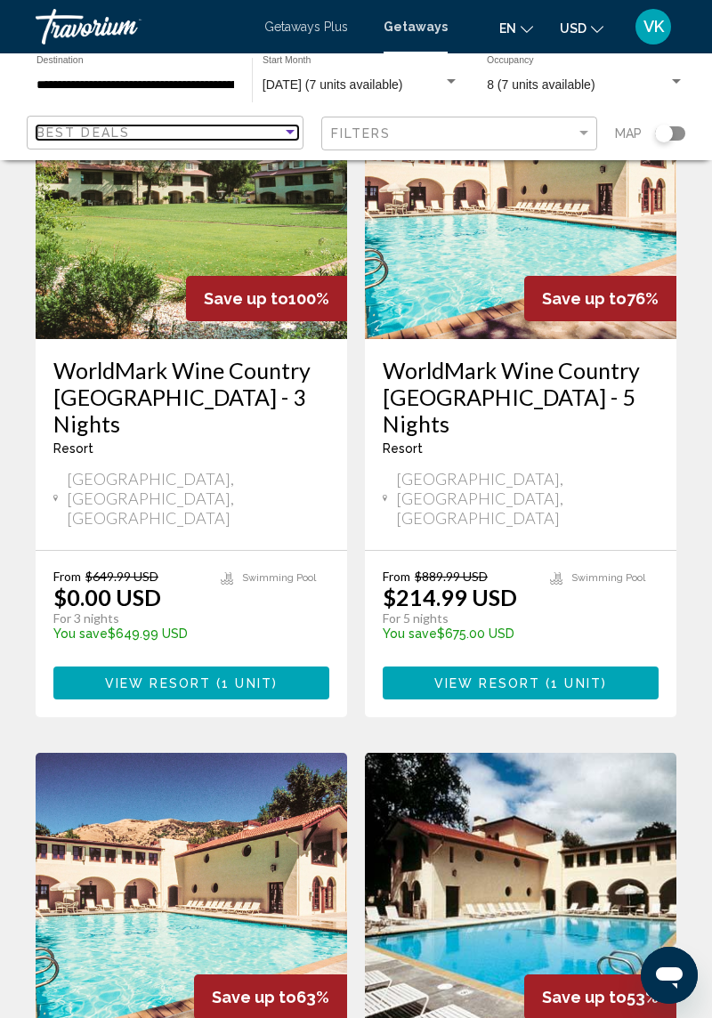
scroll to position [0, 0]
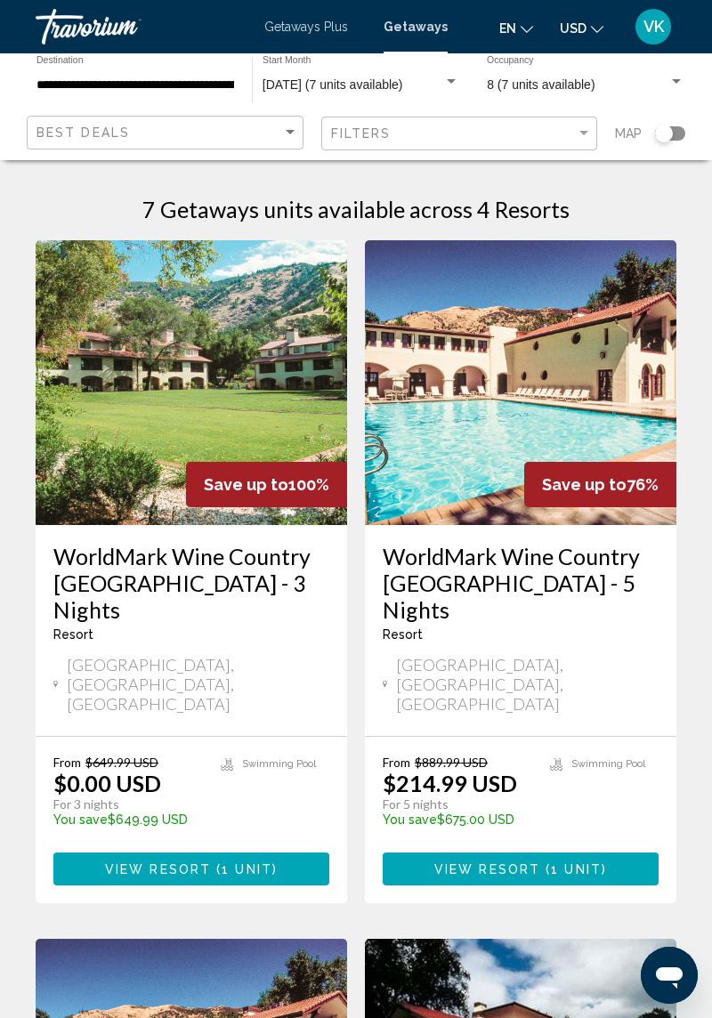
click at [308, 127] on div "Best Deals Filters Map" at bounding box center [356, 134] width 659 height 36
click at [287, 144] on div "Best Deals" at bounding box center [167, 133] width 262 height 33
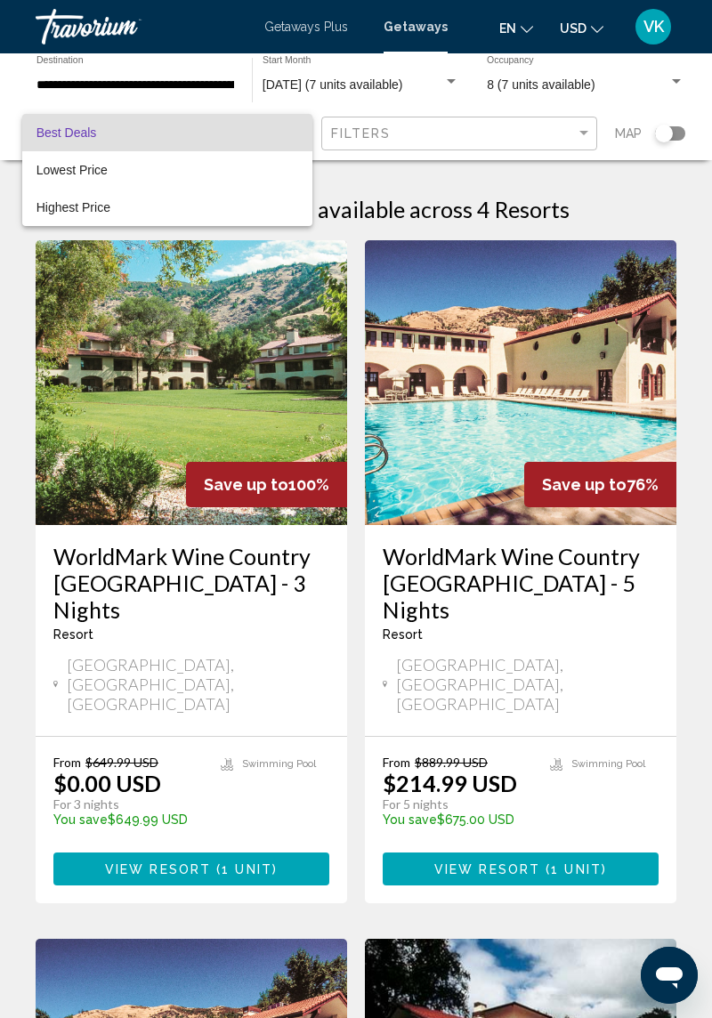
click at [442, 210] on div at bounding box center [356, 509] width 712 height 1018
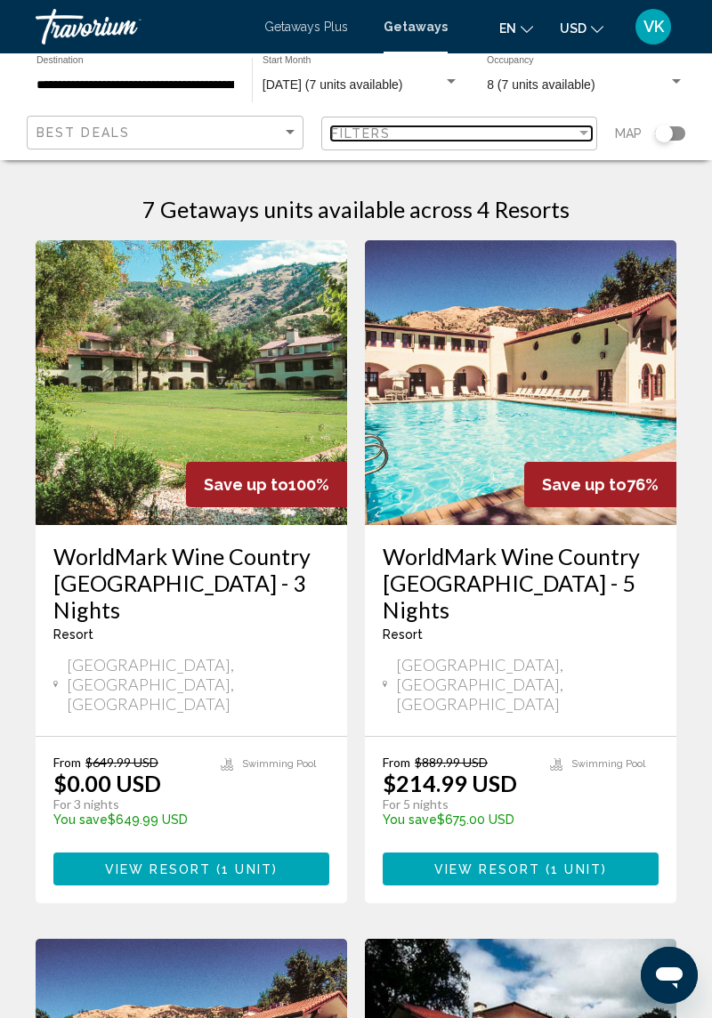
click at [533, 139] on div "Filters" at bounding box center [454, 133] width 246 height 14
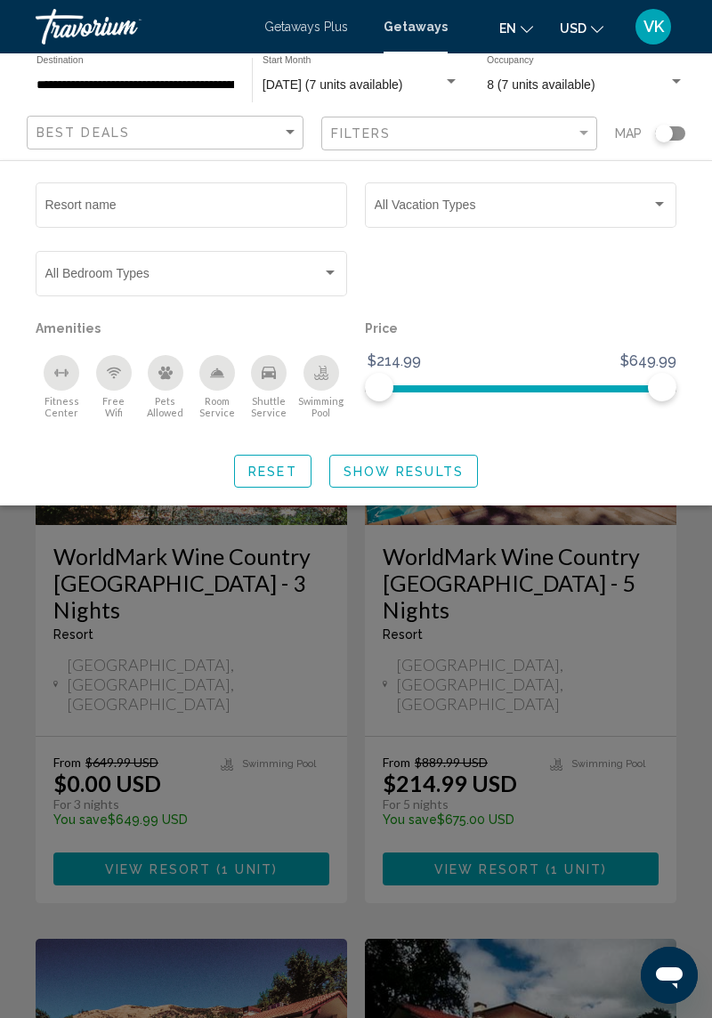
click at [600, 212] on span "Search widget" at bounding box center [513, 208] width 277 height 14
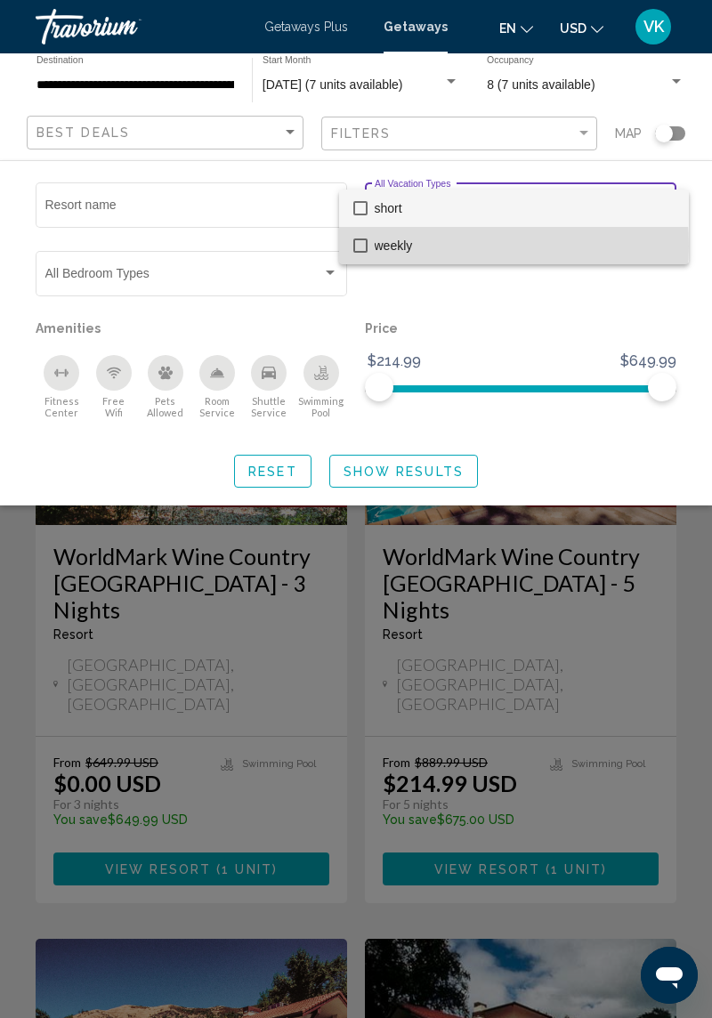
click at [404, 246] on span "weekly" at bounding box center [525, 245] width 300 height 37
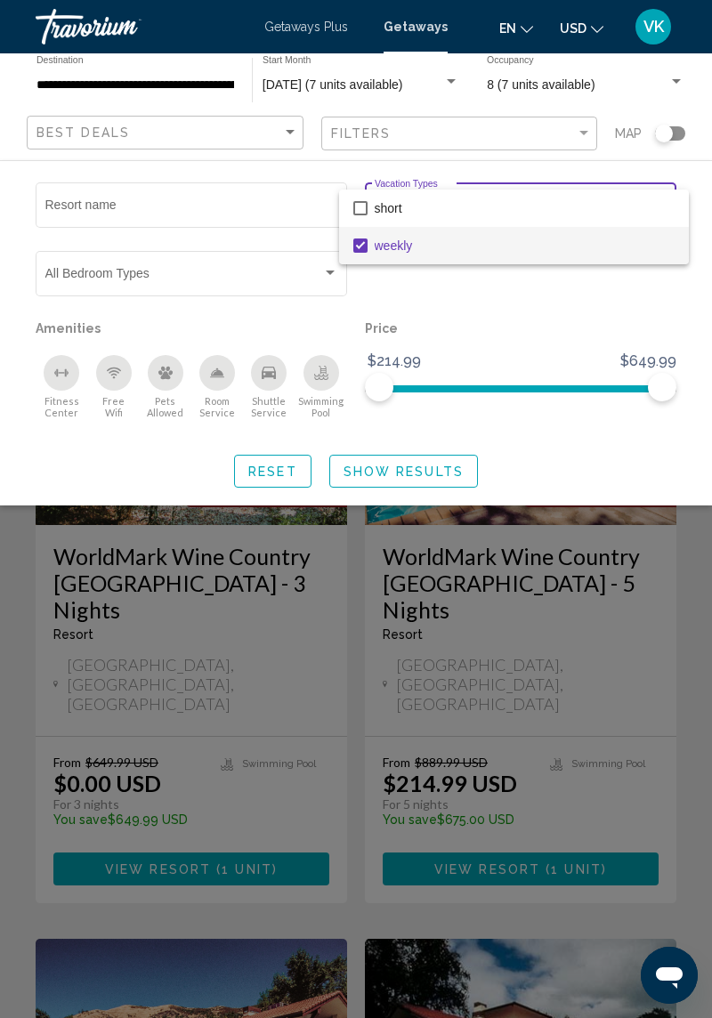
click at [490, 306] on div at bounding box center [356, 509] width 712 height 1018
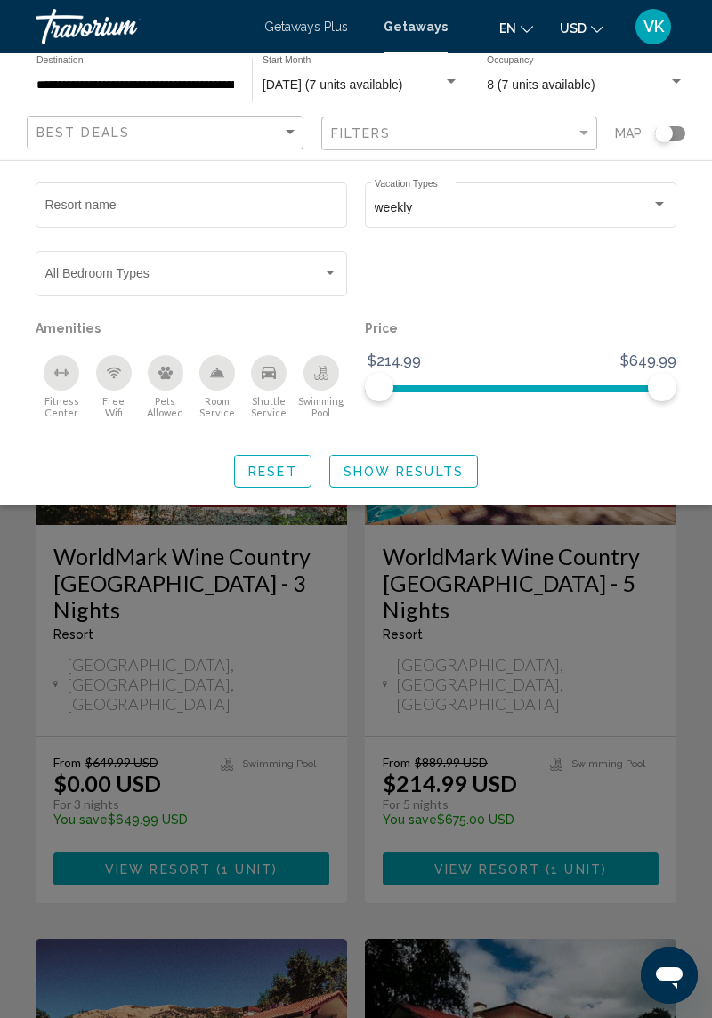
click at [280, 273] on span "Search widget" at bounding box center [183, 277] width 277 height 14
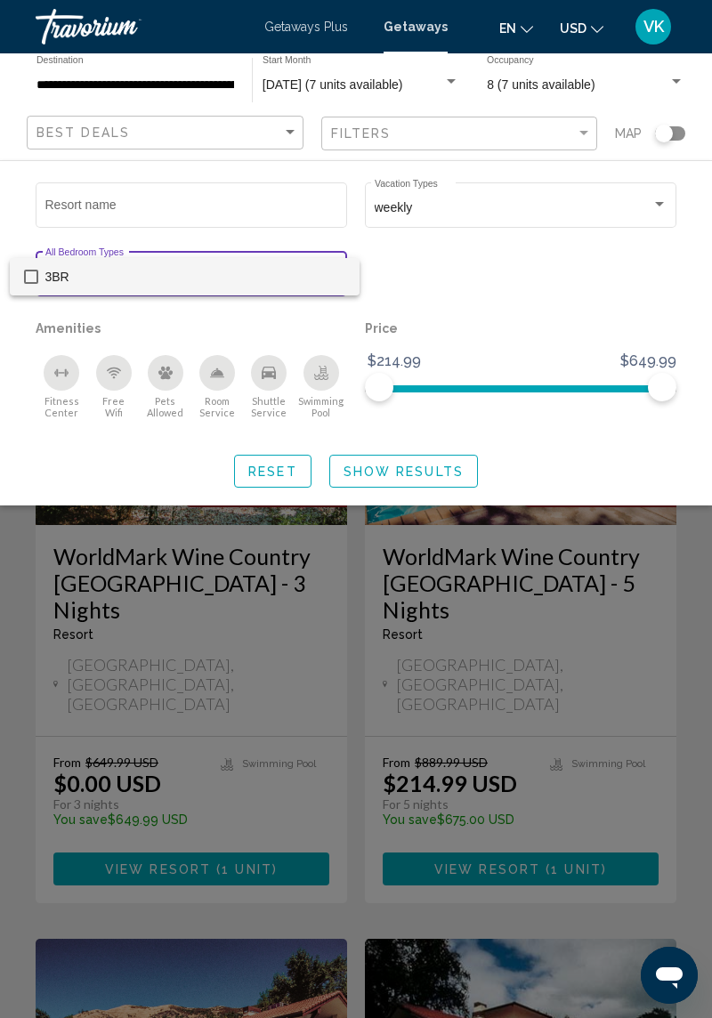
click at [437, 304] on div at bounding box center [356, 509] width 712 height 1018
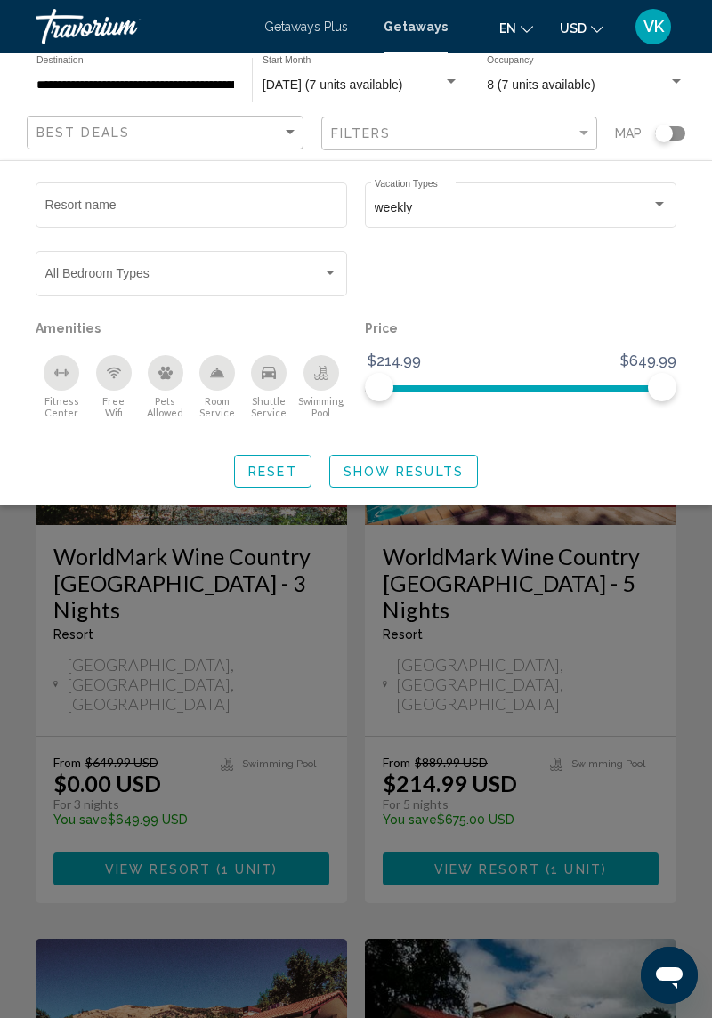
click at [313, 201] on input "Resort name" at bounding box center [191, 208] width 293 height 14
click at [332, 272] on div "Search widget" at bounding box center [330, 273] width 9 height 4
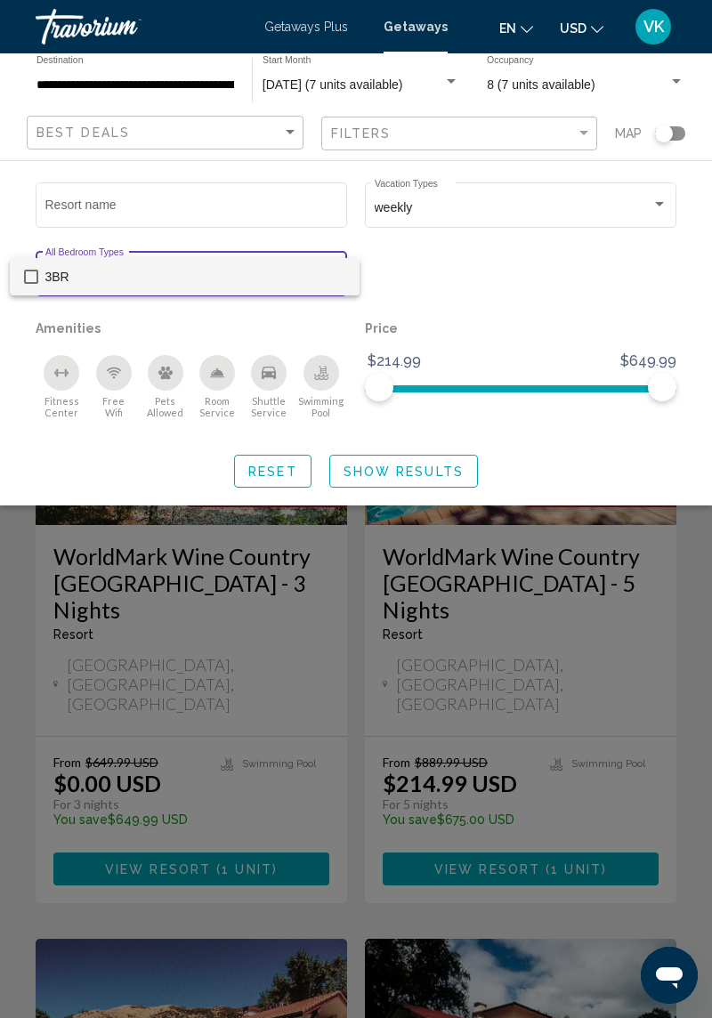
click at [442, 290] on div at bounding box center [356, 509] width 712 height 1018
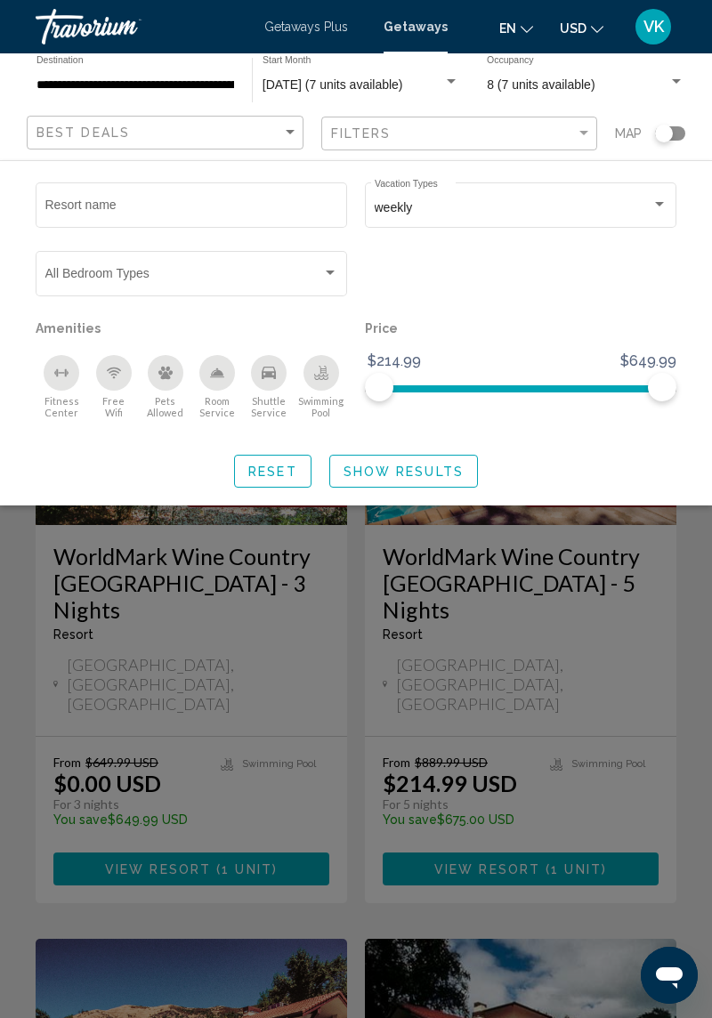
click at [419, 481] on button "Show Results" at bounding box center [403, 471] width 149 height 33
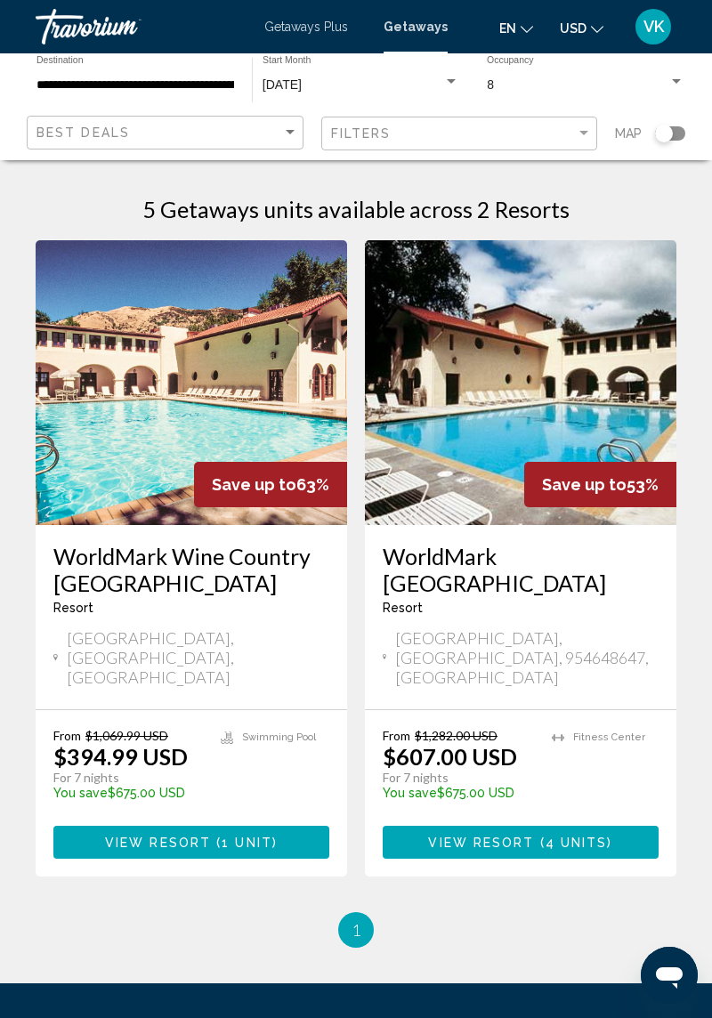
click at [456, 82] on div "Search widget" at bounding box center [451, 81] width 9 height 4
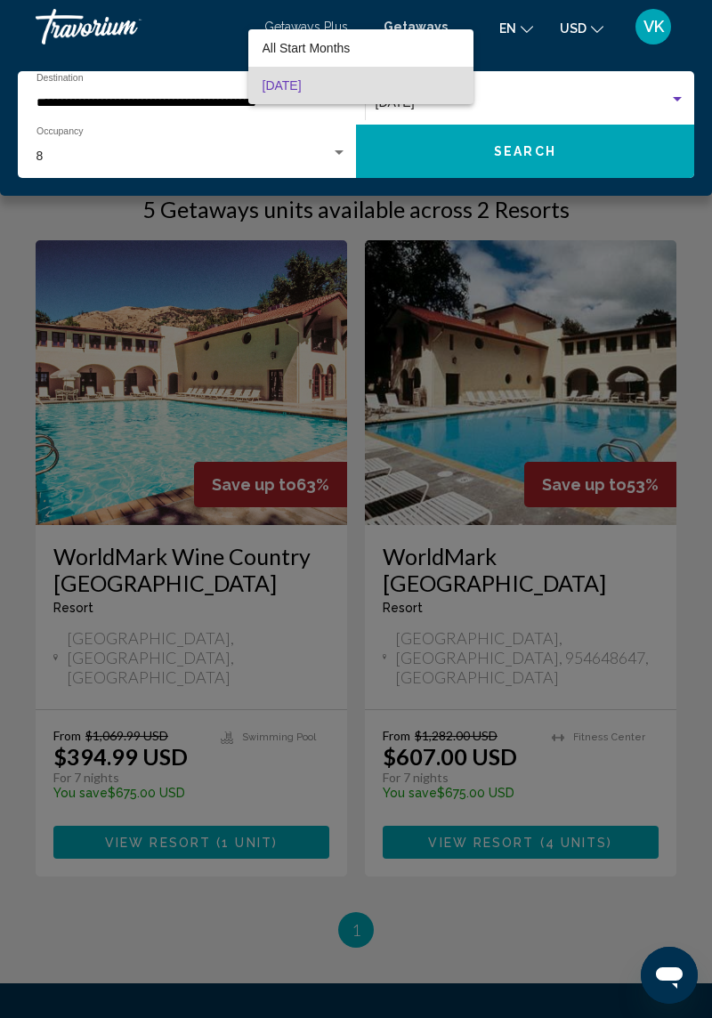
click at [563, 105] on div at bounding box center [356, 509] width 712 height 1018
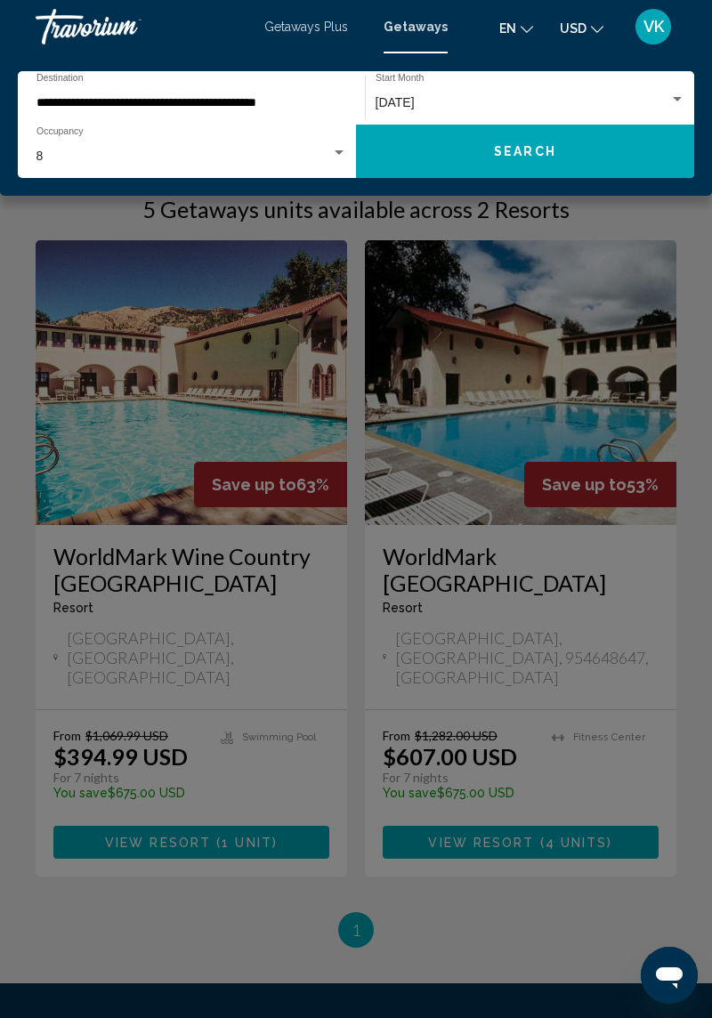
click at [681, 98] on div "Search widget" at bounding box center [677, 99] width 9 height 4
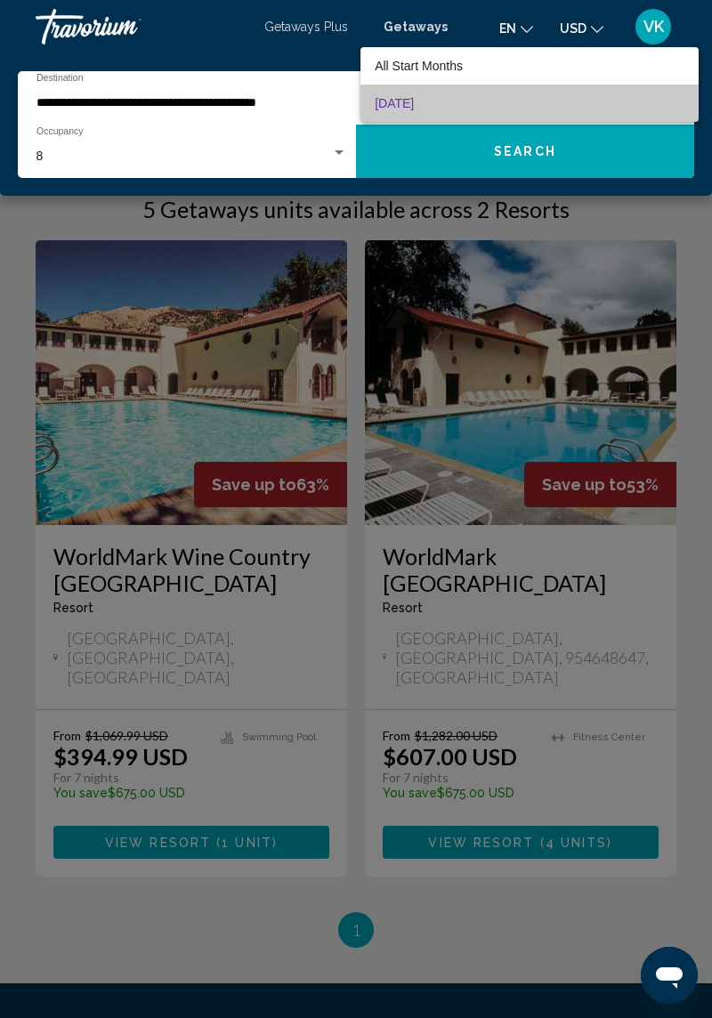
click at [600, 105] on span "[DATE]" at bounding box center [530, 103] width 310 height 37
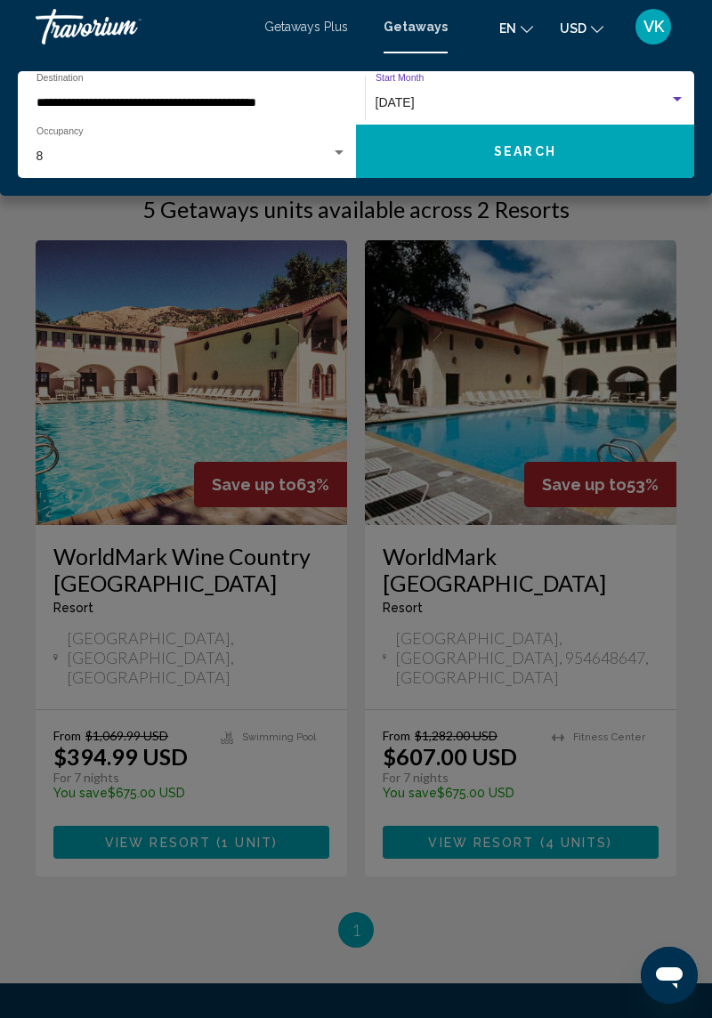
click at [335, 160] on div "8" at bounding box center [191, 157] width 311 height 14
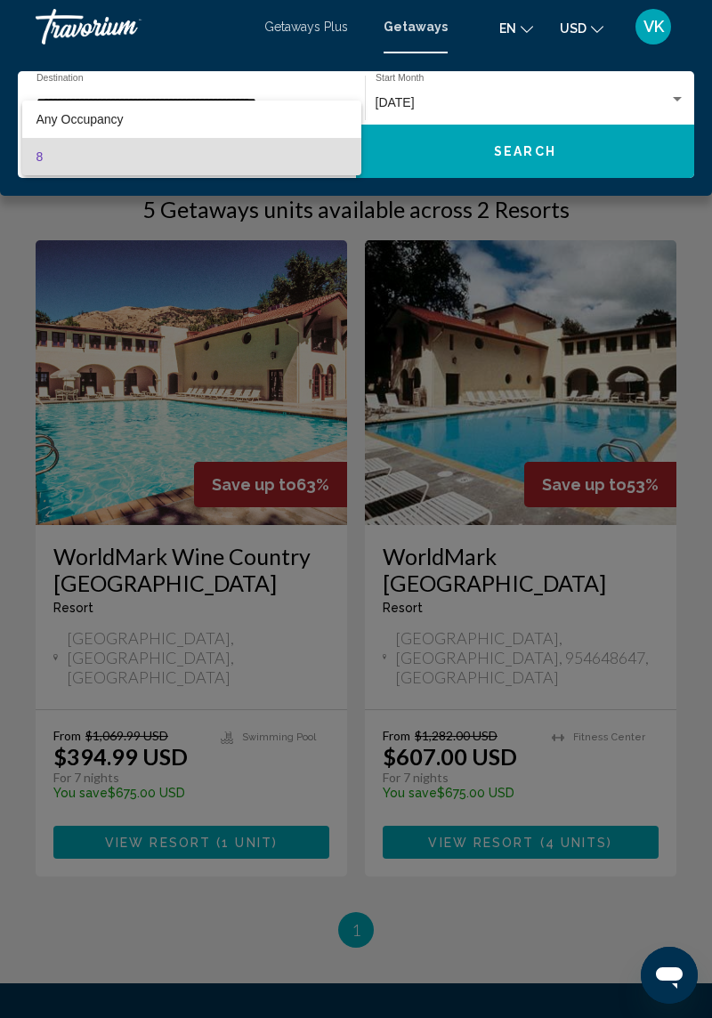
click at [262, 154] on span "8" at bounding box center [191, 156] width 311 height 37
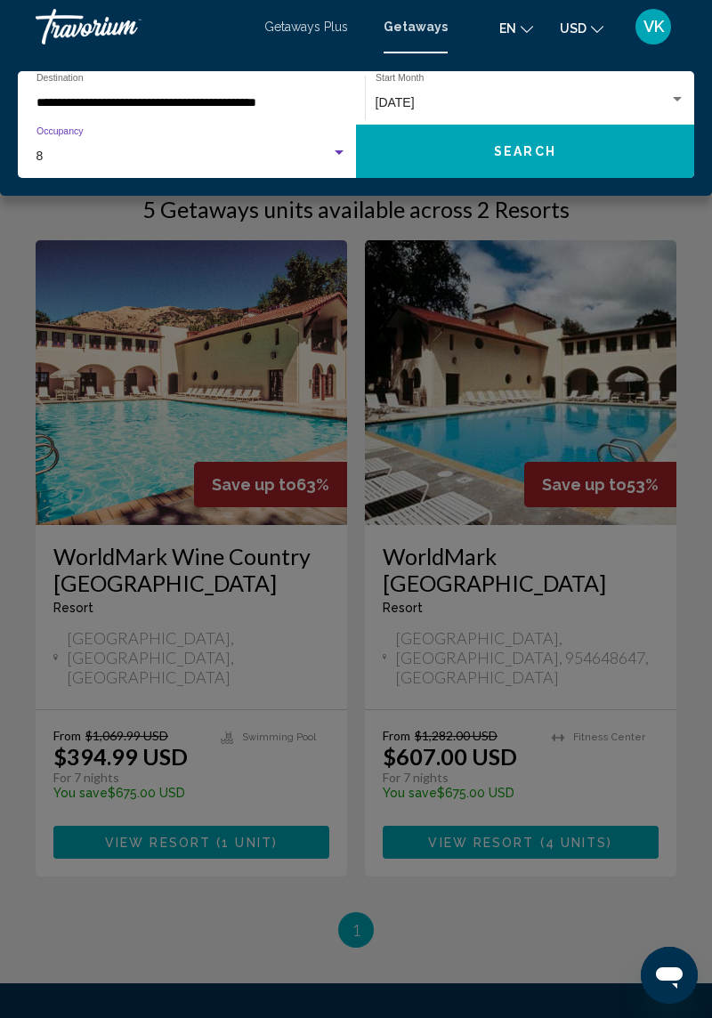
click at [338, 152] on div "Search widget" at bounding box center [339, 152] width 9 height 4
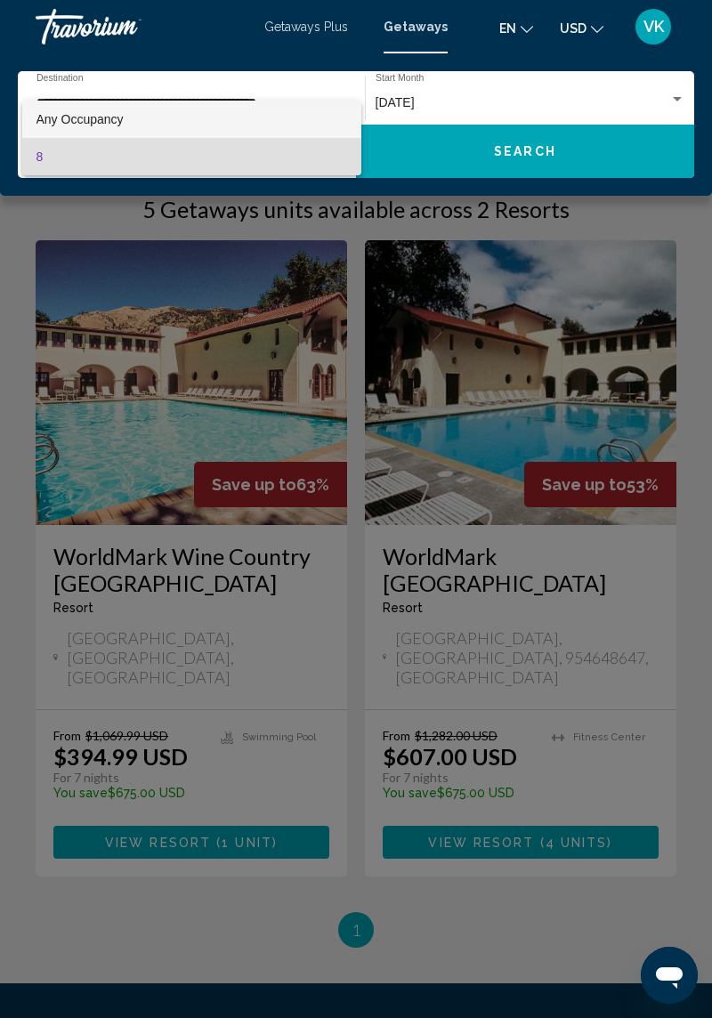
click at [270, 123] on span "Any Occupancy" at bounding box center [191, 119] width 311 height 37
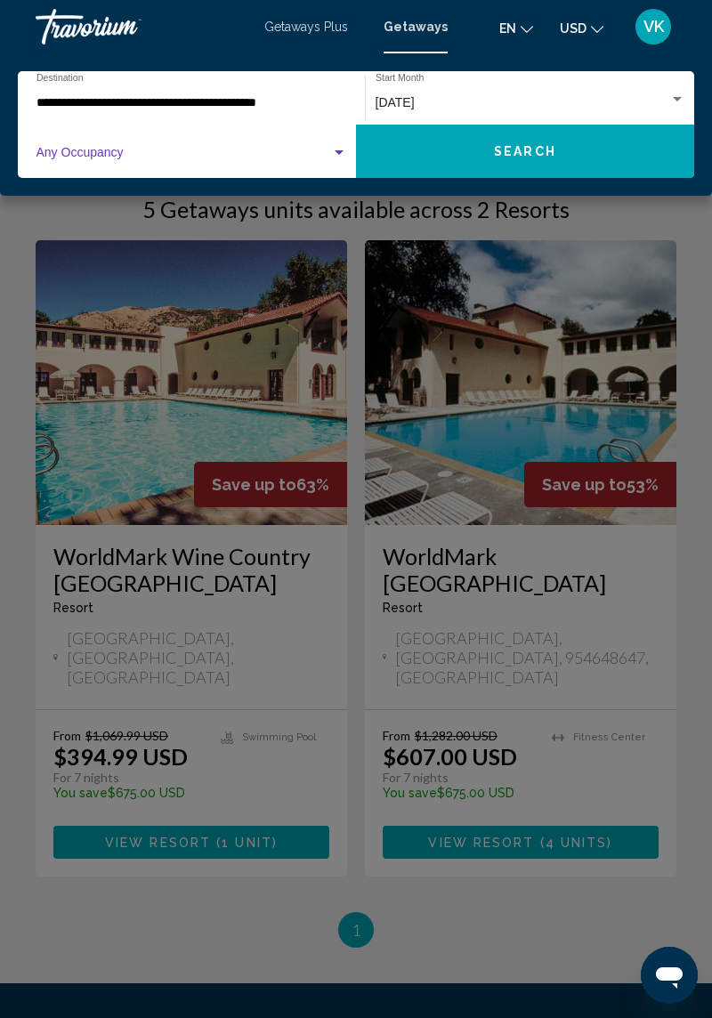
click at [329, 150] on span "Search widget" at bounding box center [183, 157] width 295 height 14
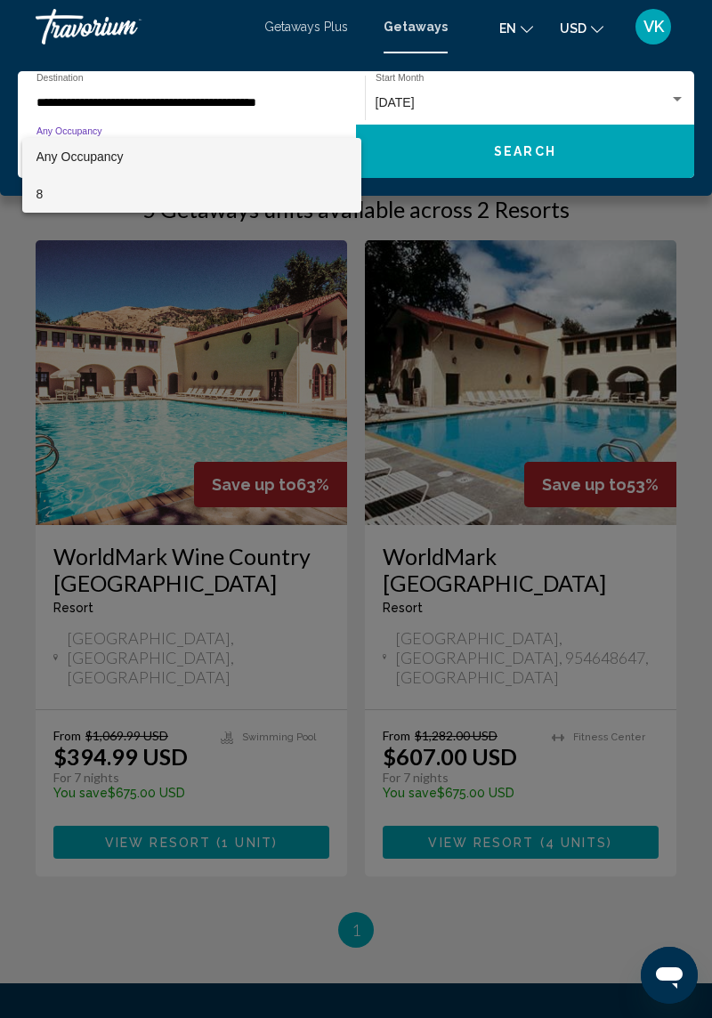
click at [223, 198] on span "8" at bounding box center [191, 193] width 311 height 37
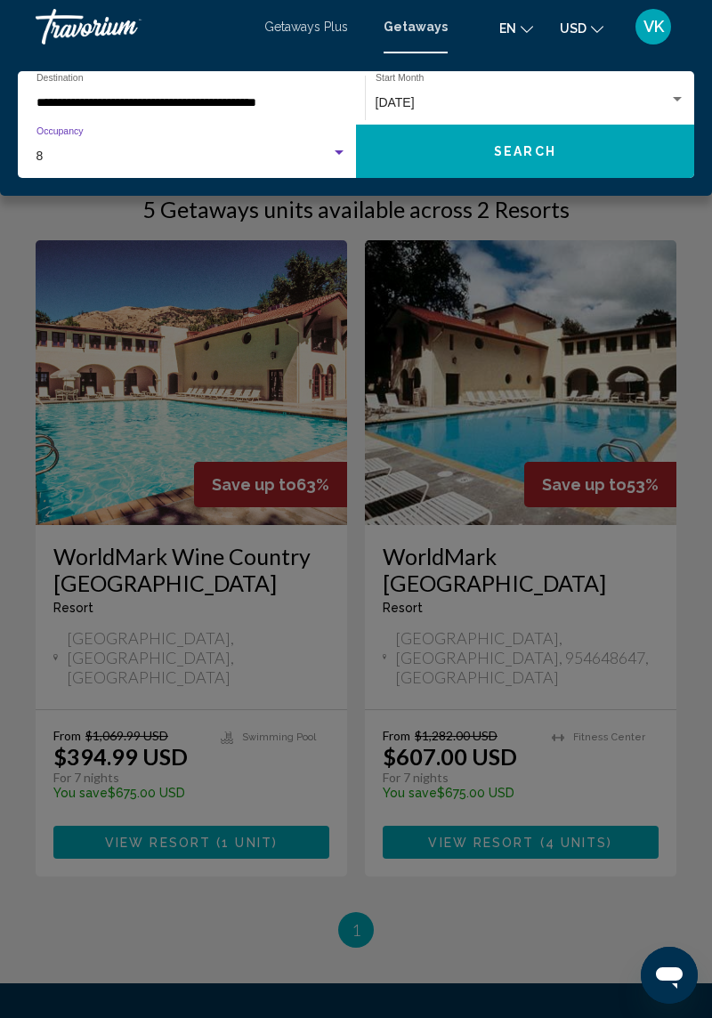
click at [48, 158] on div "8" at bounding box center [183, 157] width 295 height 14
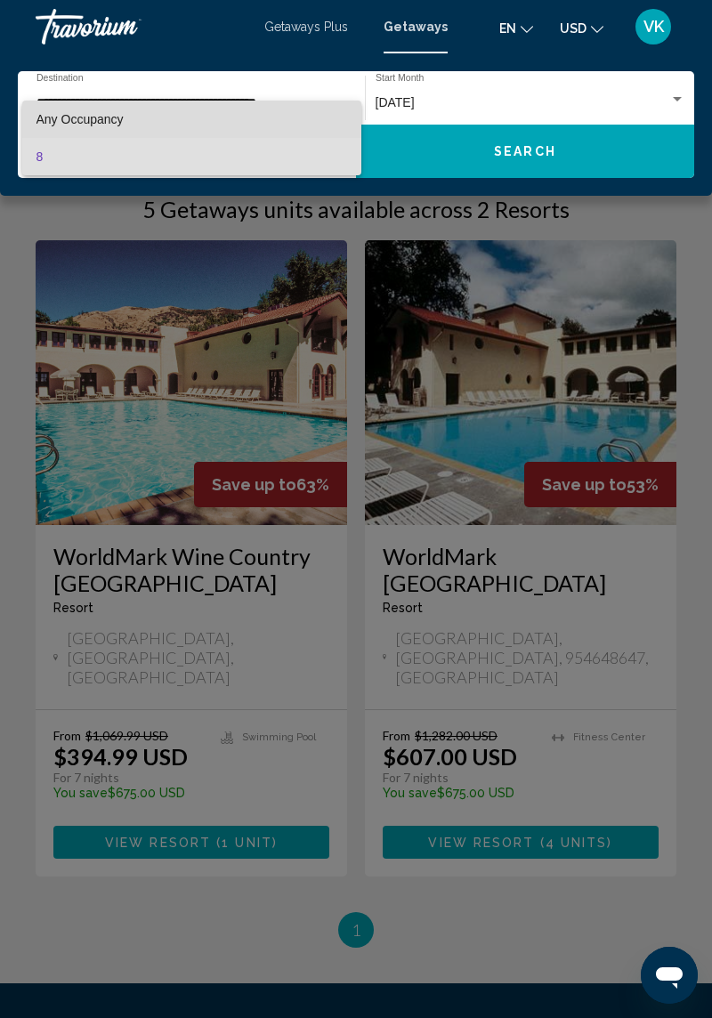
click at [278, 115] on span "Any Occupancy" at bounding box center [191, 119] width 311 height 37
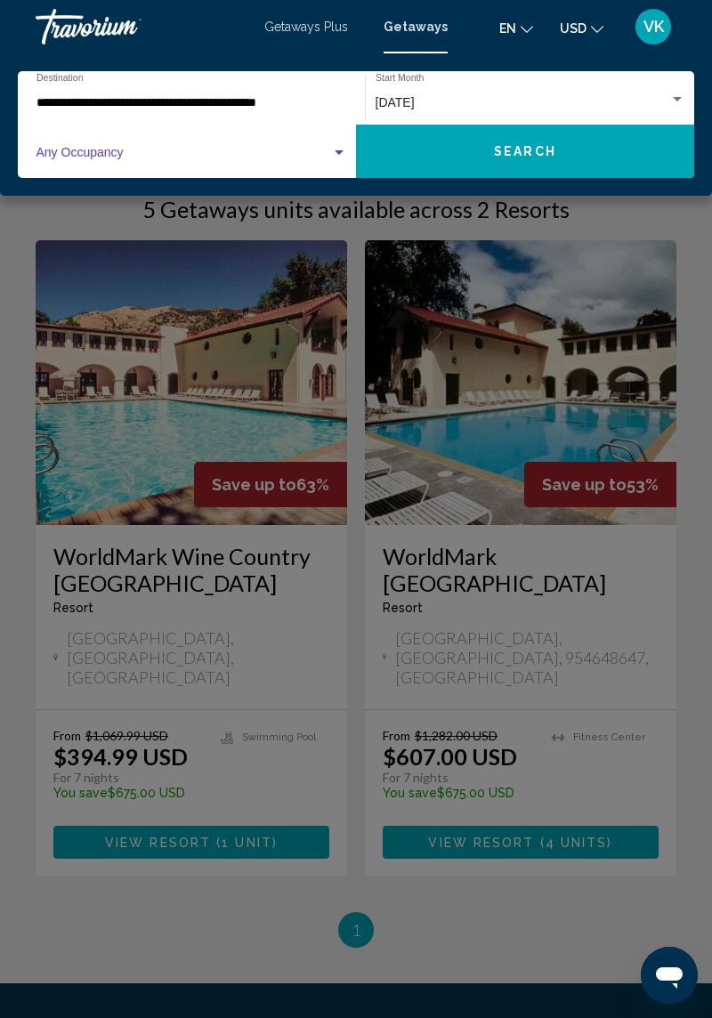
click at [338, 152] on div "Search widget" at bounding box center [339, 152] width 9 height 4
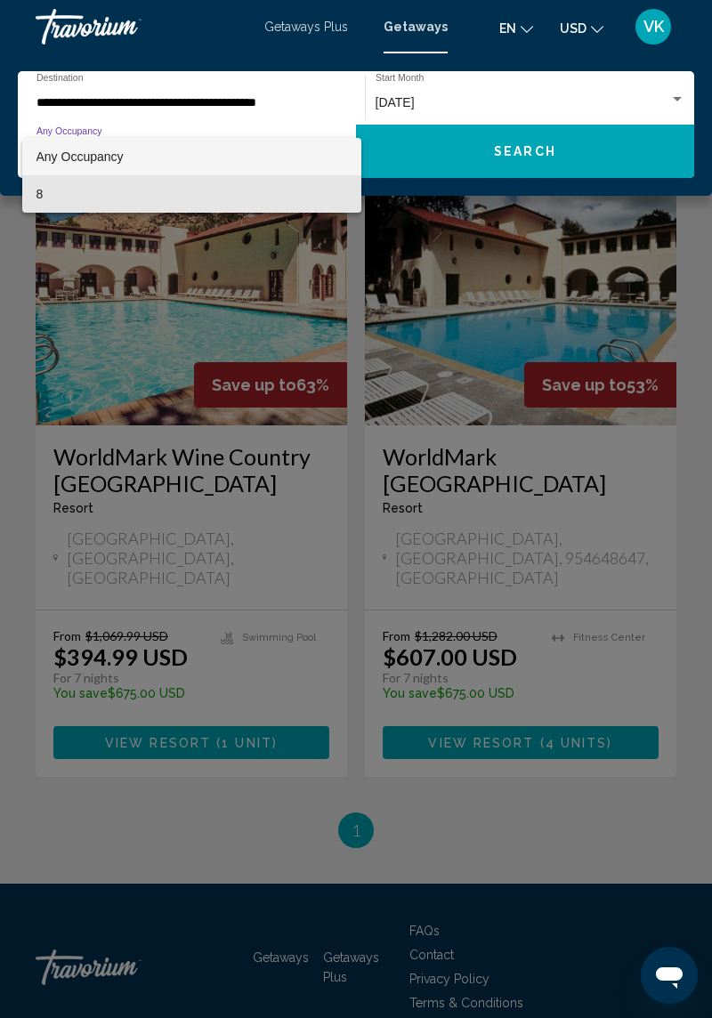
scroll to position [143, 0]
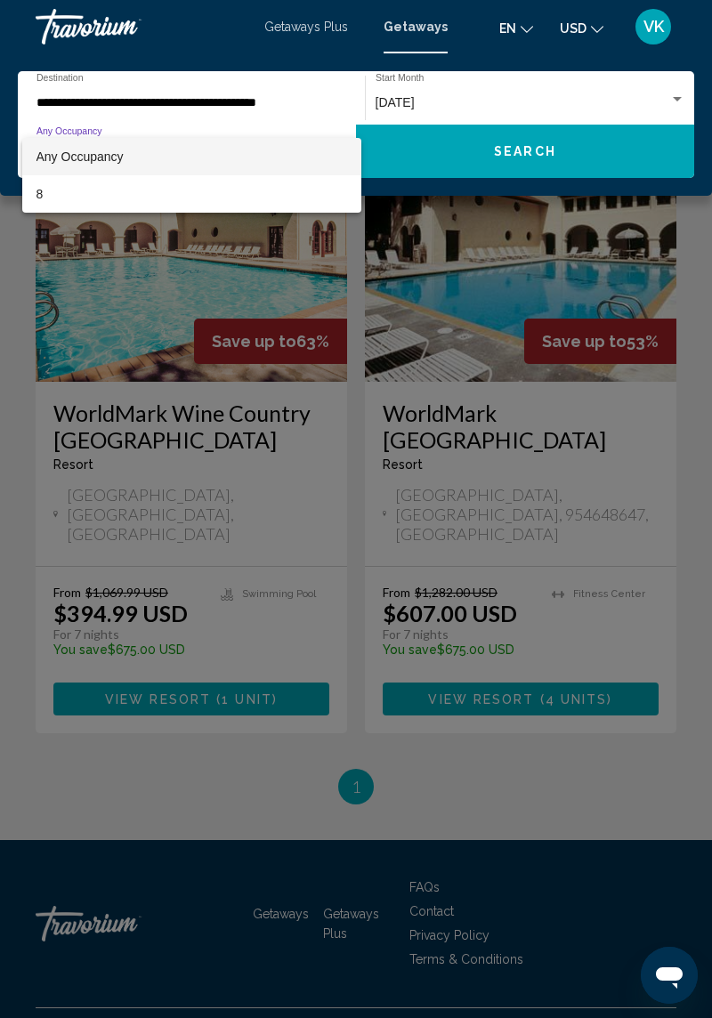
click at [612, 4] on div at bounding box center [356, 509] width 712 height 1018
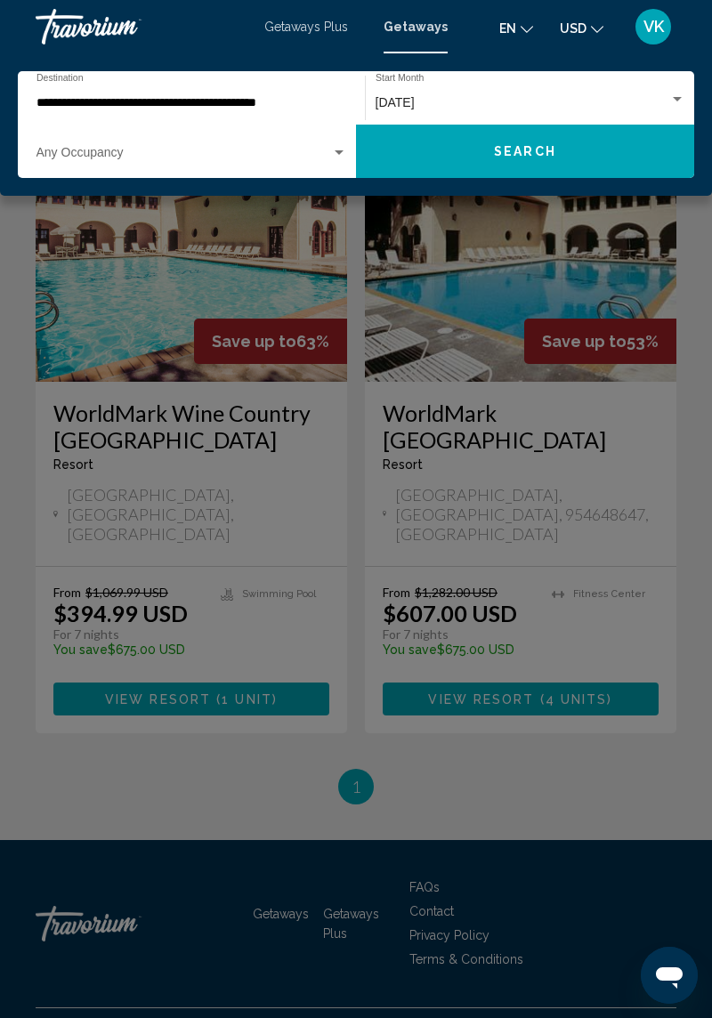
click at [338, 152] on div "Search widget" at bounding box center [339, 152] width 9 height 4
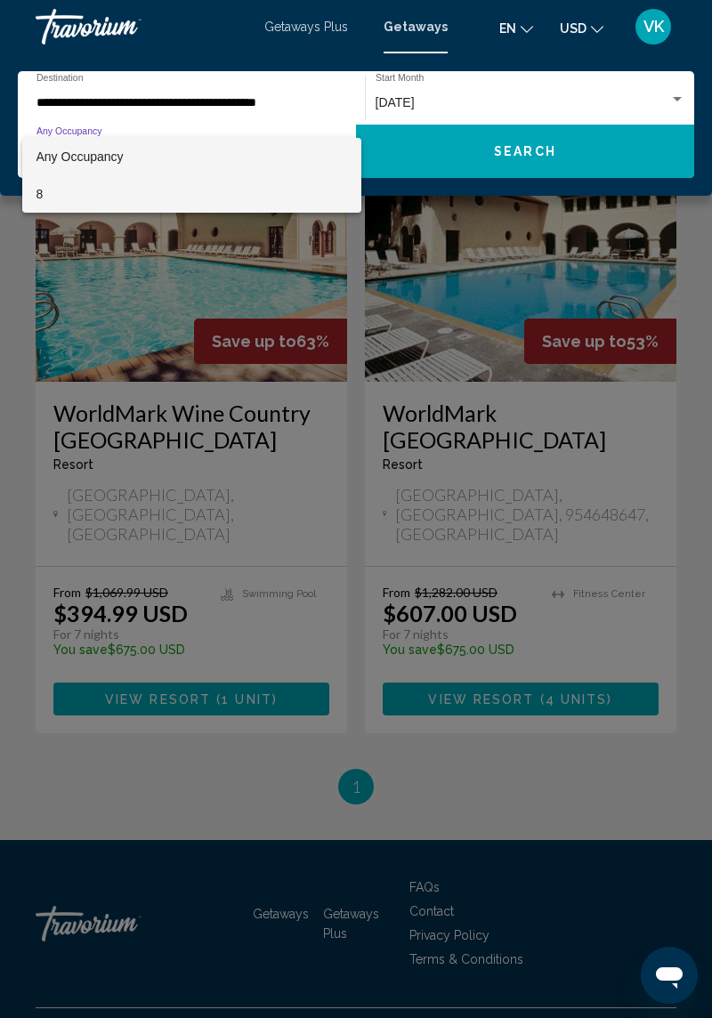
click at [198, 191] on span "8" at bounding box center [191, 193] width 311 height 37
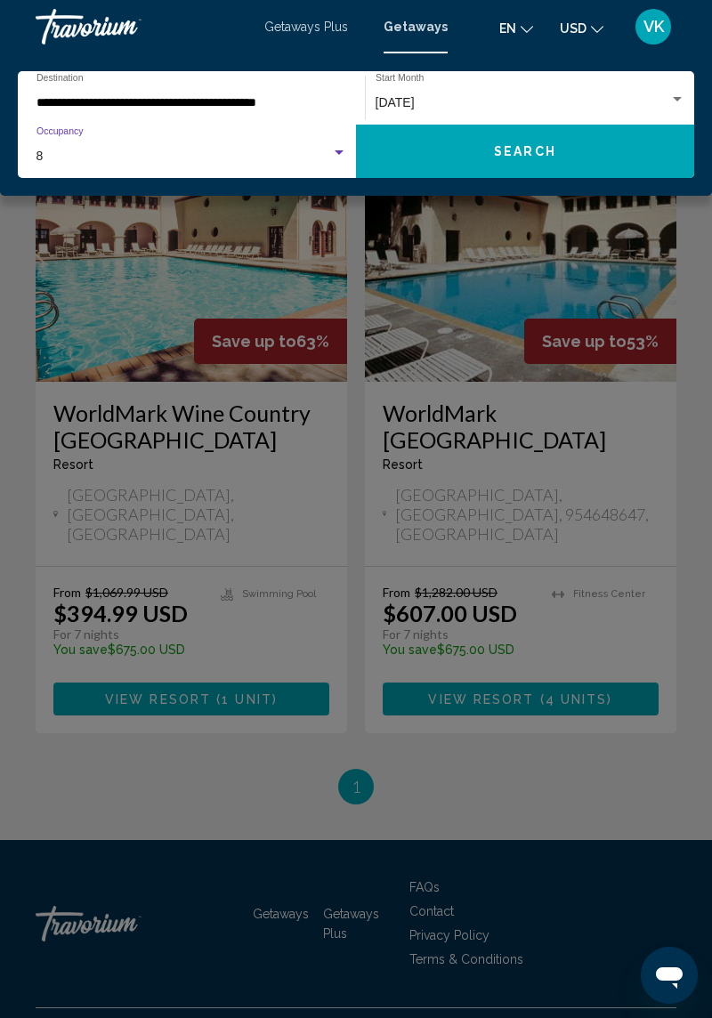
click at [338, 152] on div "Search widget" at bounding box center [339, 152] width 9 height 4
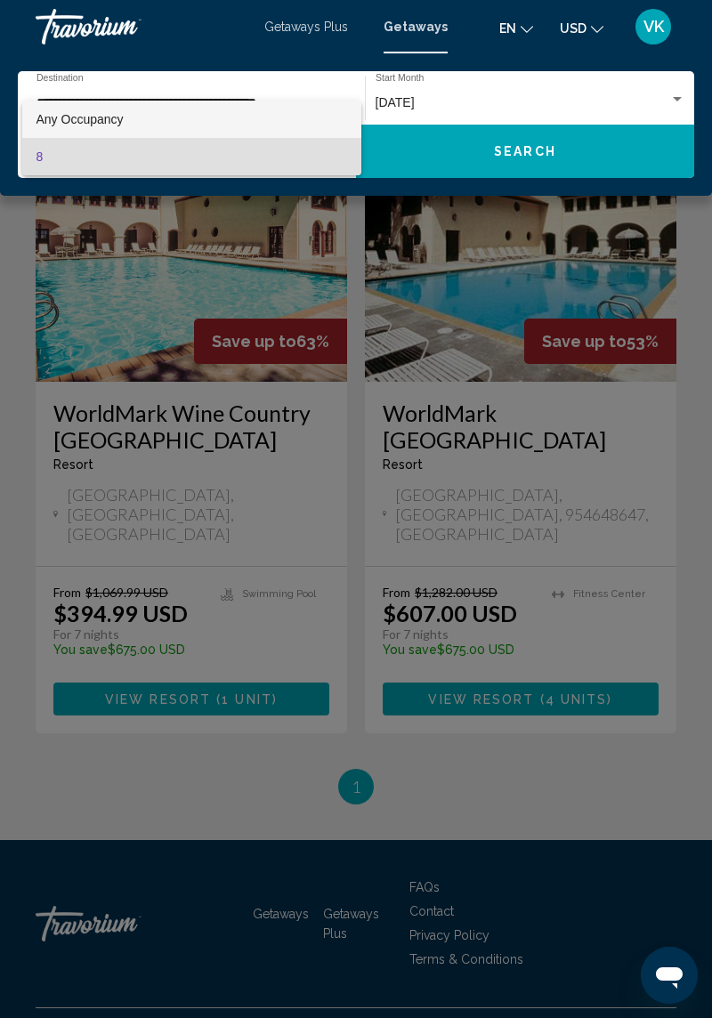
click at [262, 121] on span "Any Occupancy" at bounding box center [191, 119] width 311 height 37
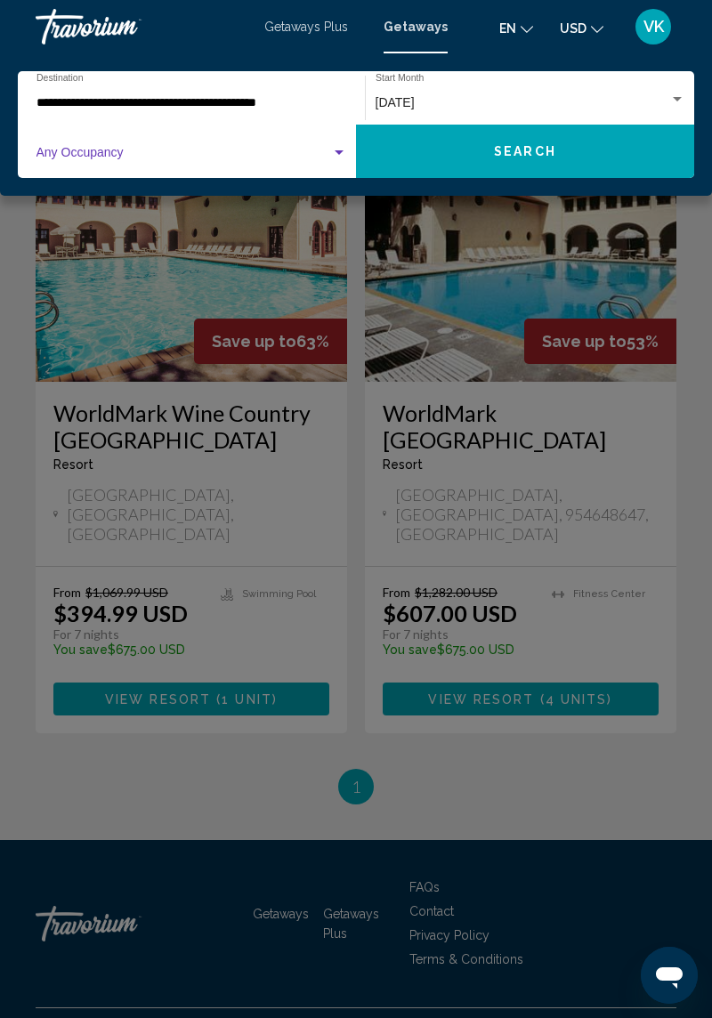
click at [96, 151] on span "Search widget" at bounding box center [183, 157] width 295 height 14
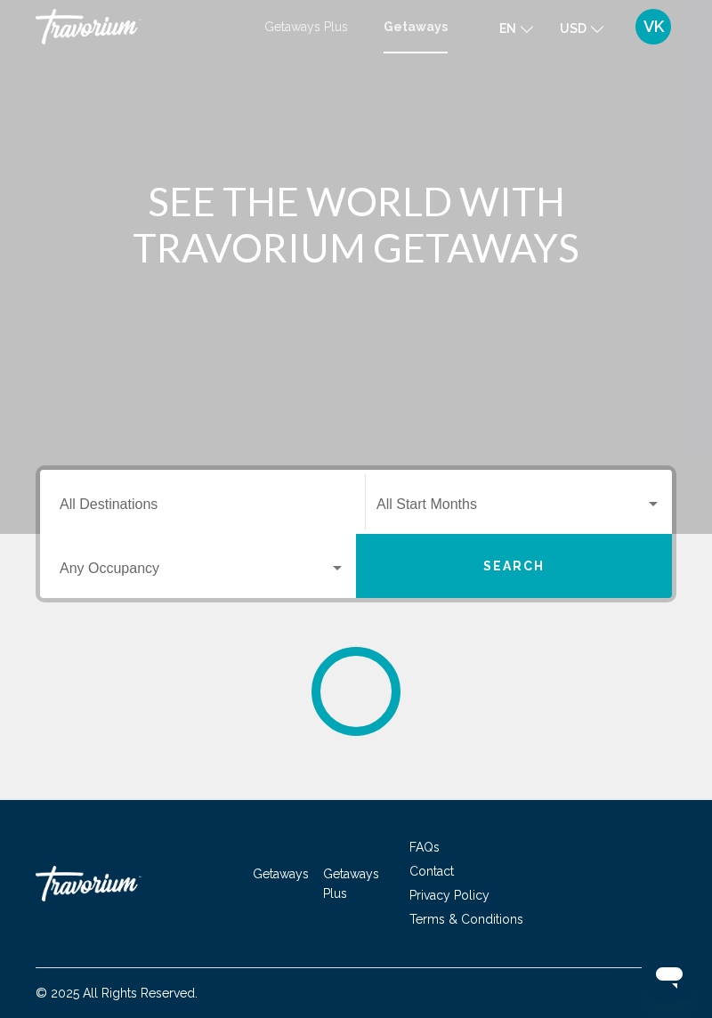
click at [260, 572] on span "Search widget" at bounding box center [195, 572] width 270 height 16
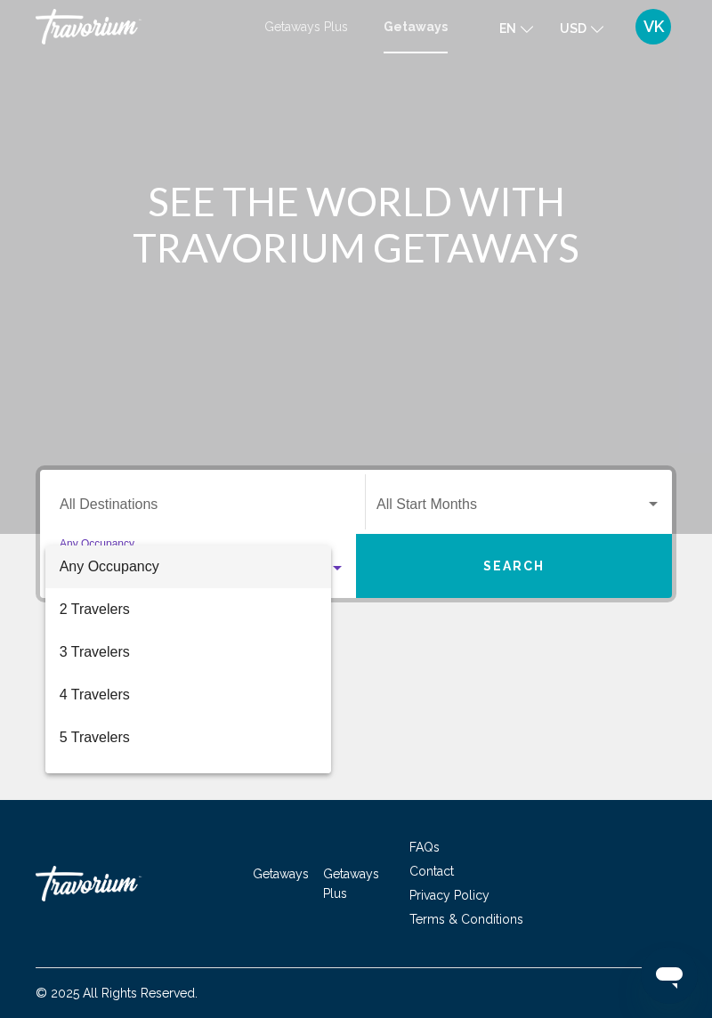
scroll to position [57, 0]
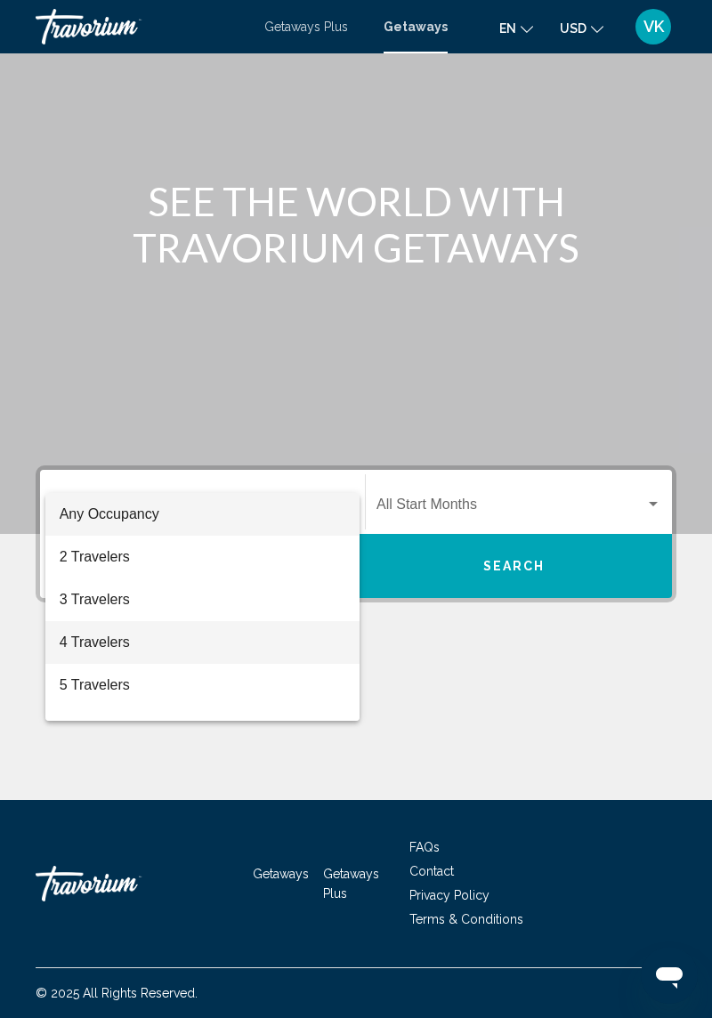
click at [112, 645] on span "4 Travelers" at bounding box center [203, 642] width 286 height 43
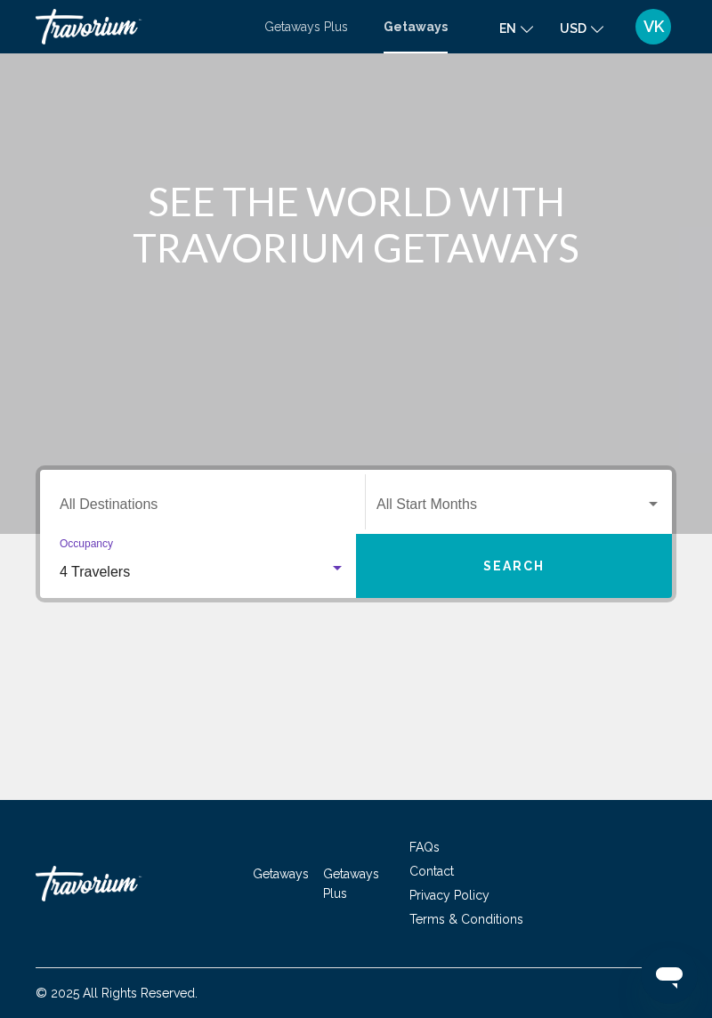
click at [241, 500] on input "Destination All Destinations" at bounding box center [203, 508] width 286 height 16
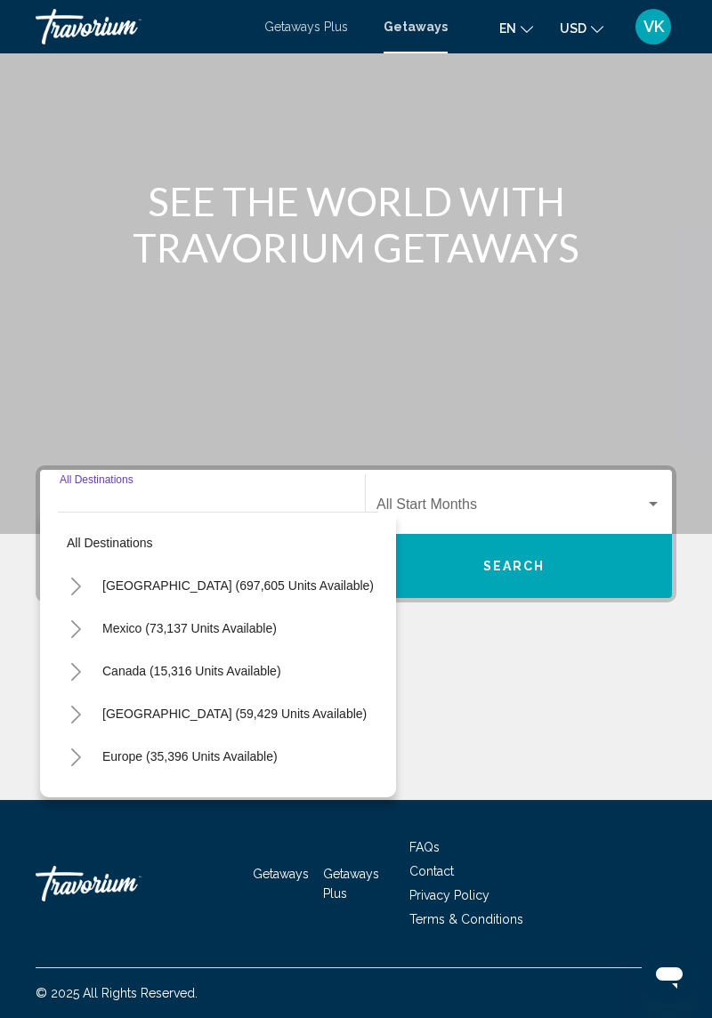
click at [263, 565] on button "[GEOGRAPHIC_DATA] (697,605 units available)" at bounding box center [237, 585] width 289 height 41
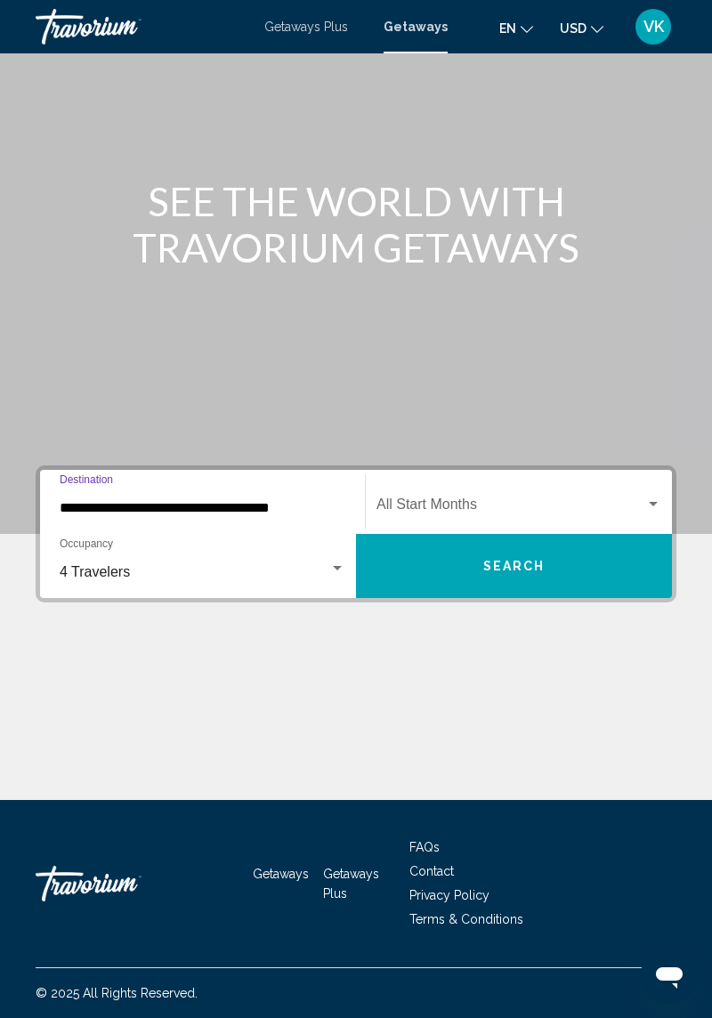
click at [260, 500] on input "**********" at bounding box center [203, 508] width 286 height 16
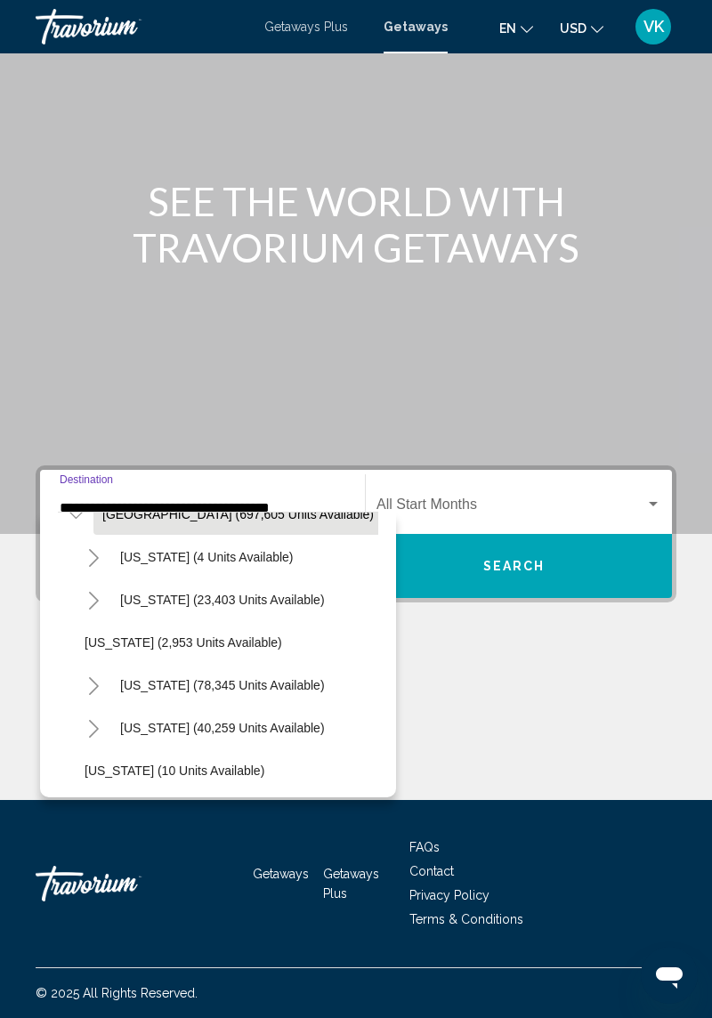
scroll to position [91, 0]
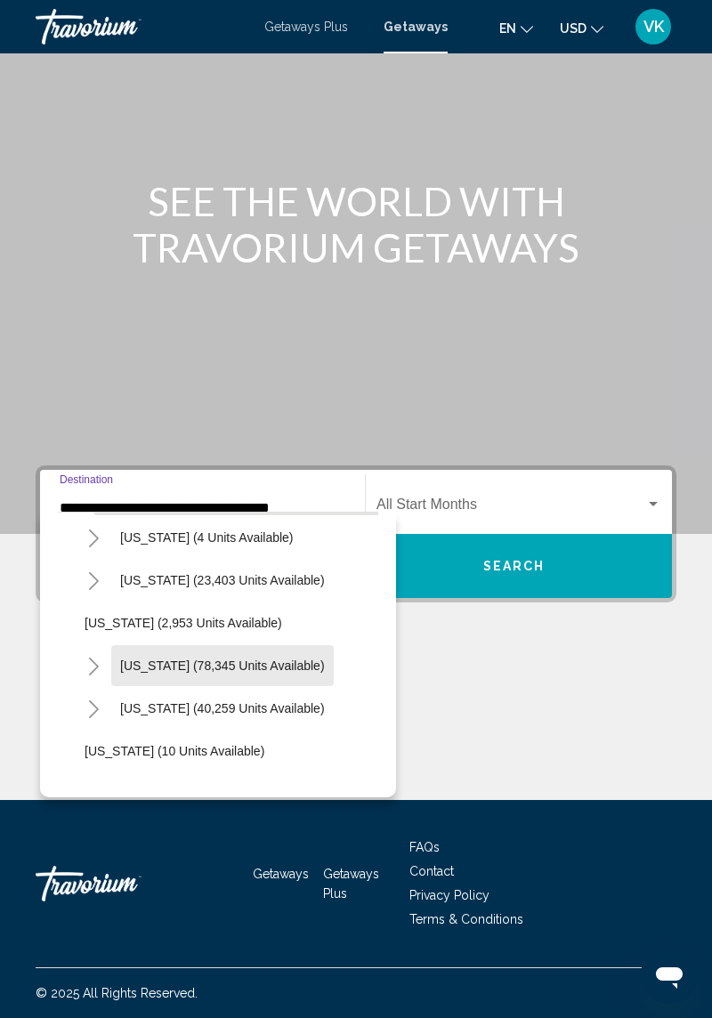
click at [288, 645] on button "[US_STATE] (78,345 units available)" at bounding box center [222, 665] width 223 height 41
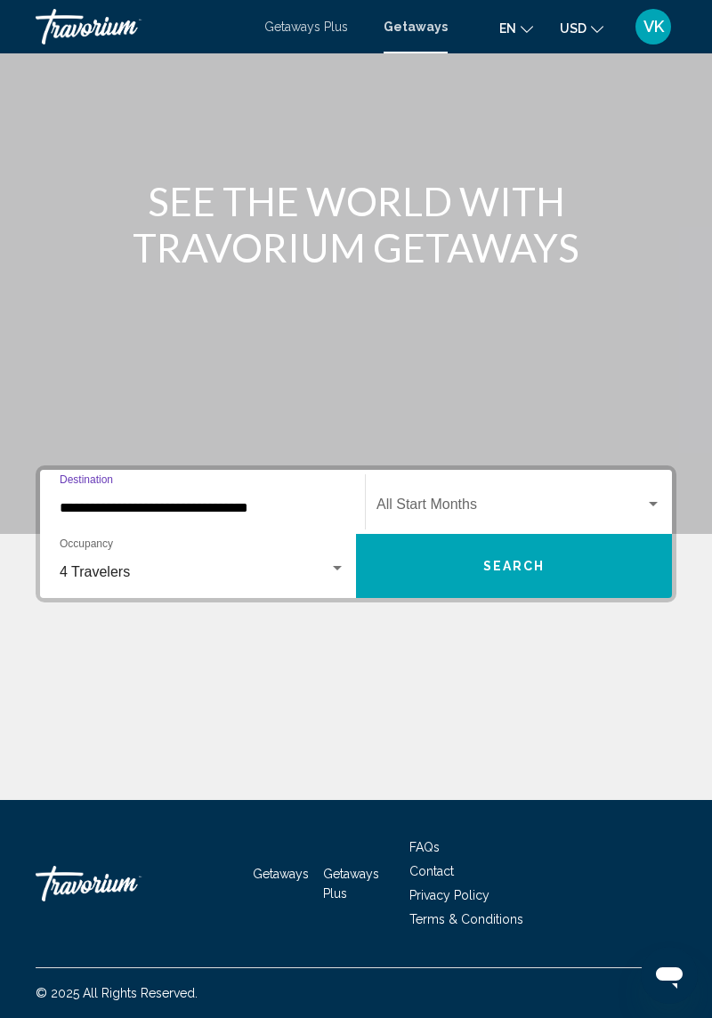
click at [277, 500] on input "**********" at bounding box center [203, 508] width 286 height 16
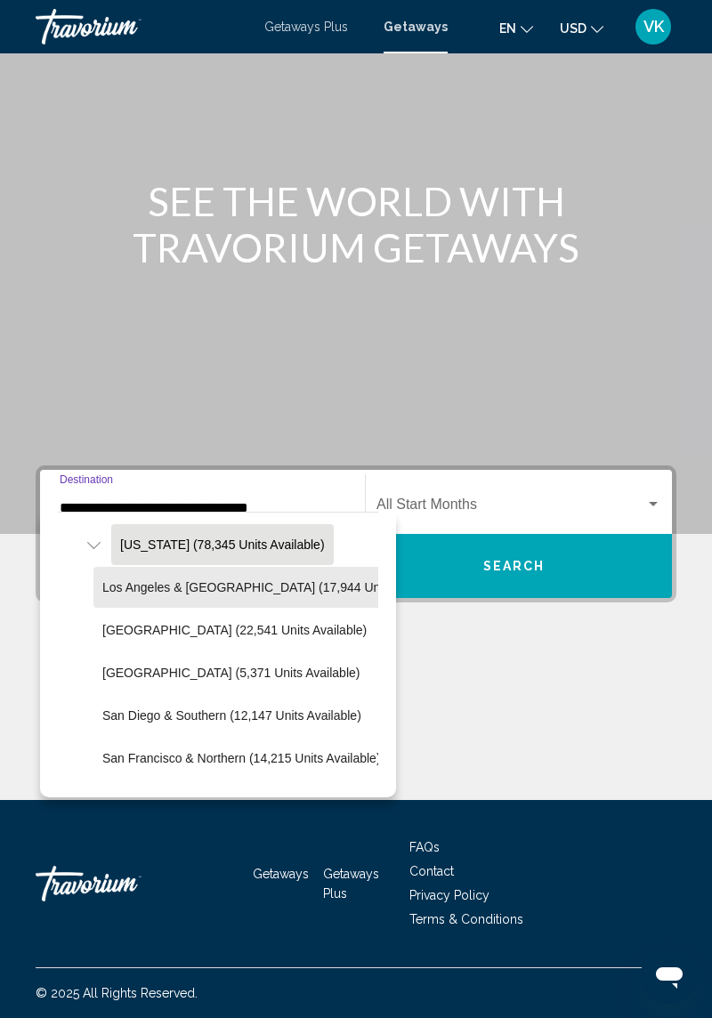
scroll to position [217, 0]
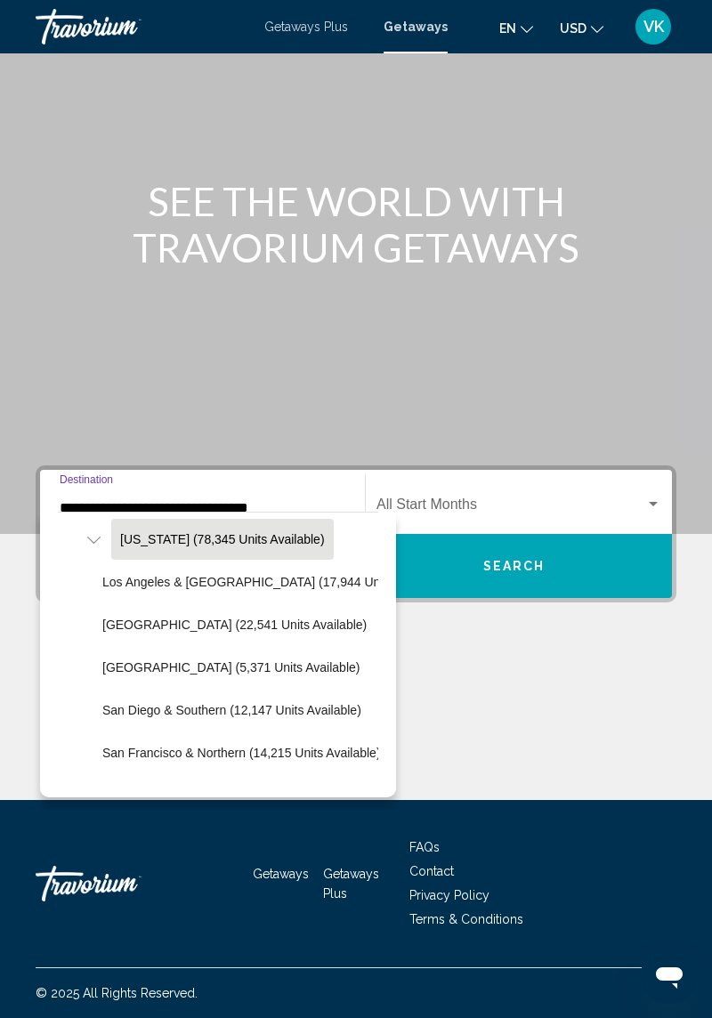
click at [200, 746] on span "San Francisco & Northern (14,215 units available)" at bounding box center [241, 753] width 279 height 14
type input "**********"
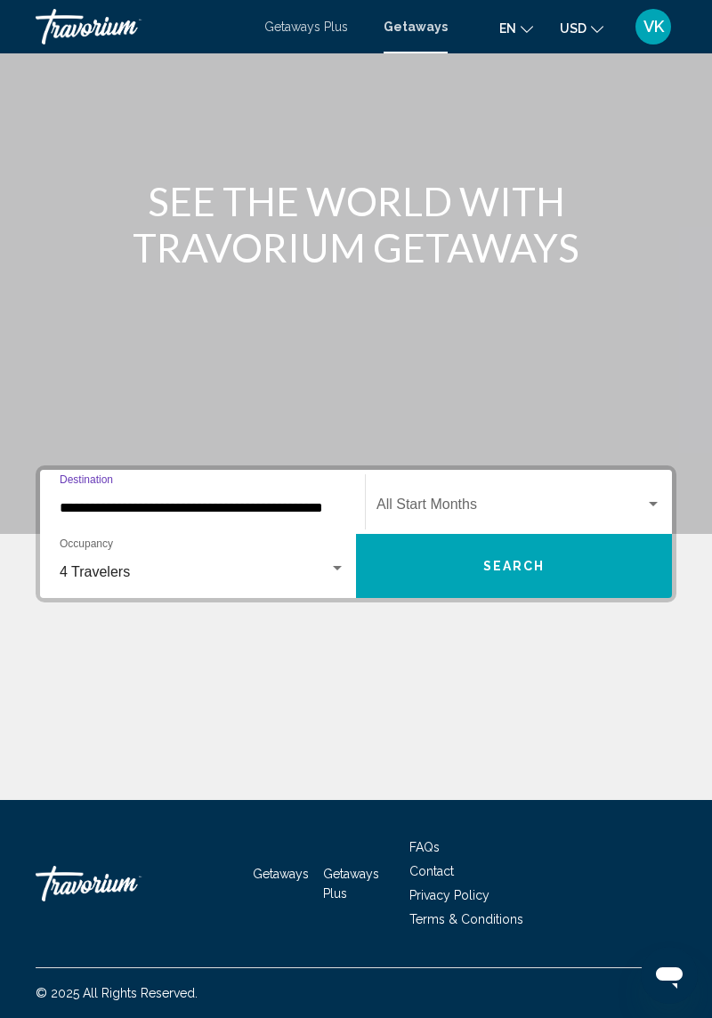
click at [618, 500] on span "Search widget" at bounding box center [511, 508] width 269 height 16
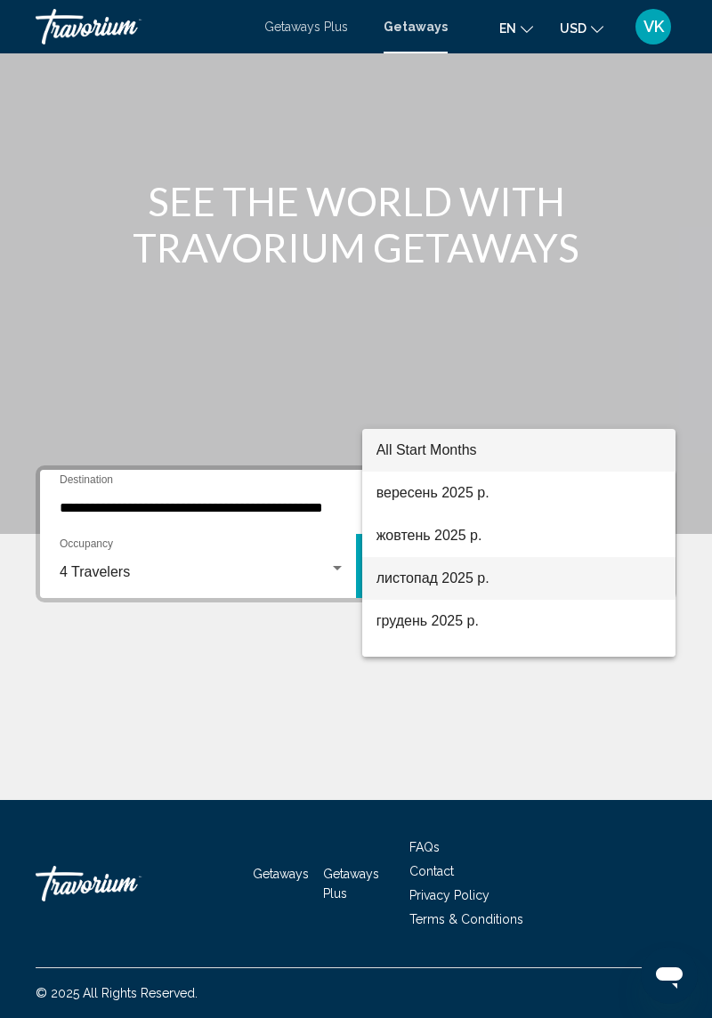
click at [490, 589] on span "листопад 2025 р." at bounding box center [520, 578] width 286 height 43
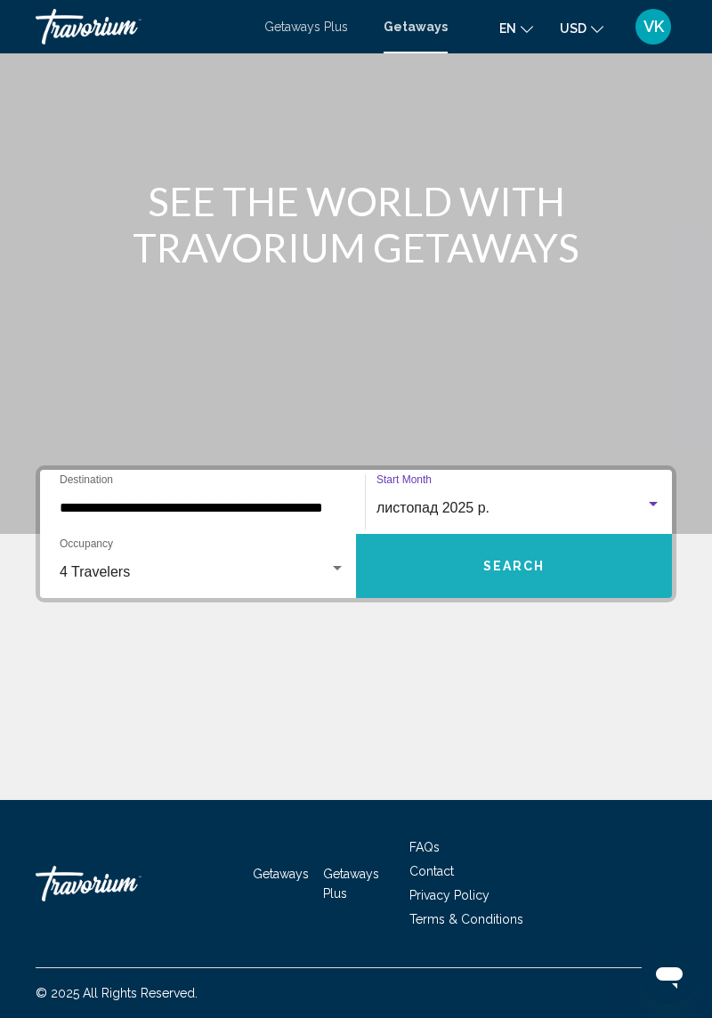
click at [580, 534] on button "Search" at bounding box center [514, 566] width 316 height 64
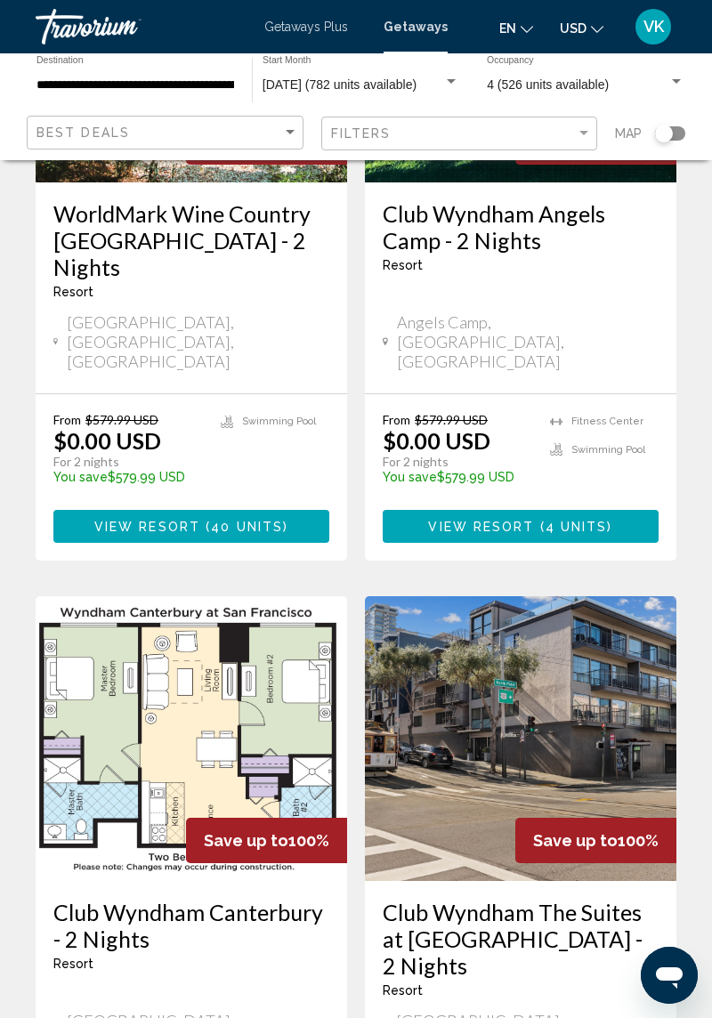
scroll to position [352, 0]
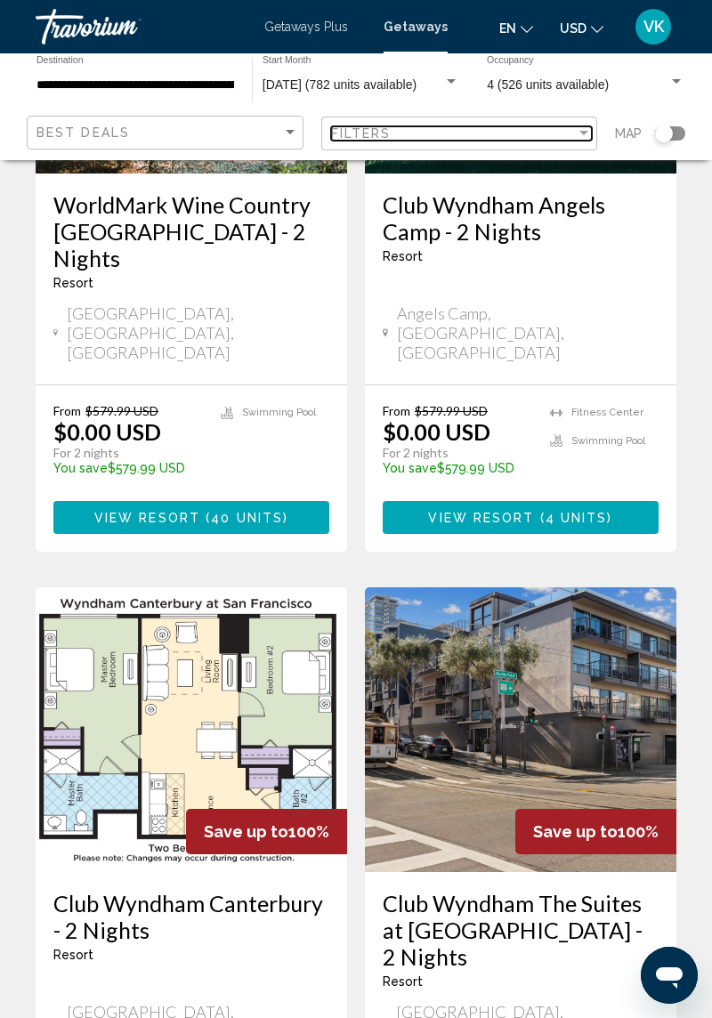
click at [514, 139] on div "Filters" at bounding box center [454, 133] width 246 height 14
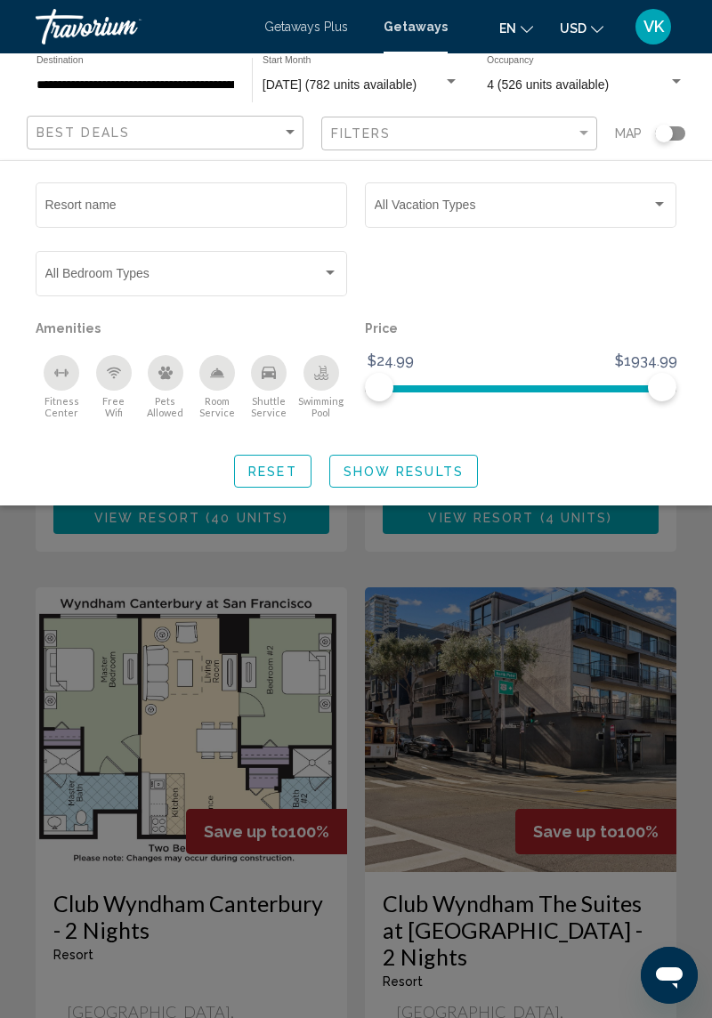
click at [593, 210] on span "Search widget" at bounding box center [513, 208] width 277 height 14
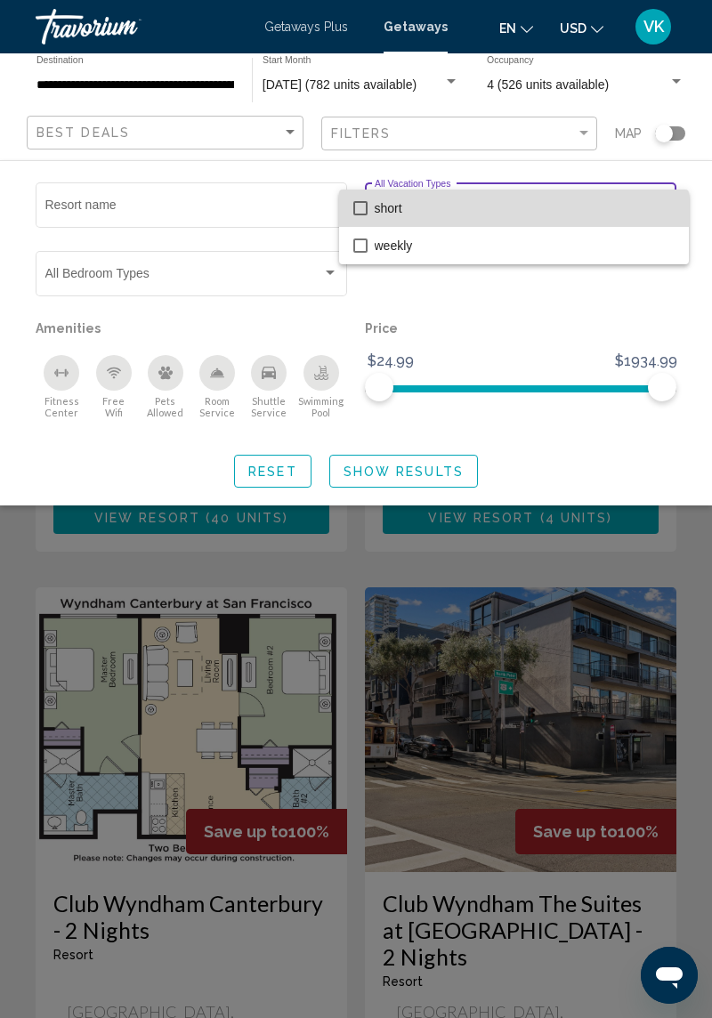
click at [452, 212] on span "short" at bounding box center [525, 208] width 300 height 37
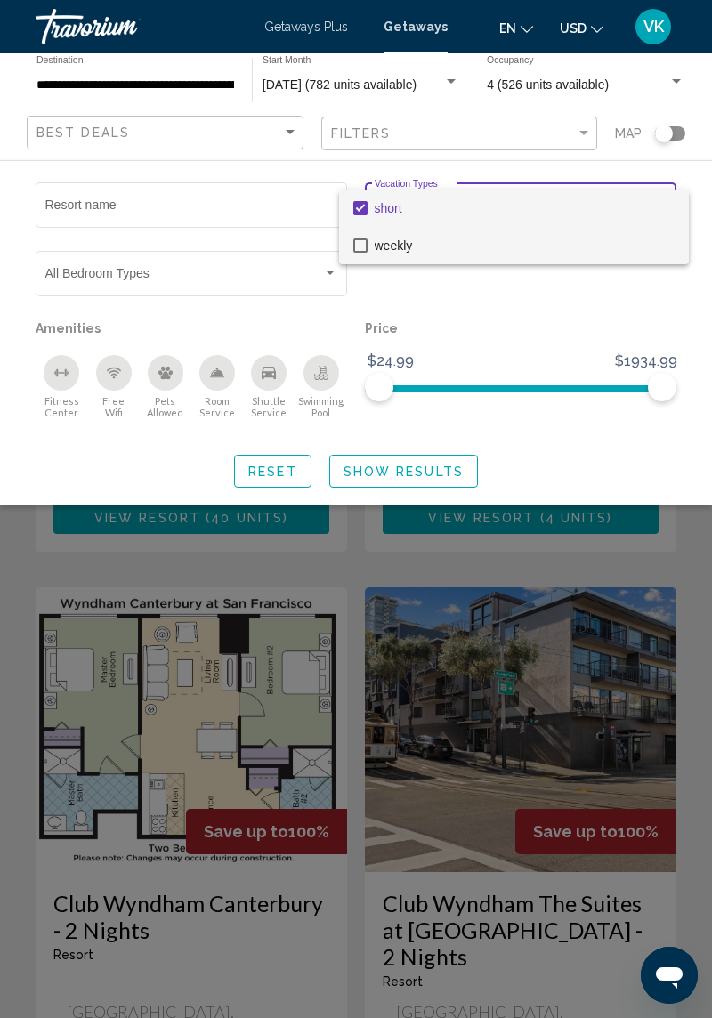
click at [481, 258] on span "weekly" at bounding box center [525, 245] width 300 height 37
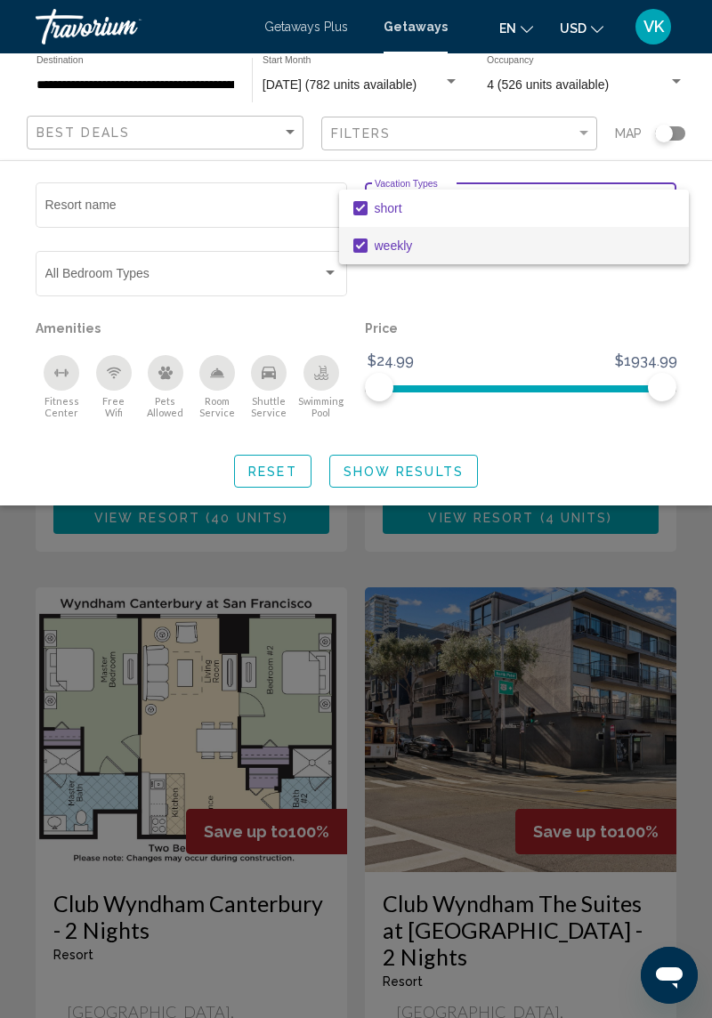
click at [438, 475] on div at bounding box center [356, 509] width 712 height 1018
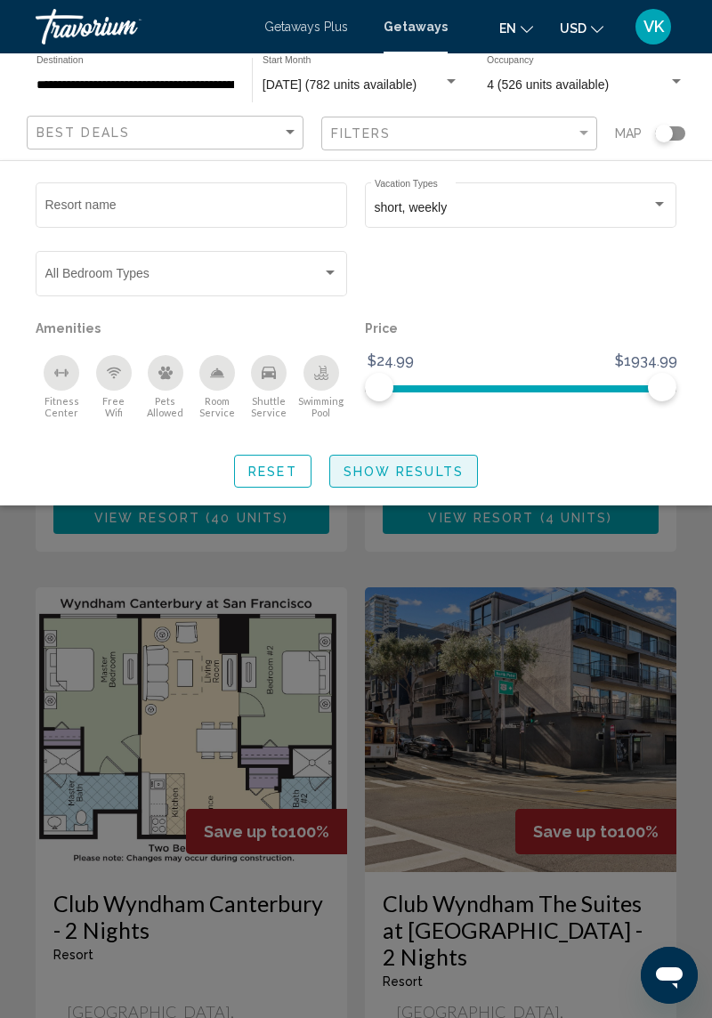
click at [440, 477] on span "Show Results" at bounding box center [404, 472] width 120 height 14
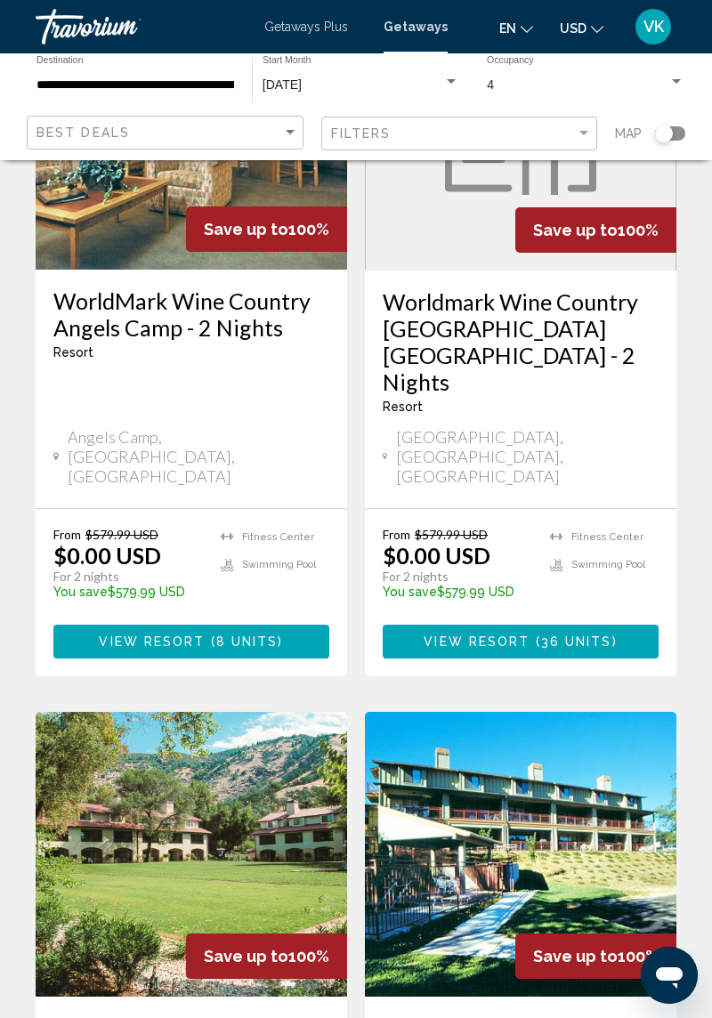
scroll to position [958, 0]
